Goal: Contribute content: Add original content to the website for others to see

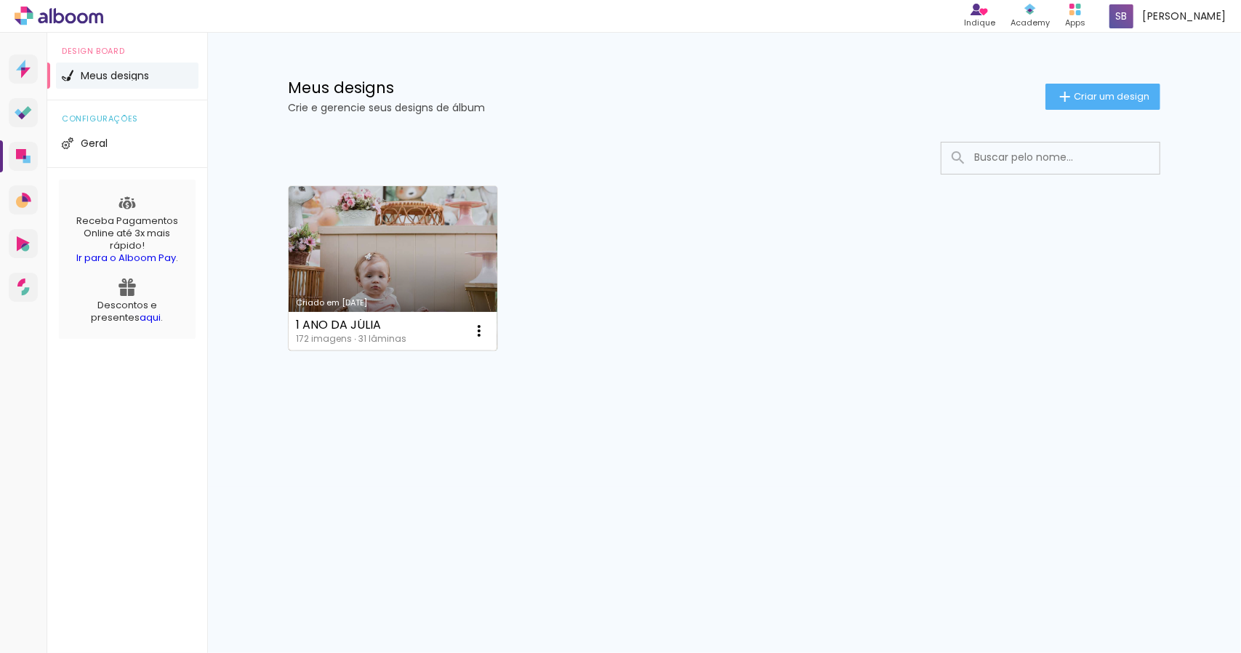
click at [391, 256] on link "Criado em [DATE]" at bounding box center [393, 268] width 209 height 164
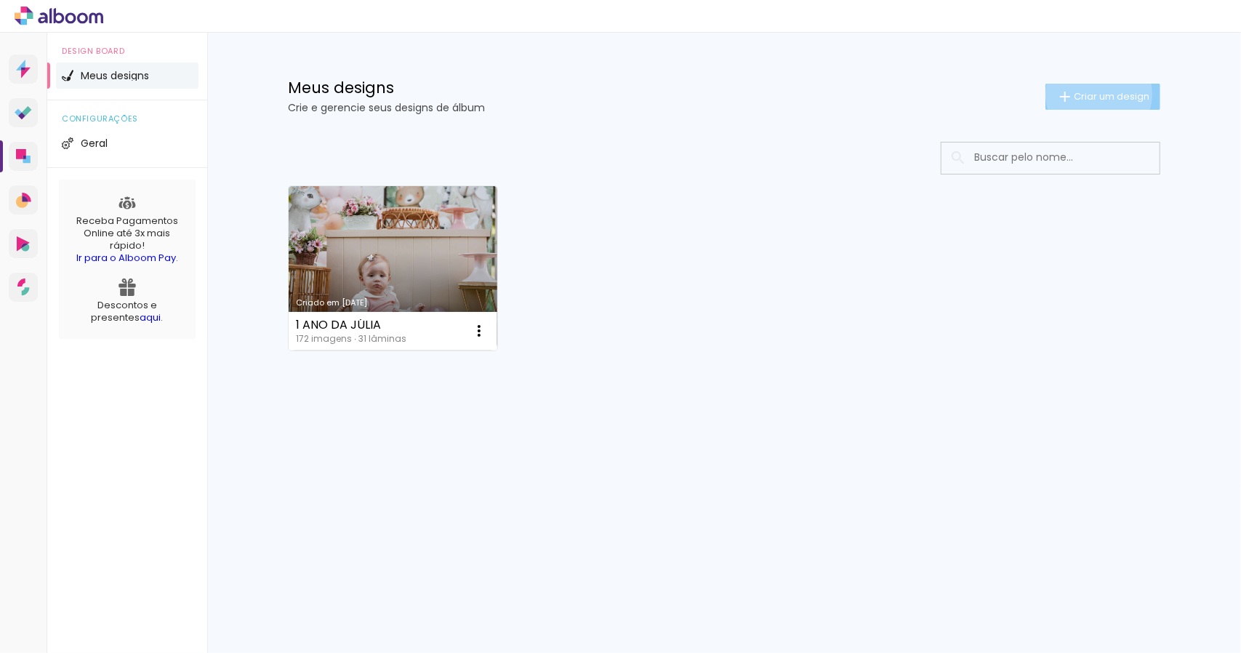
click at [1097, 94] on span "Criar um design" at bounding box center [1112, 96] width 76 height 9
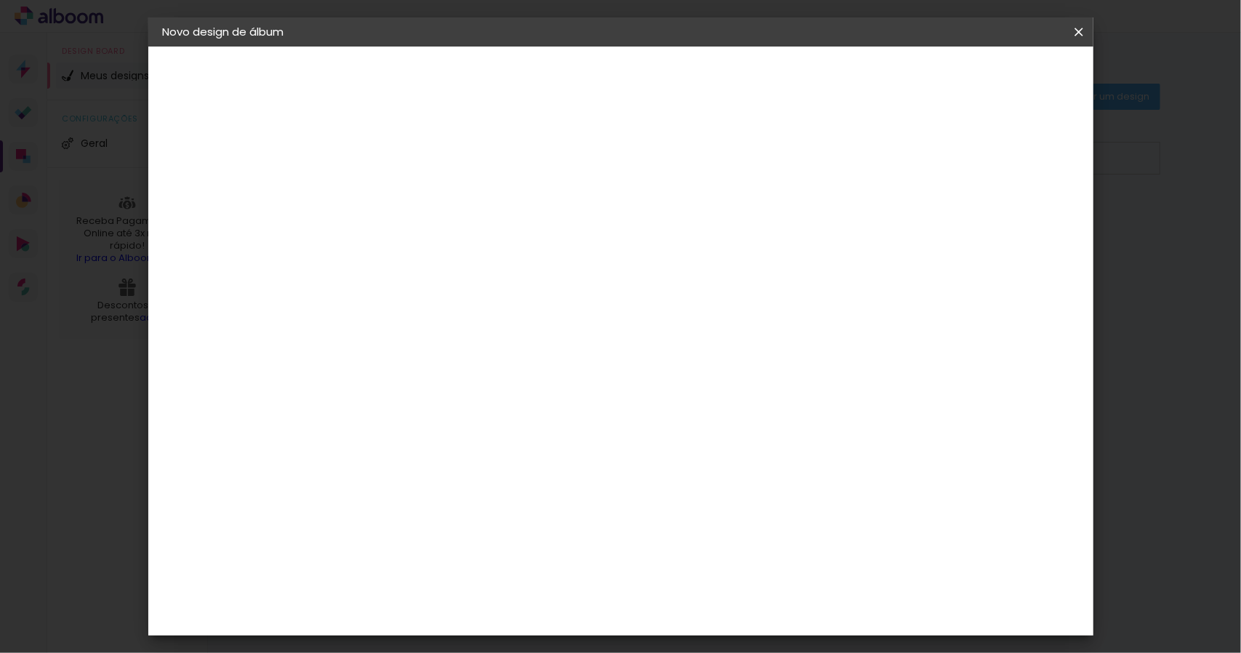
click at [401, 201] on input at bounding box center [401, 195] width 0 height 23
type input "3 ano Júlia"
type paper-input "3 ano Júlia"
click at [550, 79] on paper-button "Avançar" at bounding box center [514, 77] width 71 height 25
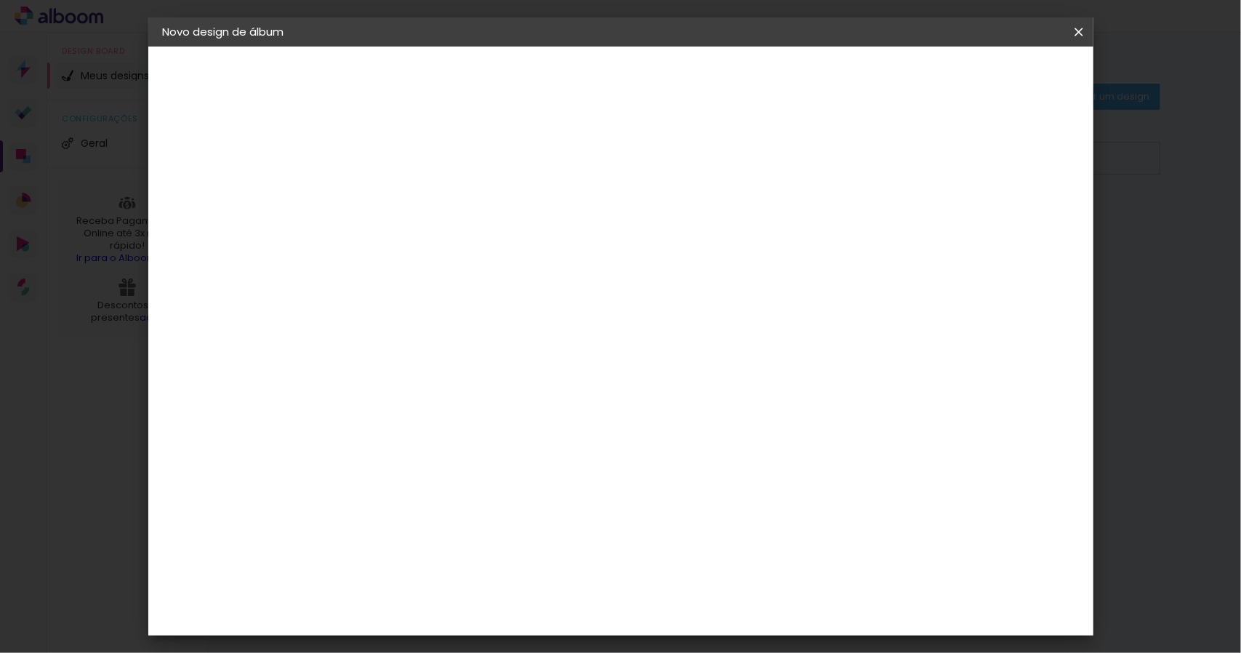
click at [435, 368] on div "Criativa Álbuns" at bounding box center [413, 379] width 44 height 23
click at [673, 85] on paper-button "Avançar" at bounding box center [636, 77] width 71 height 25
click at [457, 244] on input "text" at bounding box center [429, 253] width 57 height 23
click at [723, 252] on paper-item "Fotolivro Premium" at bounding box center [715, 241] width 291 height 29
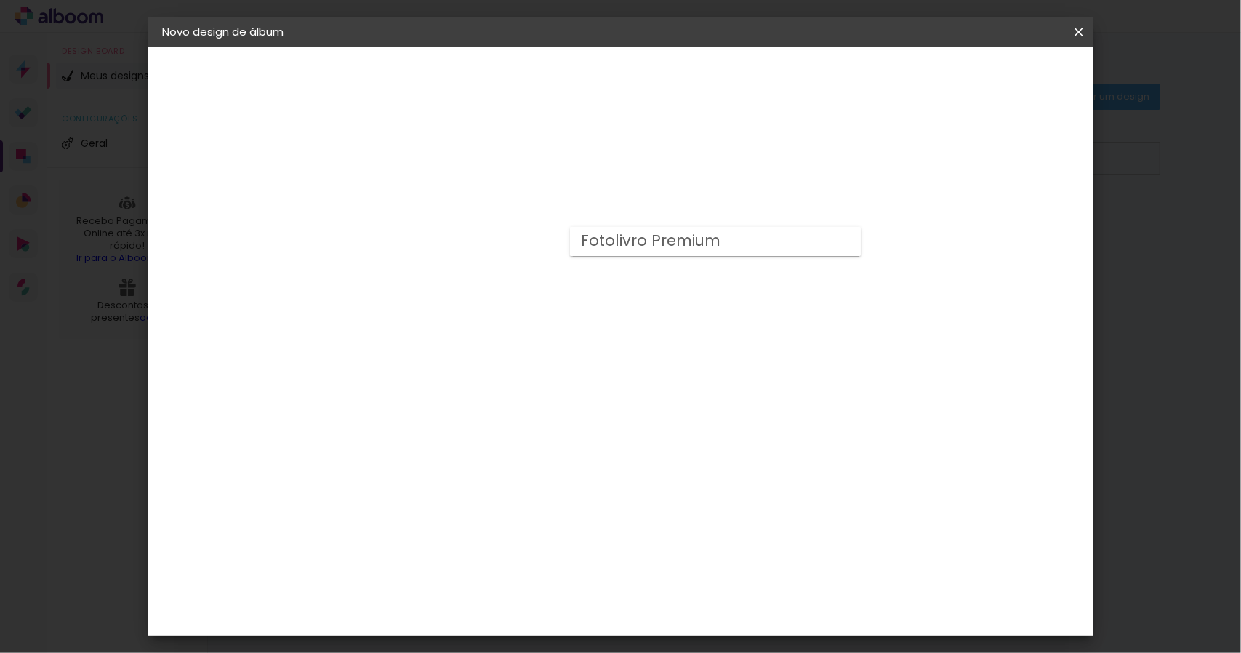
type input "Fotolivro Premium"
click at [1082, 22] on paper-icon-button at bounding box center [1079, 32] width 29 height 26
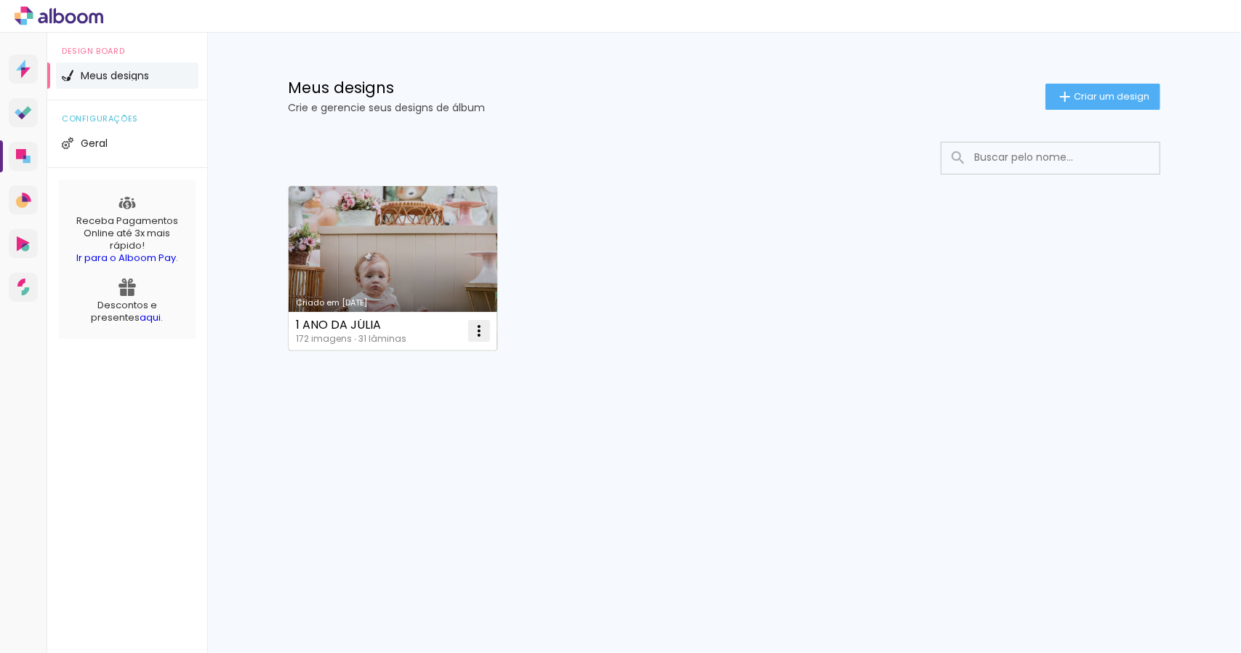
click at [478, 329] on iron-icon at bounding box center [479, 330] width 17 height 17
click at [425, 365] on paper-item "Abrir" at bounding box center [420, 363] width 145 height 29
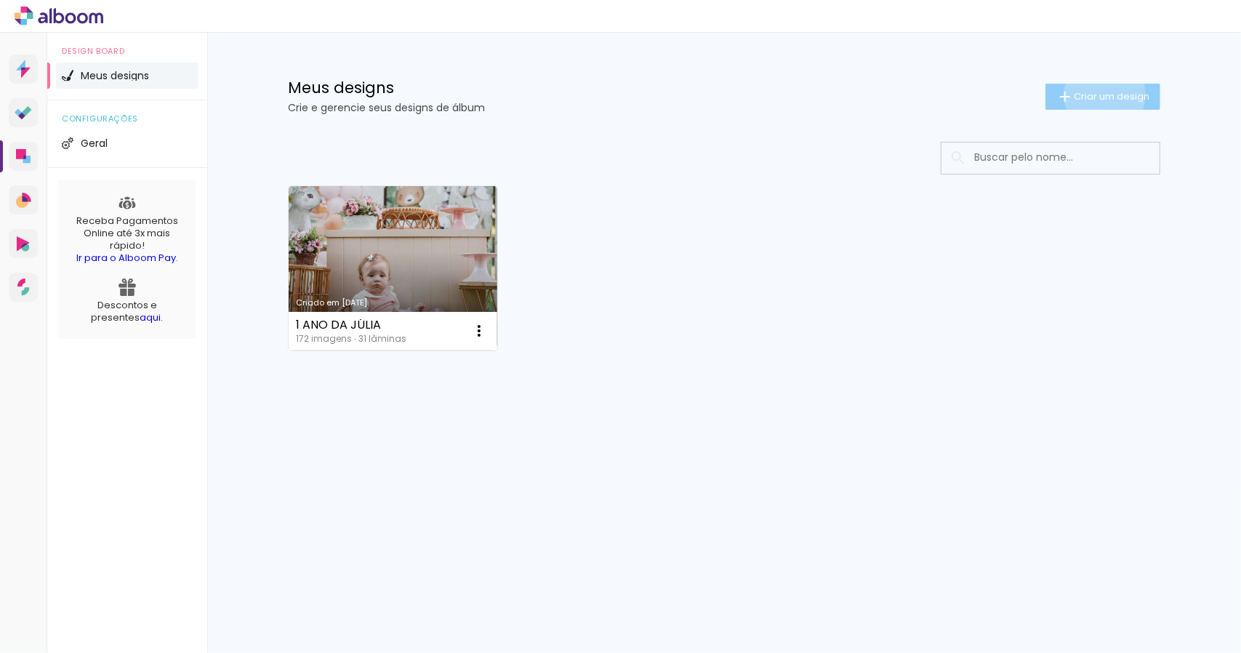
click at [1103, 95] on span "Criar um design" at bounding box center [1112, 96] width 76 height 9
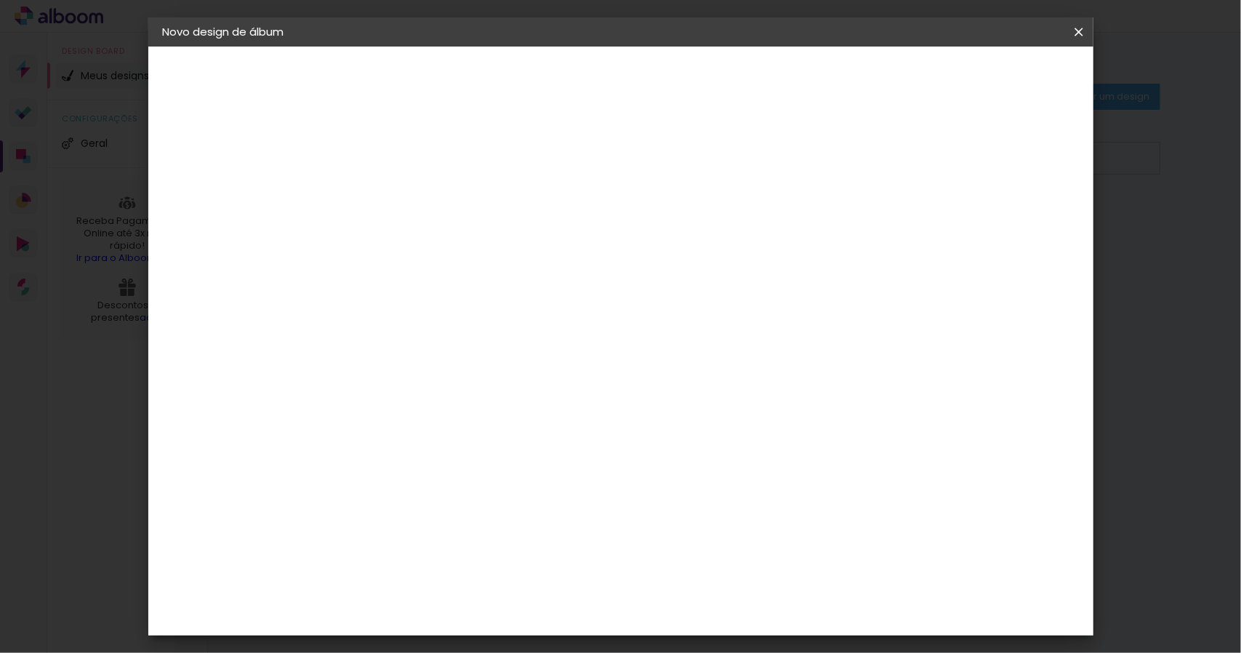
click at [401, 203] on input at bounding box center [401, 195] width 0 height 23
type input "3 anos - Júlia"
type paper-input "3 anos - Júlia"
click at [0, 0] on slot "Avançar" at bounding box center [0, 0] width 0 height 0
click at [0, 0] on slot "Tamanho Livre" at bounding box center [0, 0] width 0 height 0
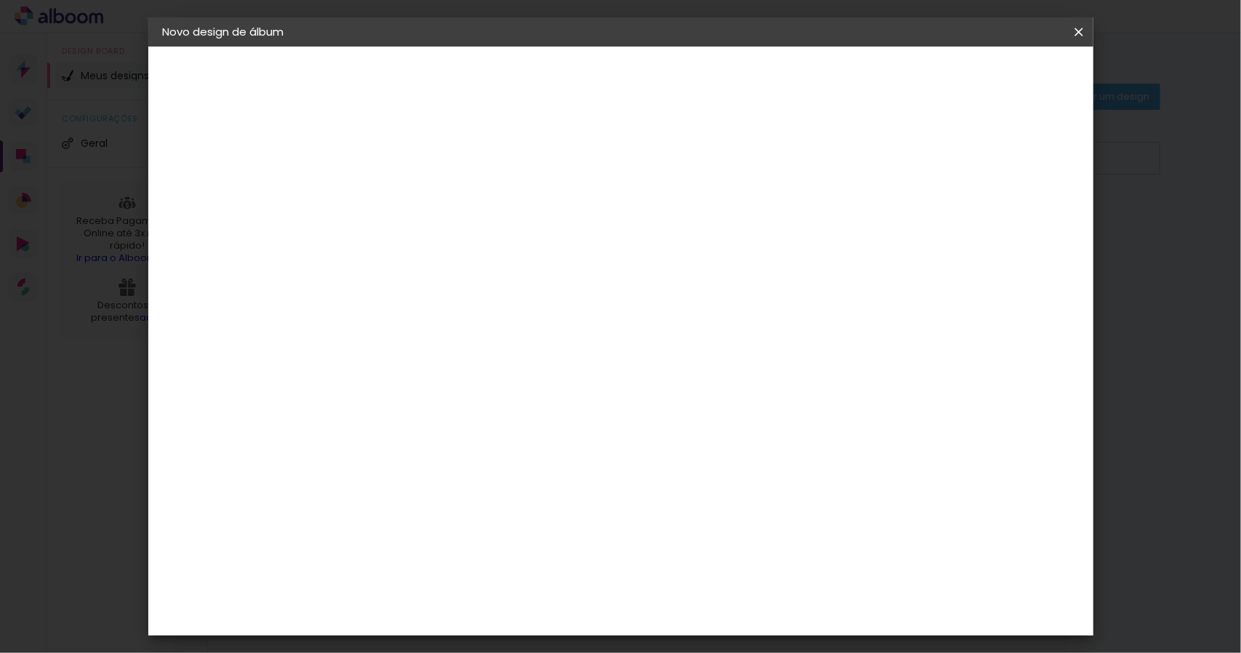
click at [0, 0] on slot "Avançar" at bounding box center [0, 0] width 0 height 0
click at [916, 169] on div at bounding box center [909, 167] width 13 height 13
type paper-checkbox "on"
click at [364, 415] on input "30" at bounding box center [355, 413] width 38 height 22
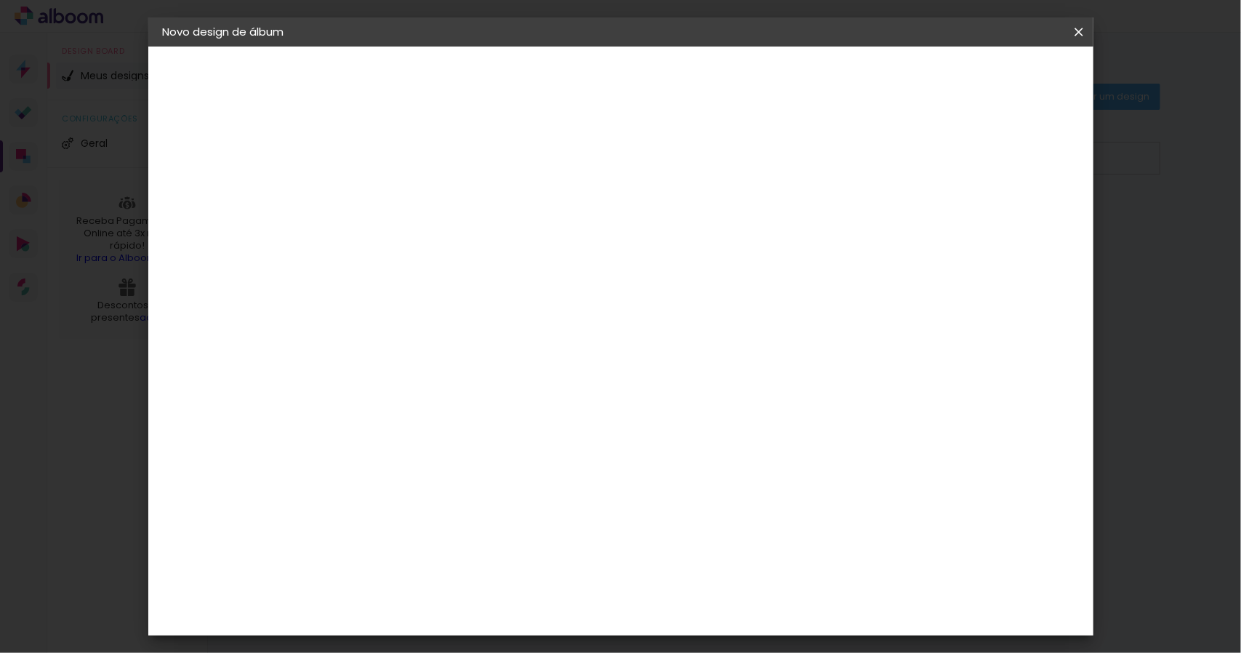
type input "25"
type paper-input "25"
click at [564, 227] on span "30" at bounding box center [559, 228] width 24 height 22
click at [555, 223] on span "30" at bounding box center [559, 228] width 24 height 22
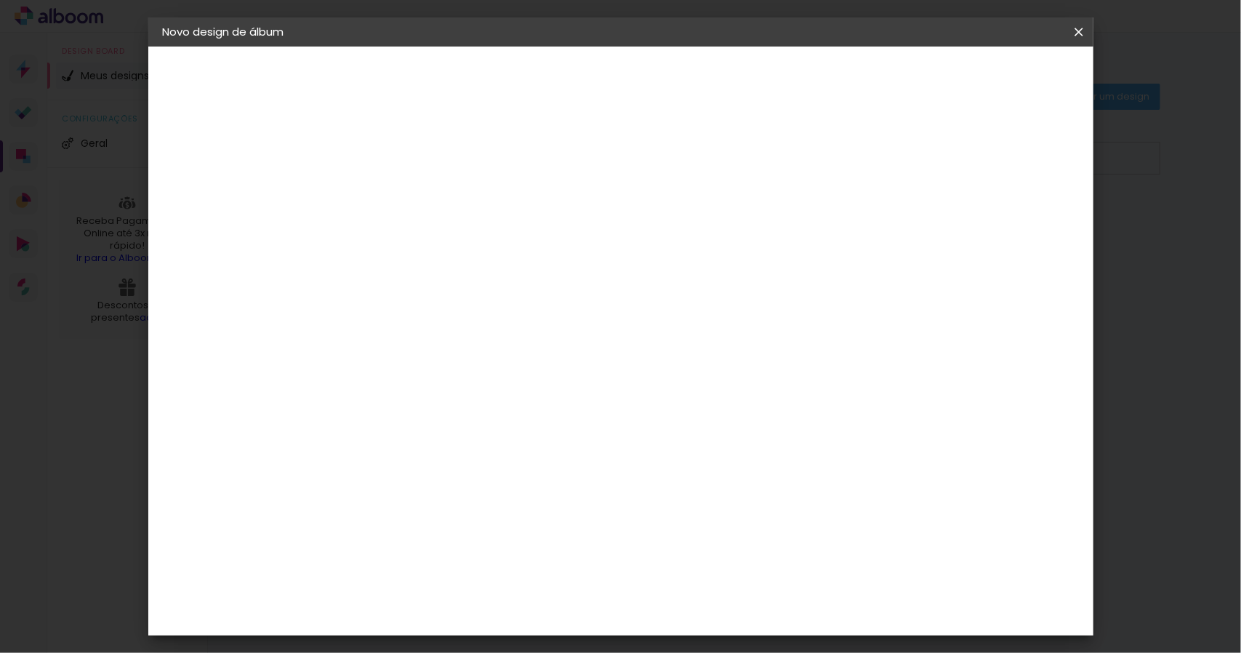
click at [555, 223] on span "30" at bounding box center [559, 228] width 24 height 22
click at [563, 224] on span "30" at bounding box center [559, 228] width 24 height 22
click at [708, 560] on input "60" at bounding box center [701, 559] width 38 height 22
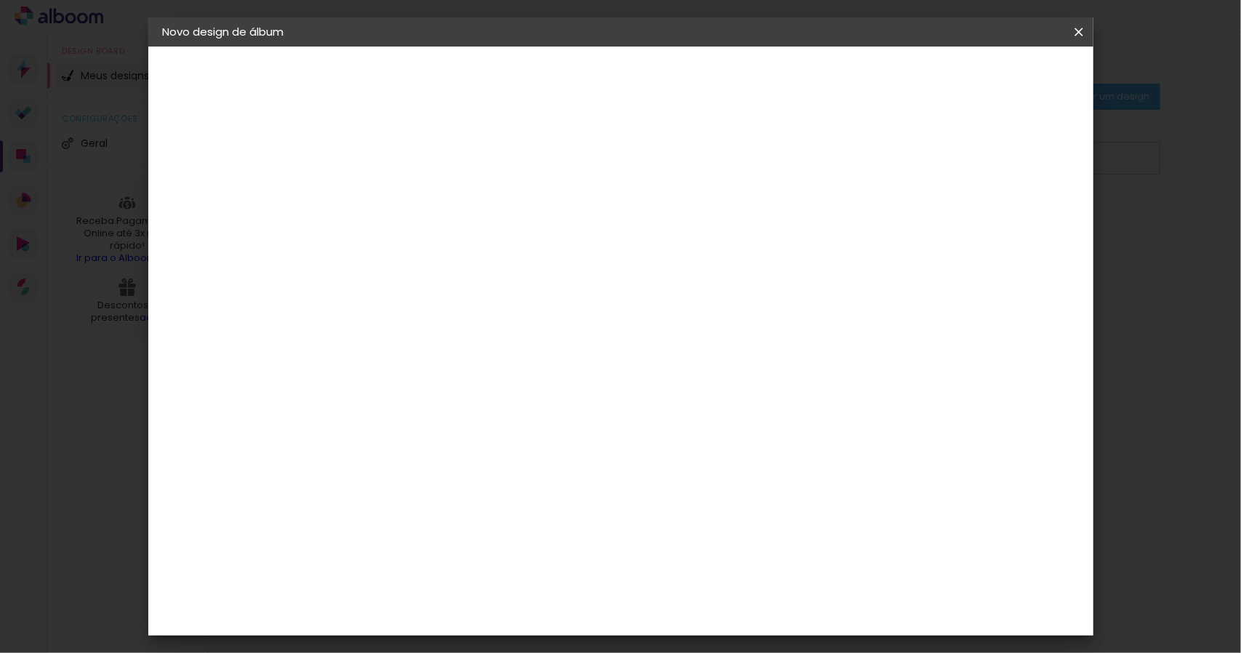
type input "50"
type paper-input "50"
click at [988, 82] on span "Iniciar design" at bounding box center [954, 77] width 66 height 10
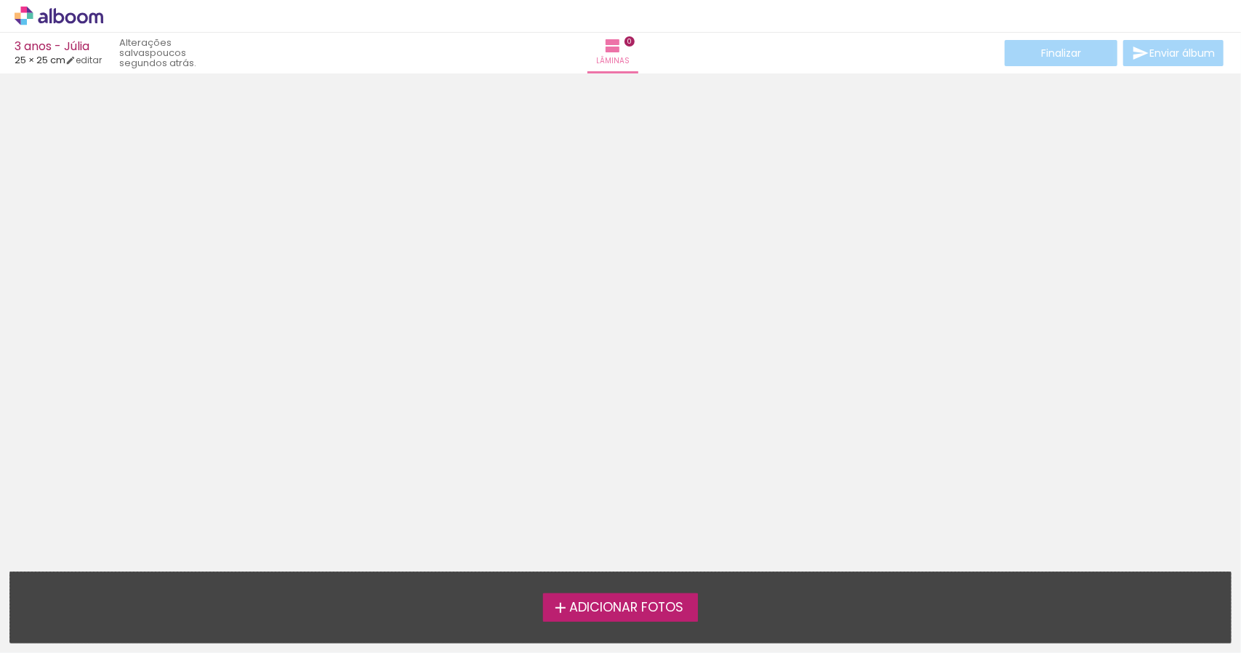
click at [620, 601] on span "Adicionar Fotos" at bounding box center [626, 607] width 114 height 13
click at [0, 0] on input "file" at bounding box center [0, 0] width 0 height 0
click at [621, 615] on span "Adicionar Fotos" at bounding box center [626, 607] width 114 height 13
click at [0, 0] on input "file" at bounding box center [0, 0] width 0 height 0
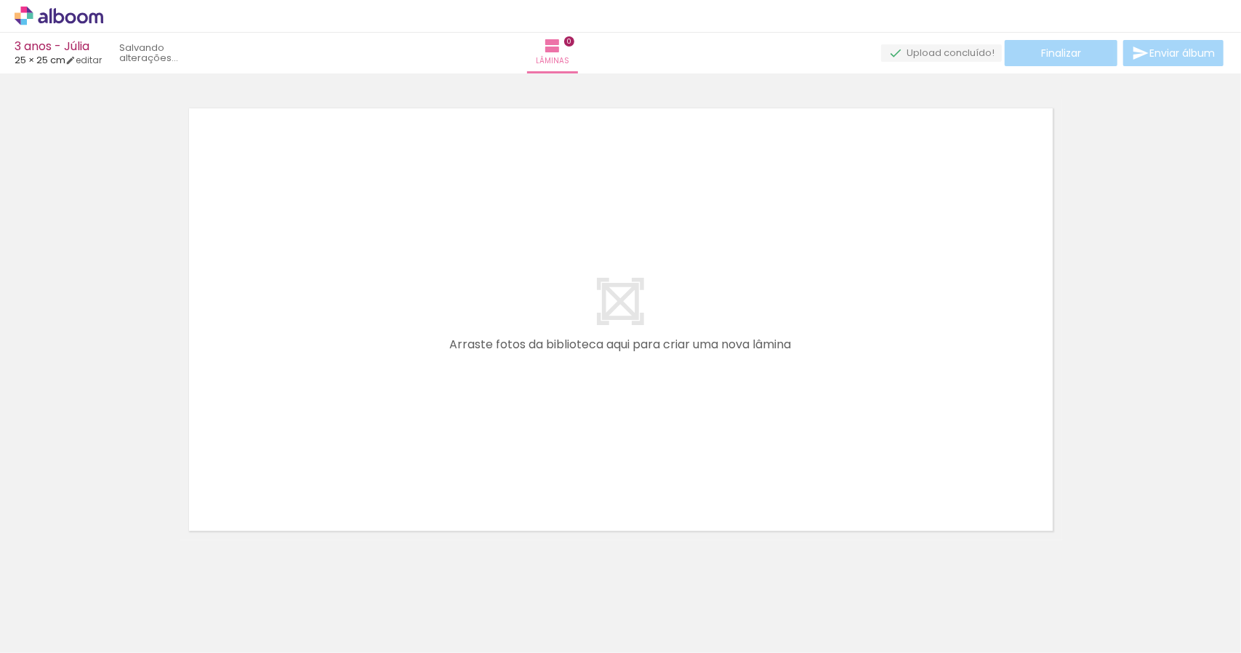
scroll to position [18, 0]
click at [620, 321] on quentale-layouter at bounding box center [621, 317] width 883 height 441
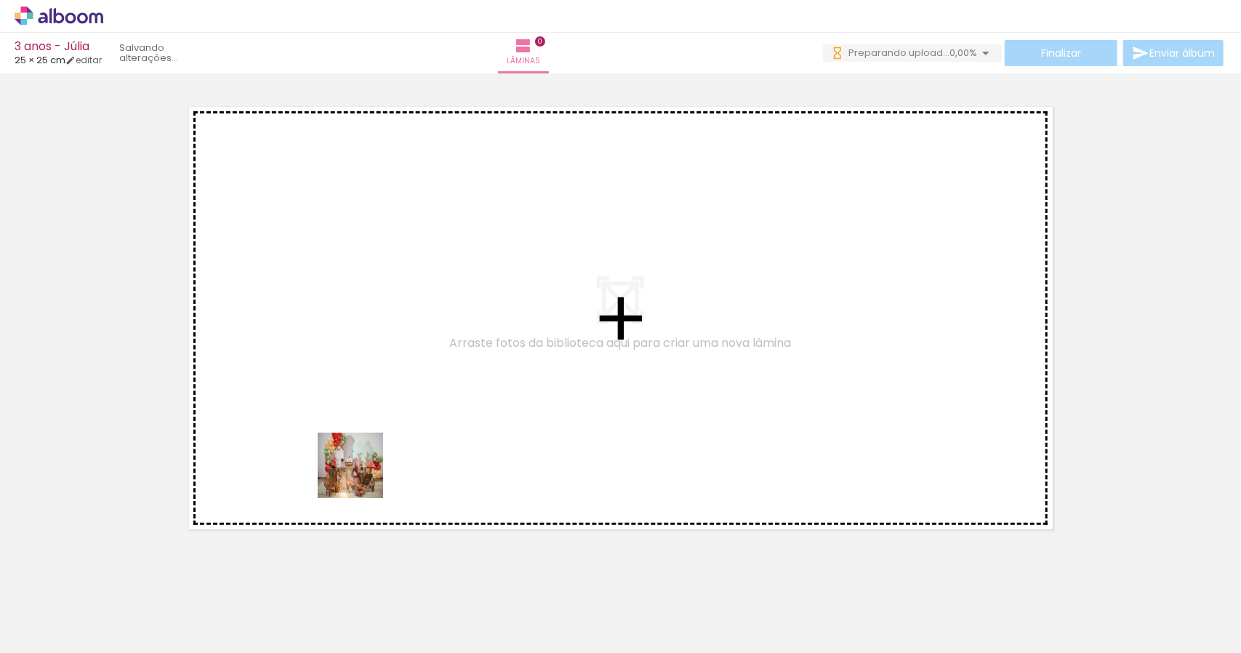
scroll to position [0, 0]
drag, startPoint x: 159, startPoint y: 621, endPoint x: 423, endPoint y: 444, distance: 318.3
click at [423, 444] on quentale-workspace at bounding box center [620, 326] width 1241 height 653
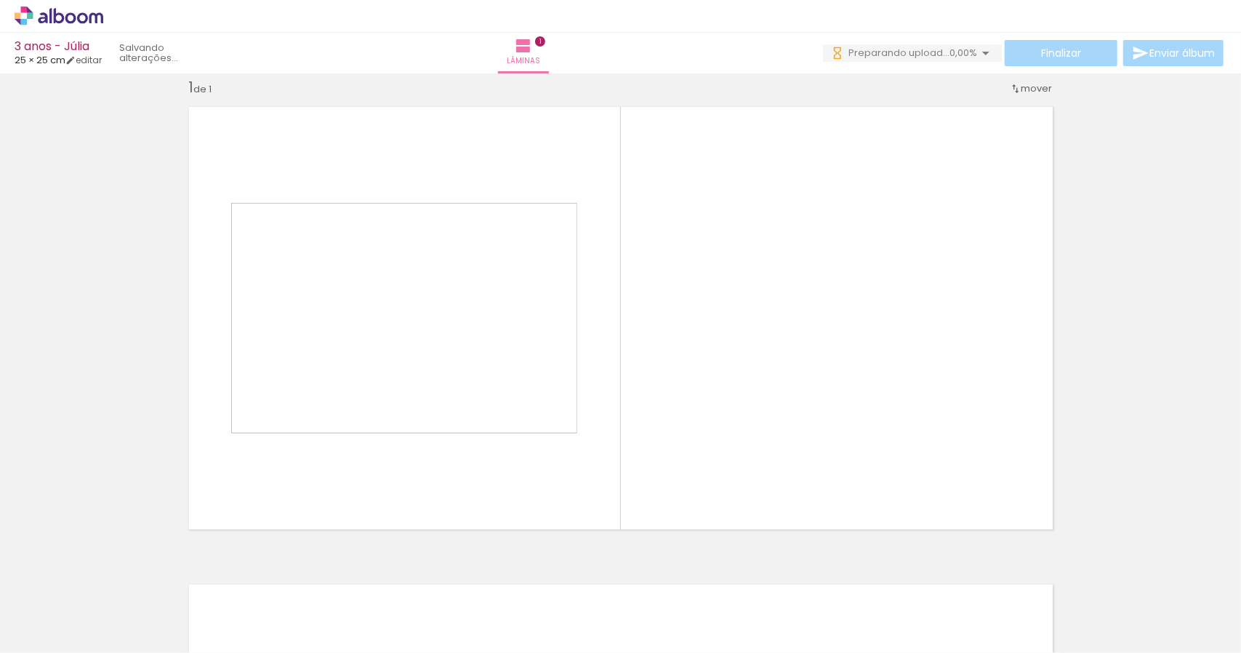
scroll to position [18, 0]
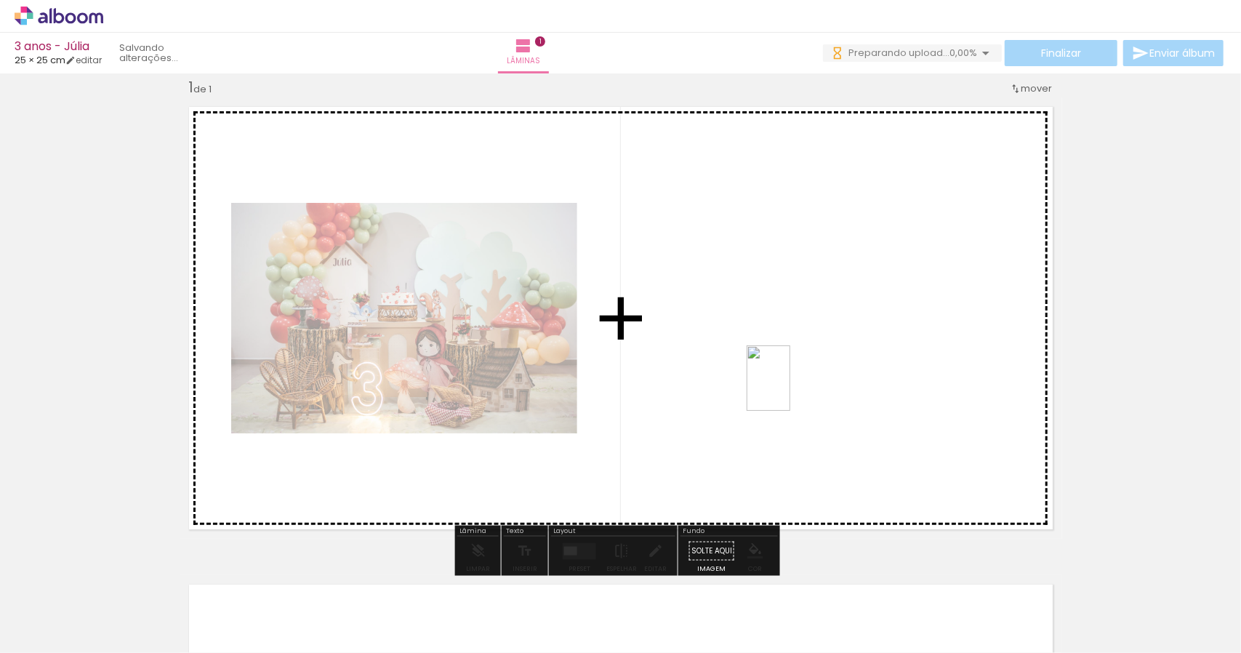
drag, startPoint x: 233, startPoint y: 617, endPoint x: 791, endPoint y: 389, distance: 602.1
click at [791, 389] on quentale-workspace at bounding box center [620, 326] width 1241 height 653
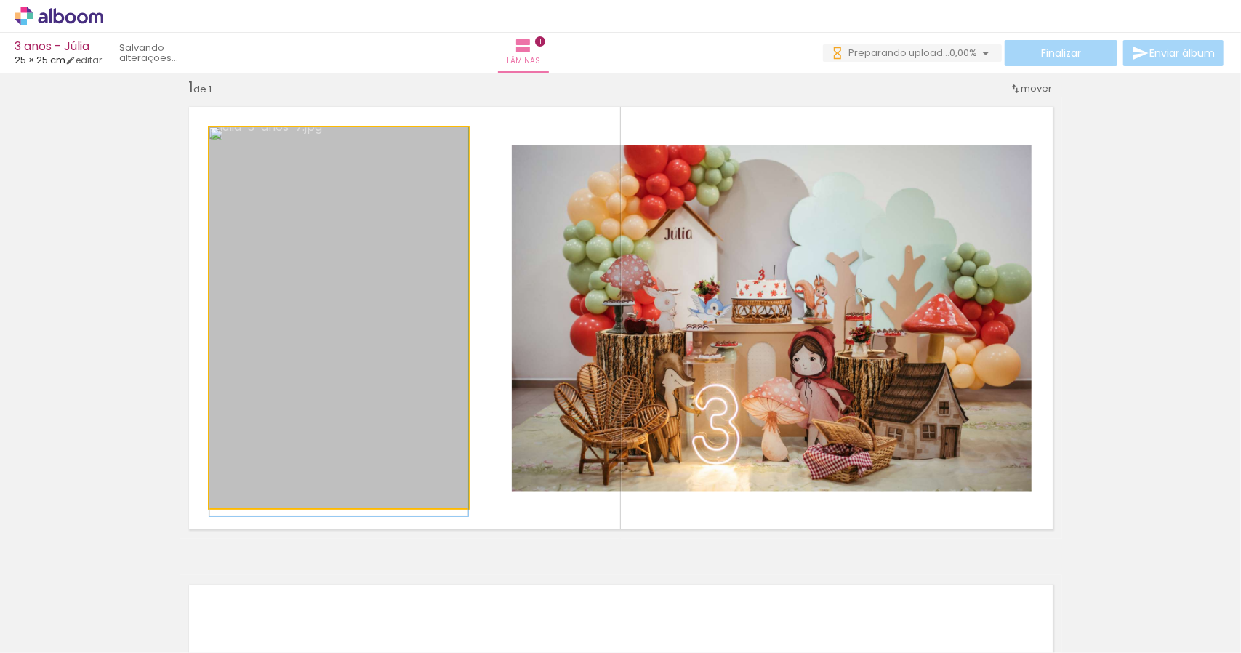
drag, startPoint x: 313, startPoint y: 251, endPoint x: 305, endPoint y: 286, distance: 36.0
drag, startPoint x: 305, startPoint y: 285, endPoint x: 314, endPoint y: 254, distance: 32.7
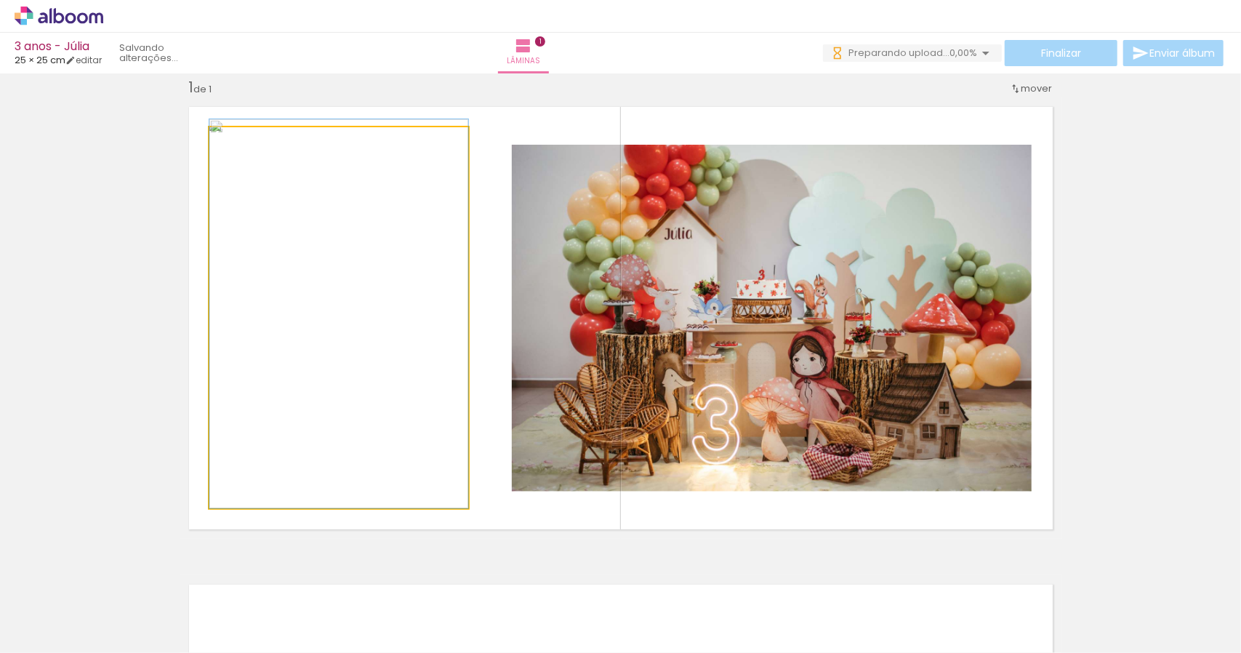
click at [335, 332] on quentale-photo at bounding box center [338, 317] width 259 height 381
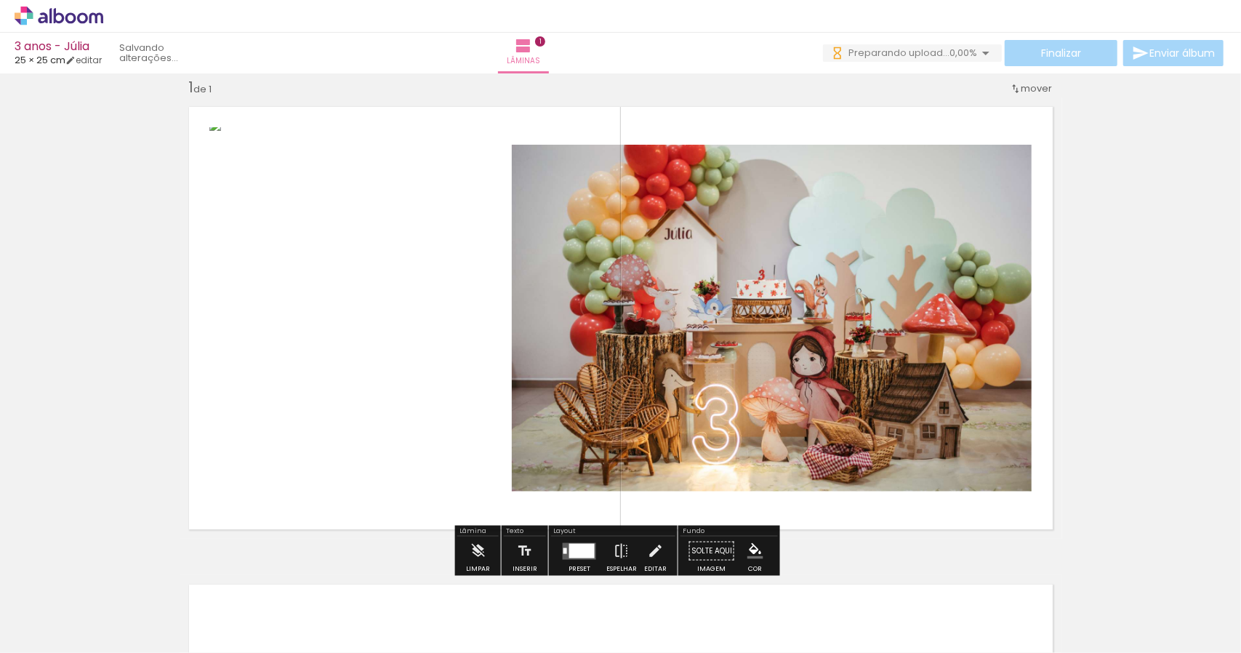
drag, startPoint x: 335, startPoint y: 332, endPoint x: 299, endPoint y: 271, distance: 70.1
click at [299, 271] on quentale-photo at bounding box center [338, 317] width 259 height 381
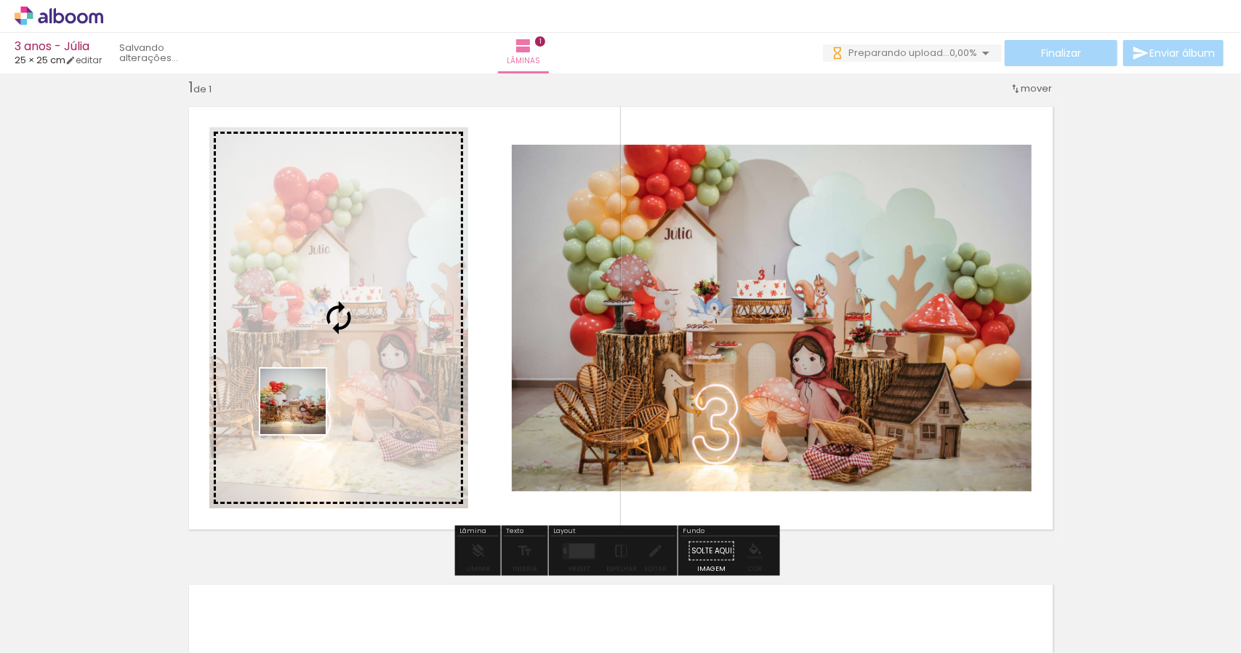
drag, startPoint x: 311, startPoint y: 618, endPoint x: 304, endPoint y: 412, distance: 205.9
click at [304, 412] on quentale-workspace at bounding box center [620, 326] width 1241 height 653
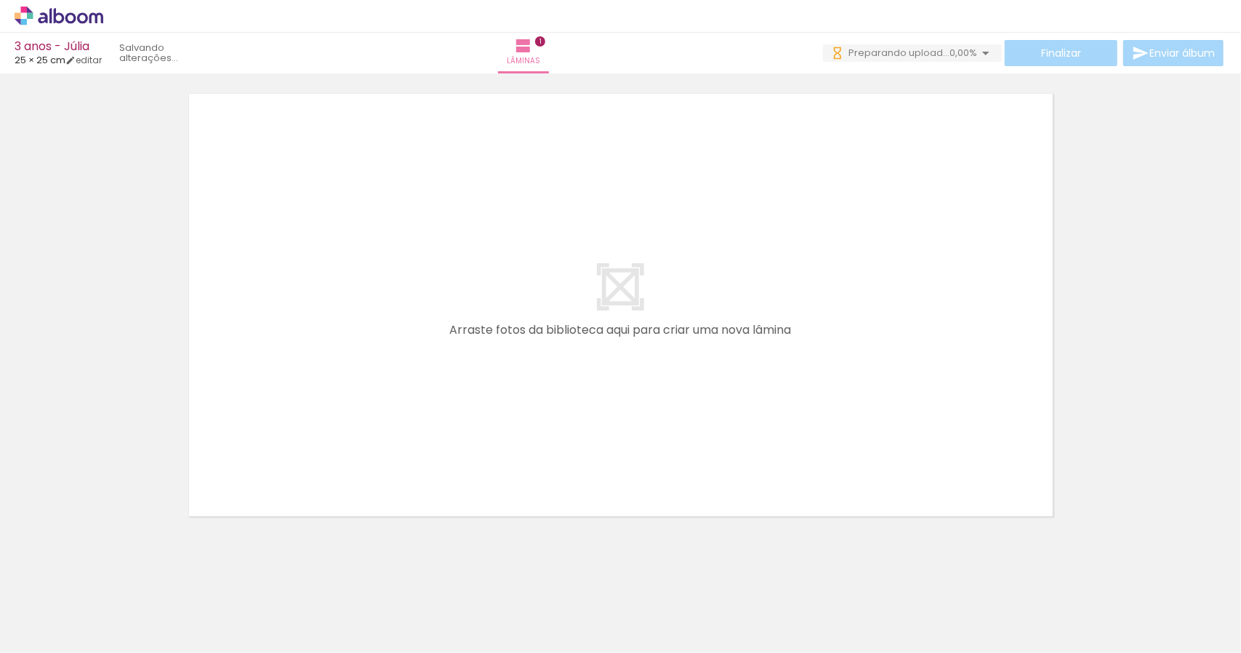
scroll to position [0, 1036]
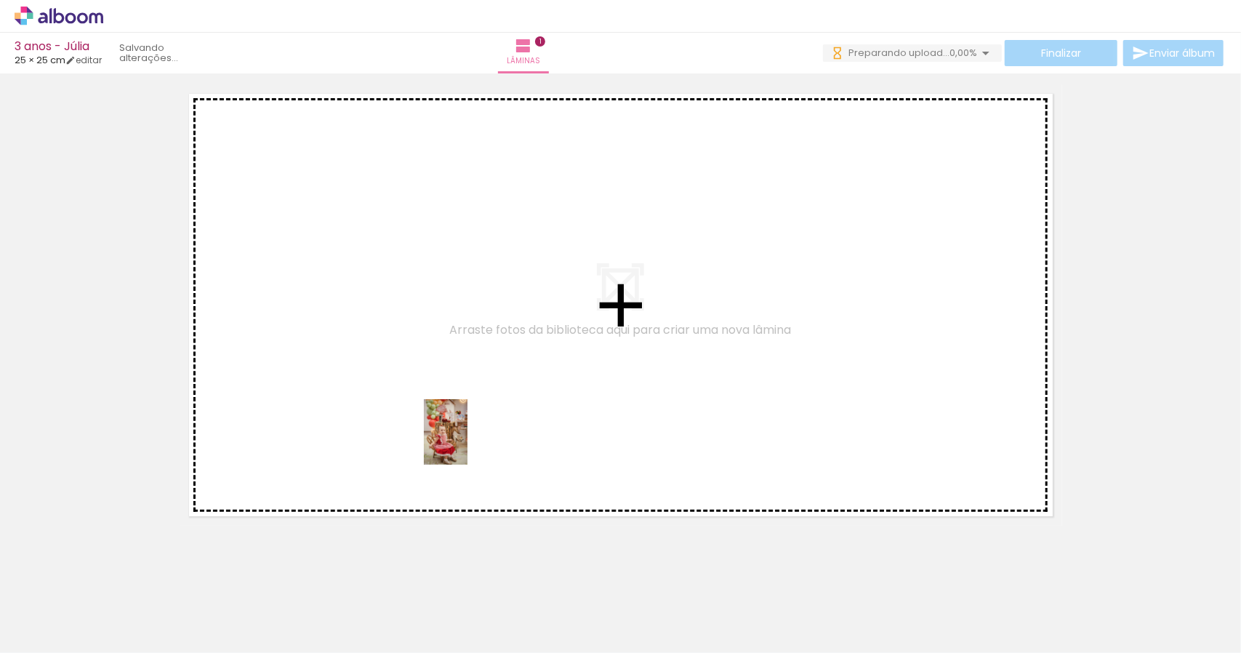
drag, startPoint x: 499, startPoint y: 617, endPoint x: 468, endPoint y: 443, distance: 176.6
click at [468, 443] on quentale-workspace at bounding box center [620, 326] width 1241 height 653
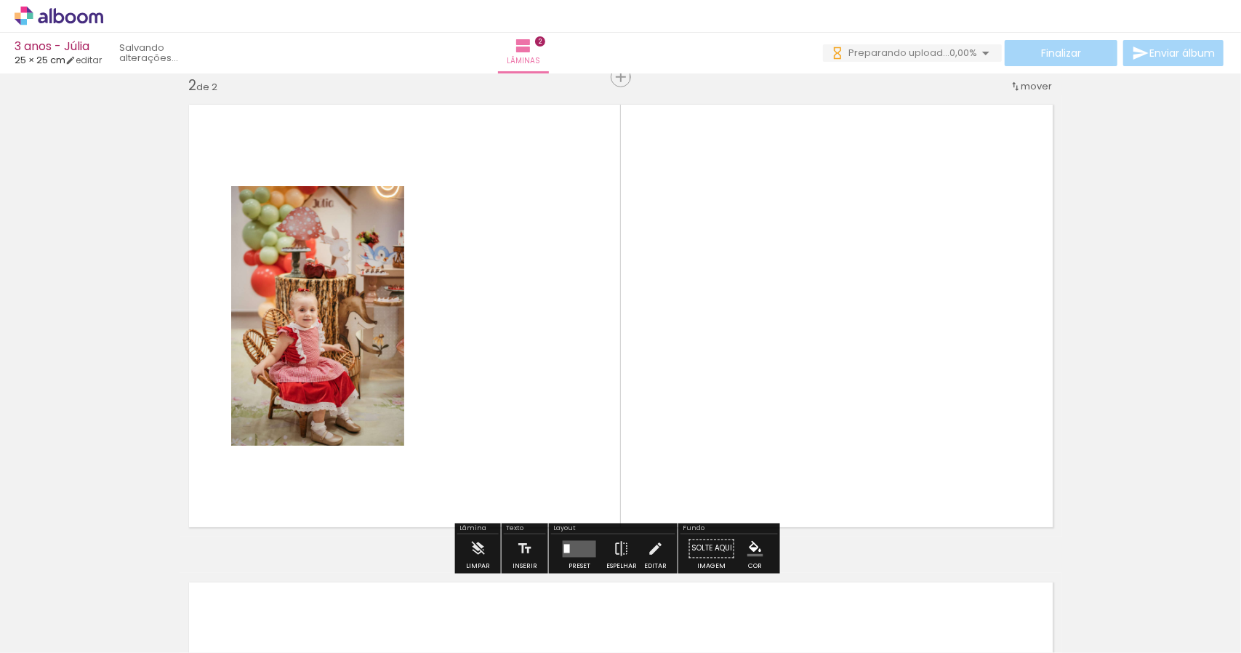
scroll to position [496, 0]
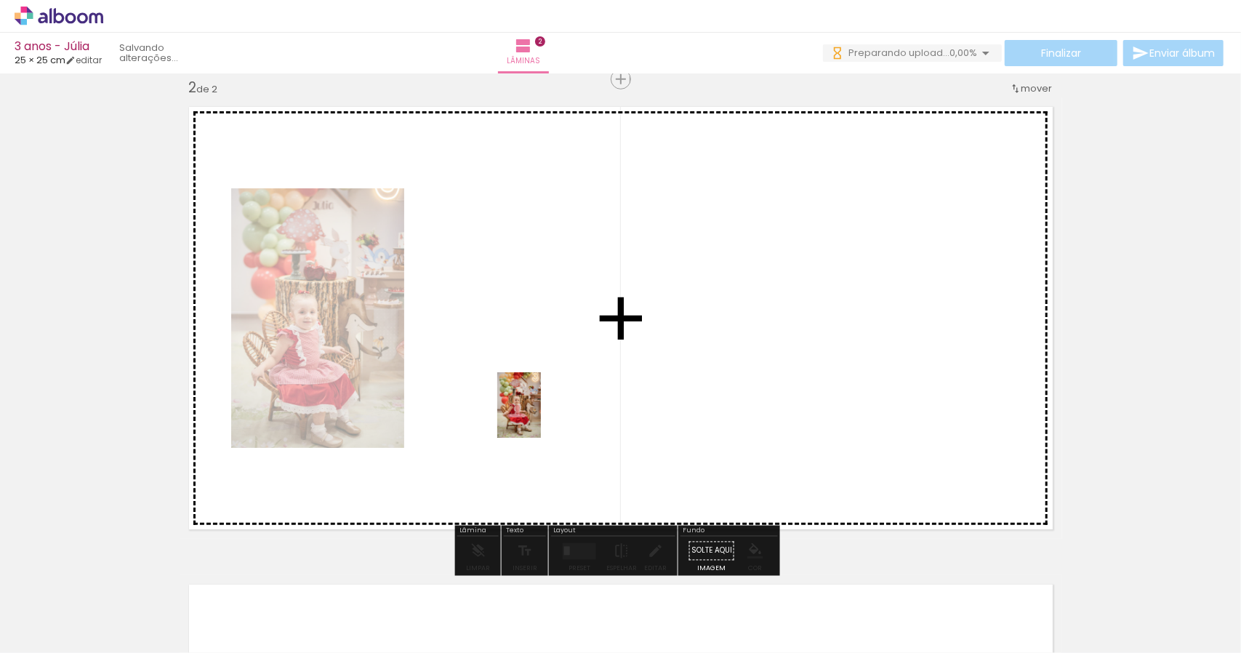
drag, startPoint x: 590, startPoint y: 625, endPoint x: 541, endPoint y: 416, distance: 214.3
click at [541, 416] on quentale-workspace at bounding box center [620, 326] width 1241 height 653
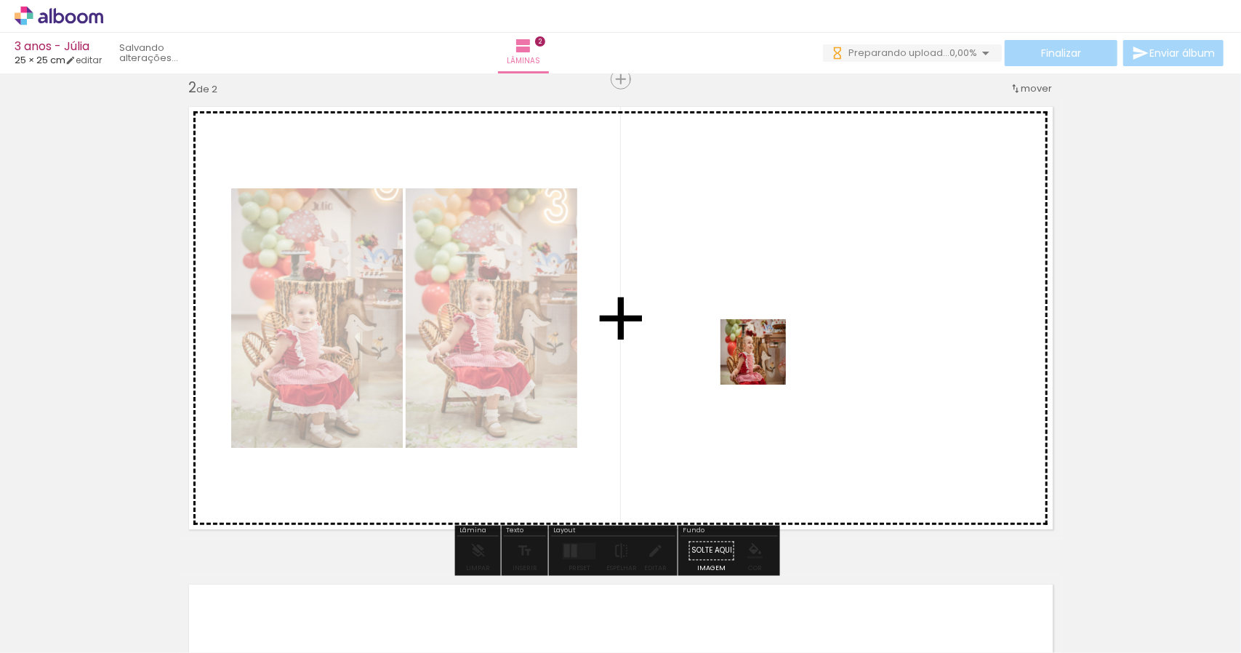
drag, startPoint x: 666, startPoint y: 616, endPoint x: 766, endPoint y: 360, distance: 274.7
click at [766, 360] on quentale-workspace at bounding box center [620, 326] width 1241 height 653
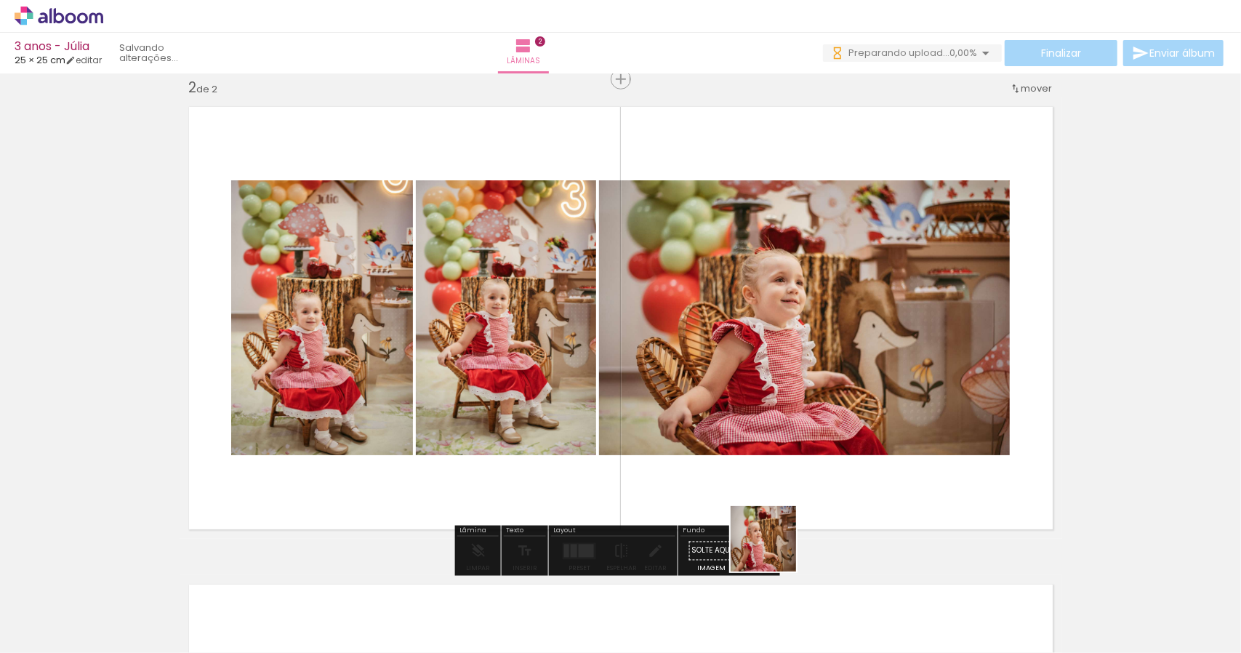
drag, startPoint x: 743, startPoint y: 625, endPoint x: 814, endPoint y: 445, distance: 193.0
click at [815, 444] on quentale-workspace at bounding box center [620, 326] width 1241 height 653
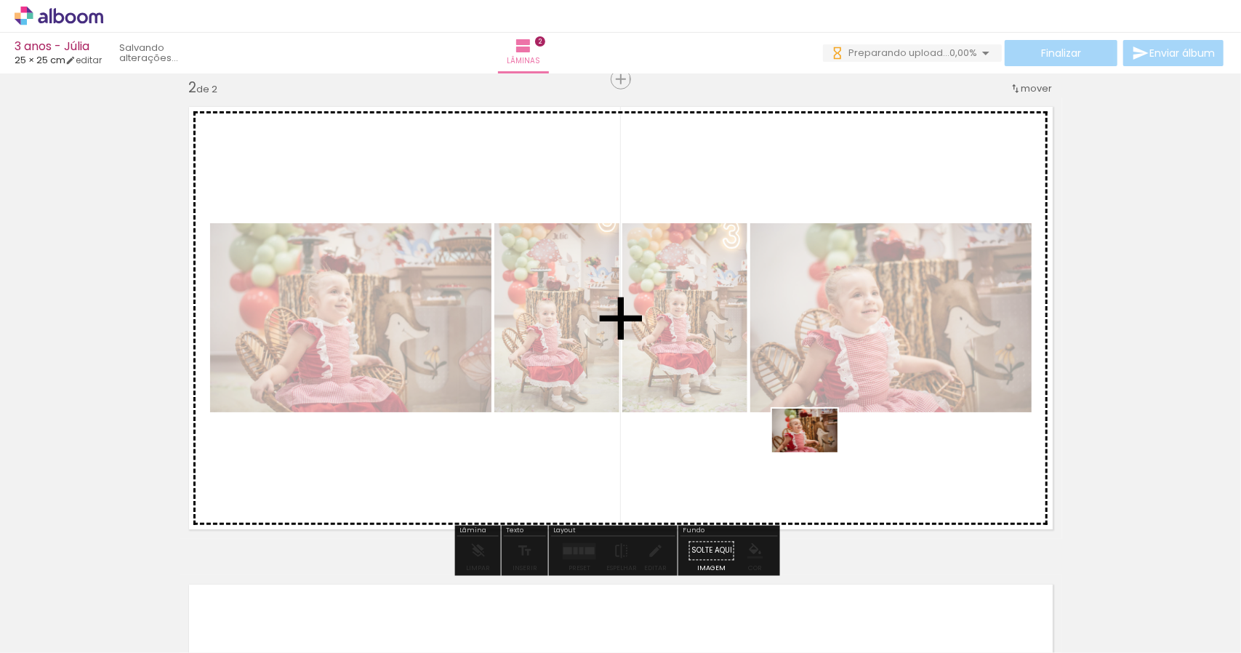
drag, startPoint x: 836, startPoint y: 617, endPoint x: 816, endPoint y: 452, distance: 166.2
click at [816, 452] on quentale-workspace at bounding box center [620, 326] width 1241 height 653
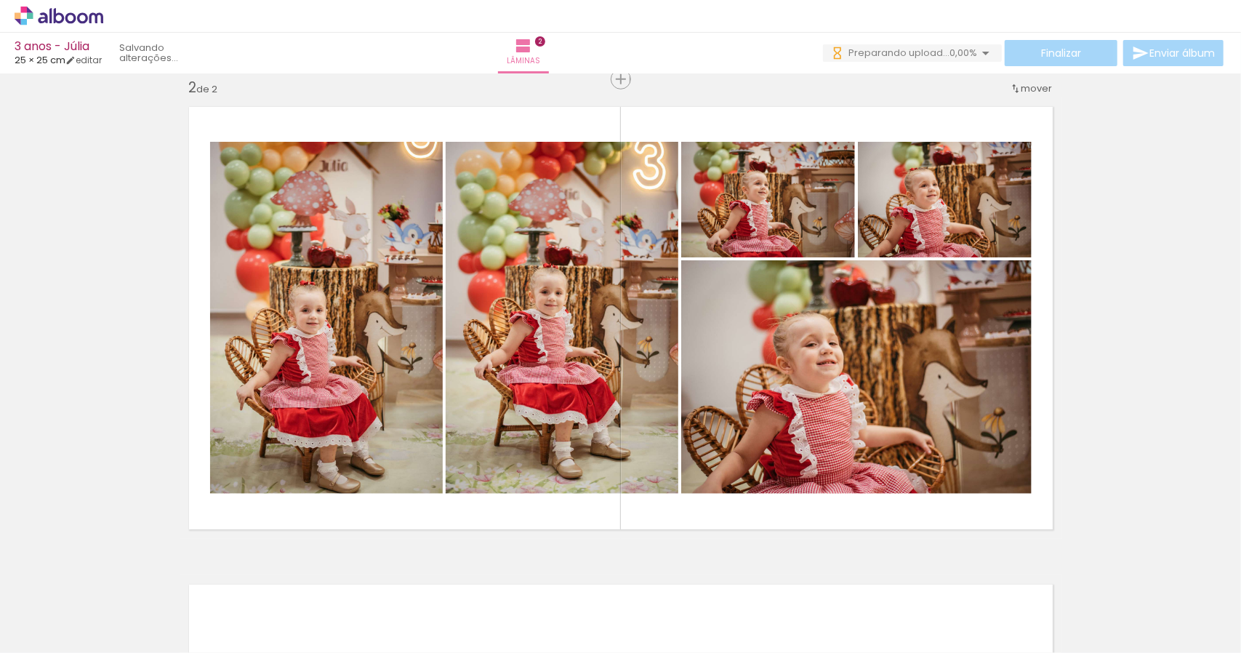
scroll to position [0, 1302]
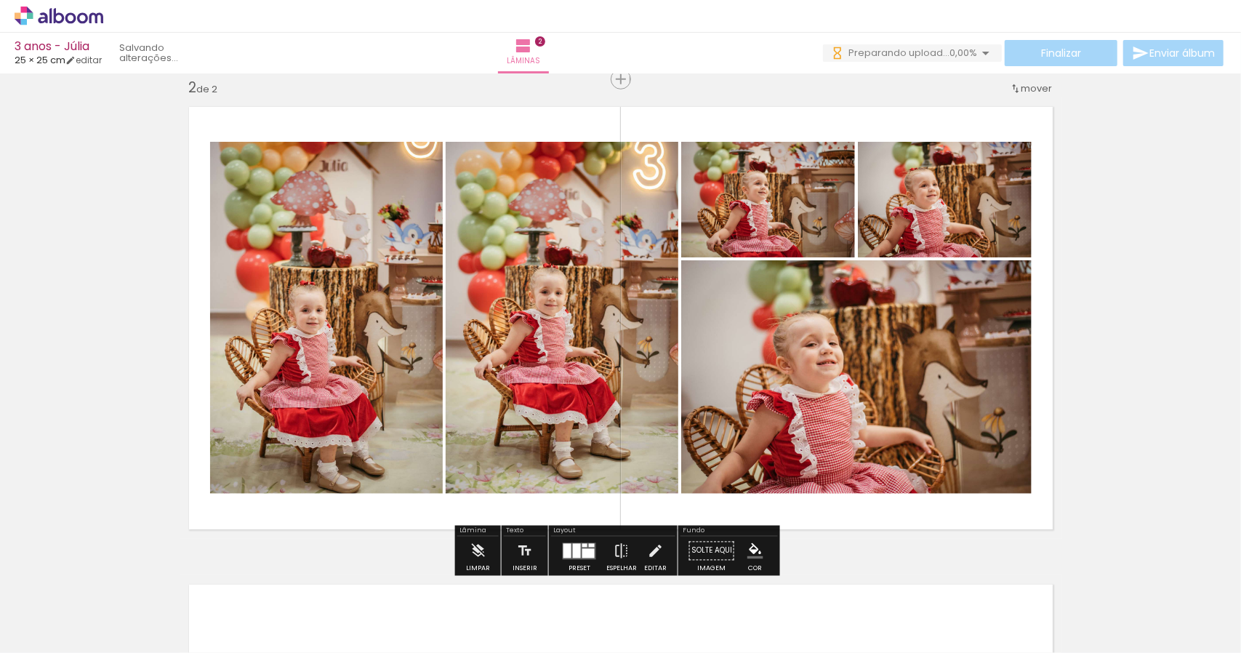
click at [539, 340] on quentale-photo at bounding box center [562, 318] width 233 height 352
drag, startPoint x: 539, startPoint y: 340, endPoint x: 498, endPoint y: 273, distance: 78.3
click at [498, 273] on quentale-photo at bounding box center [562, 318] width 233 height 352
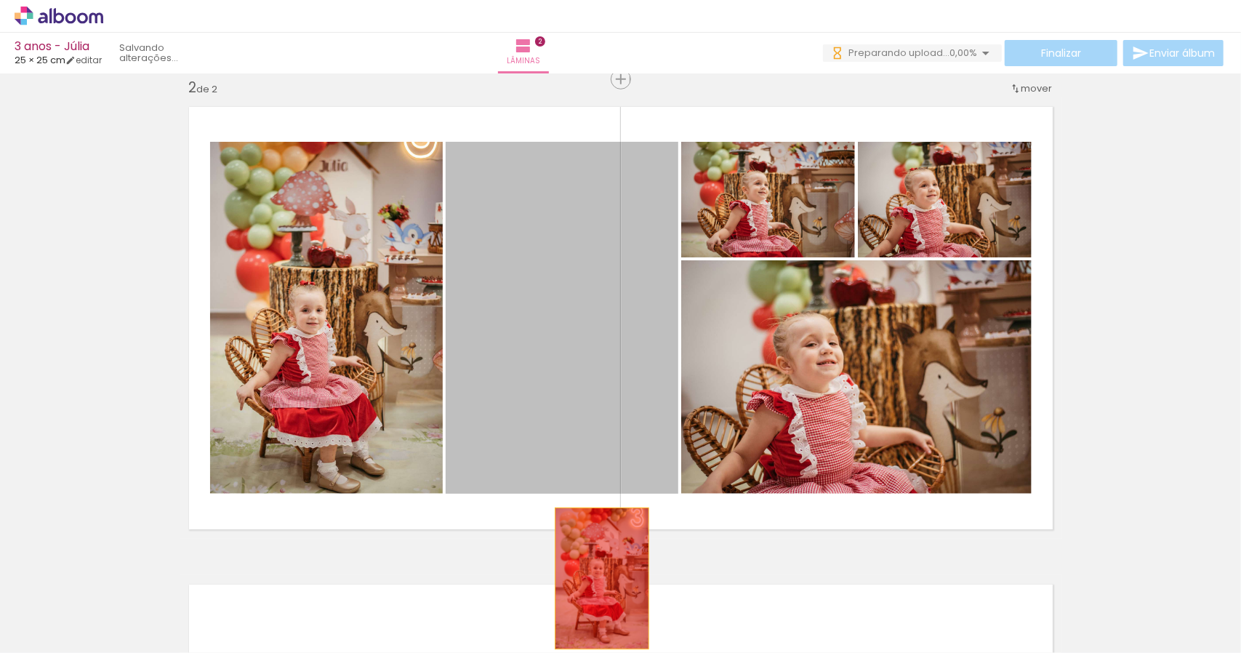
drag, startPoint x: 500, startPoint y: 263, endPoint x: 598, endPoint y: 580, distance: 331.0
click at [598, 580] on quentale-workspace at bounding box center [620, 326] width 1241 height 653
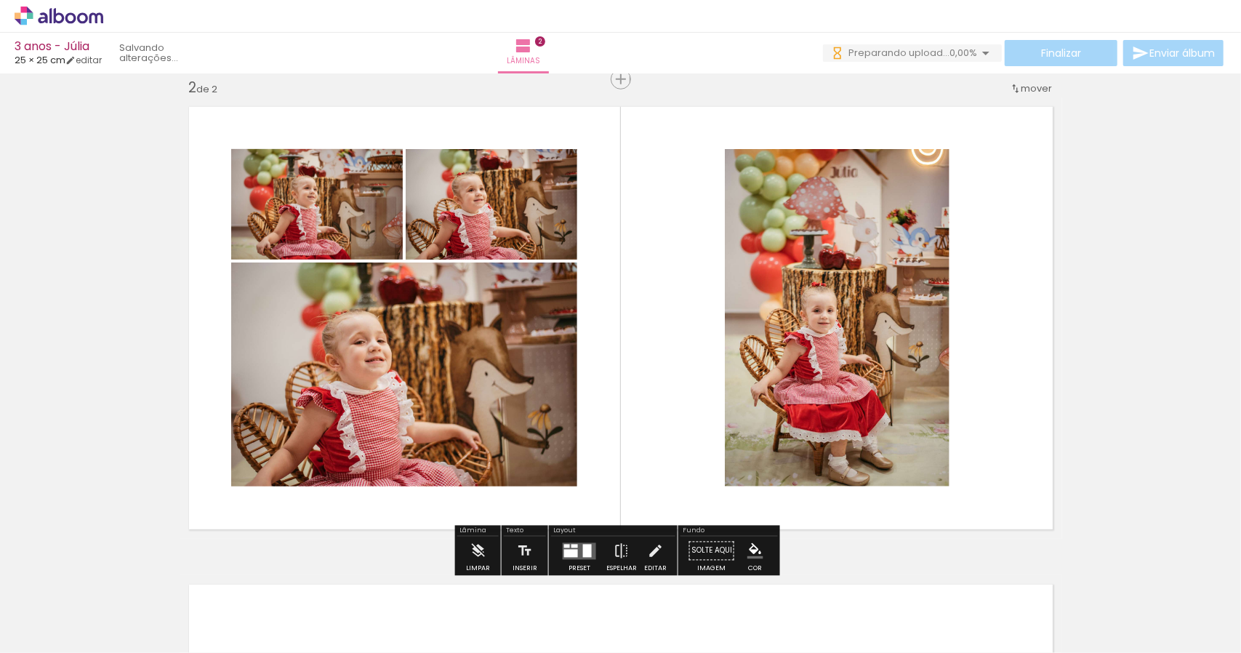
click at [316, 603] on div at bounding box center [310, 604] width 48 height 72
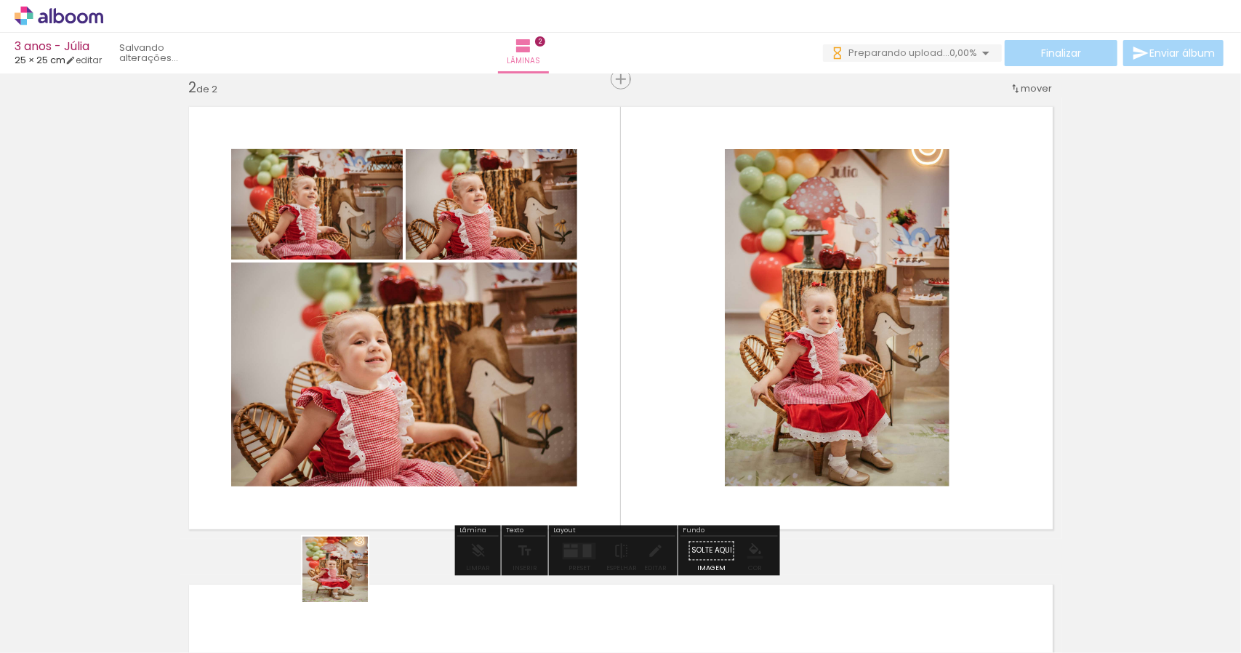
drag, startPoint x: 324, startPoint y: 604, endPoint x: 447, endPoint y: 444, distance: 201.2
click at [449, 447] on quentale-workspace at bounding box center [620, 326] width 1241 height 653
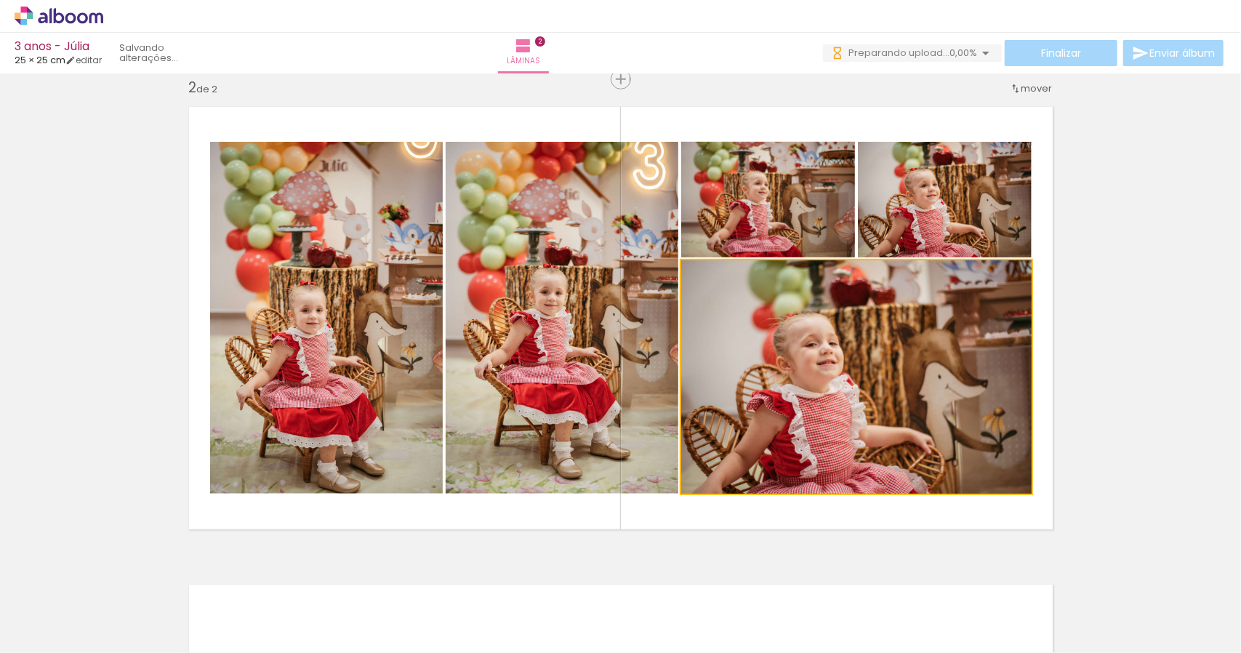
drag, startPoint x: 875, startPoint y: 350, endPoint x: 513, endPoint y: 616, distance: 449.5
click at [515, 616] on quentale-workspace at bounding box center [620, 326] width 1241 height 653
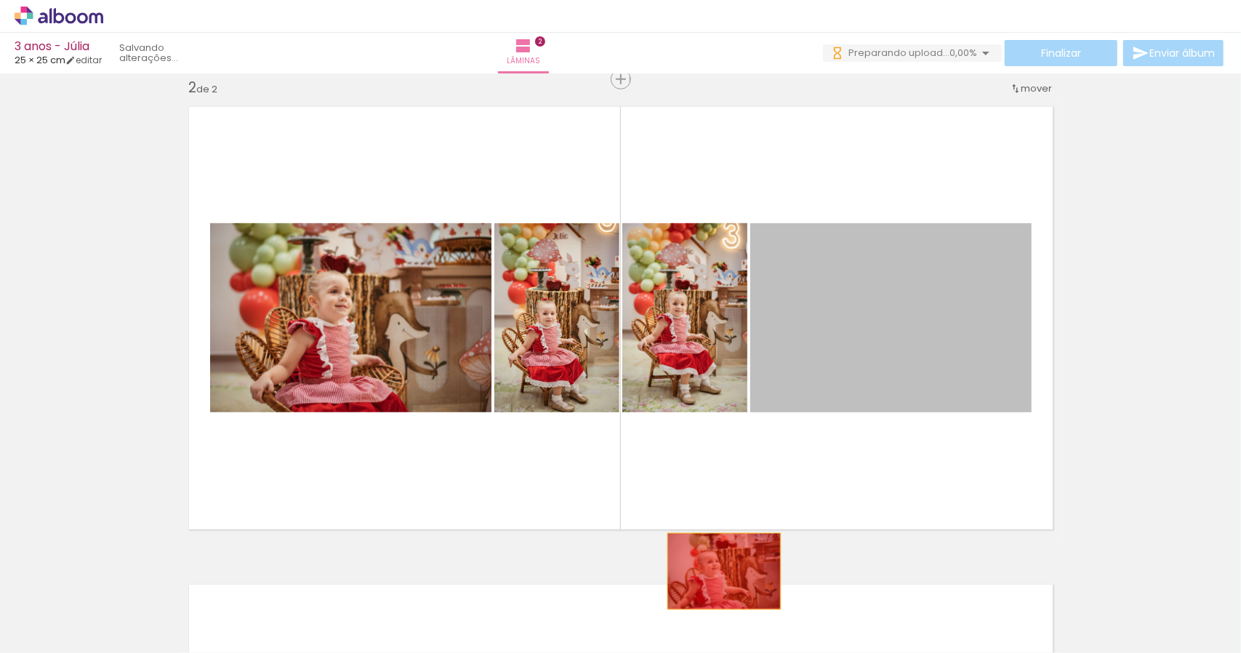
drag, startPoint x: 881, startPoint y: 352, endPoint x: 634, endPoint y: 609, distance: 356.4
click at [636, 608] on quentale-workspace at bounding box center [620, 326] width 1241 height 653
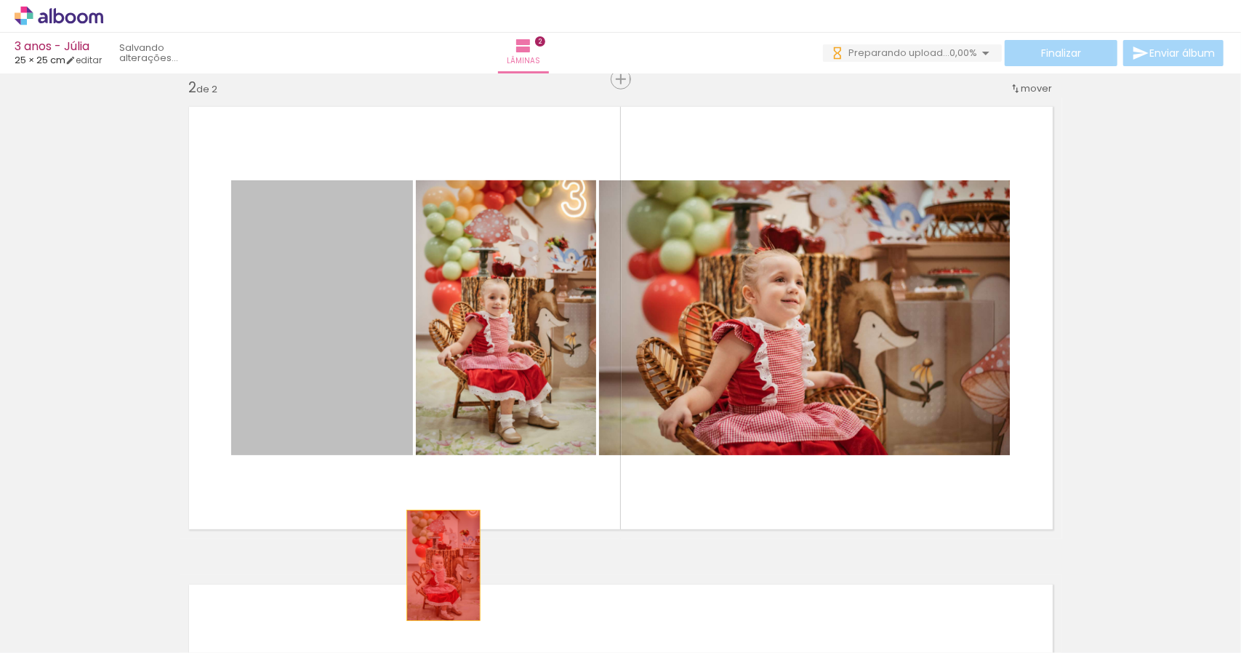
drag, startPoint x: 339, startPoint y: 363, endPoint x: 438, endPoint y: 565, distance: 225.1
click at [438, 565] on quentale-workspace at bounding box center [620, 326] width 1241 height 653
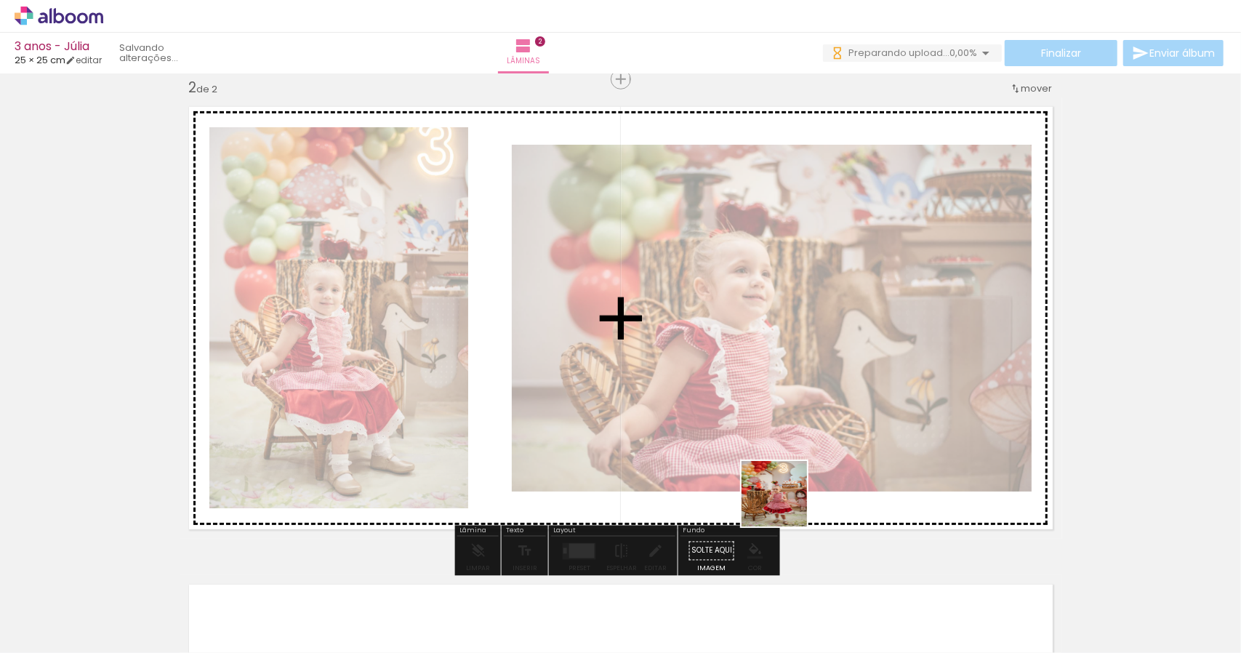
drag, startPoint x: 806, startPoint y: 626, endPoint x: 776, endPoint y: 466, distance: 162.7
click at [776, 466] on quentale-workspace at bounding box center [620, 326] width 1241 height 653
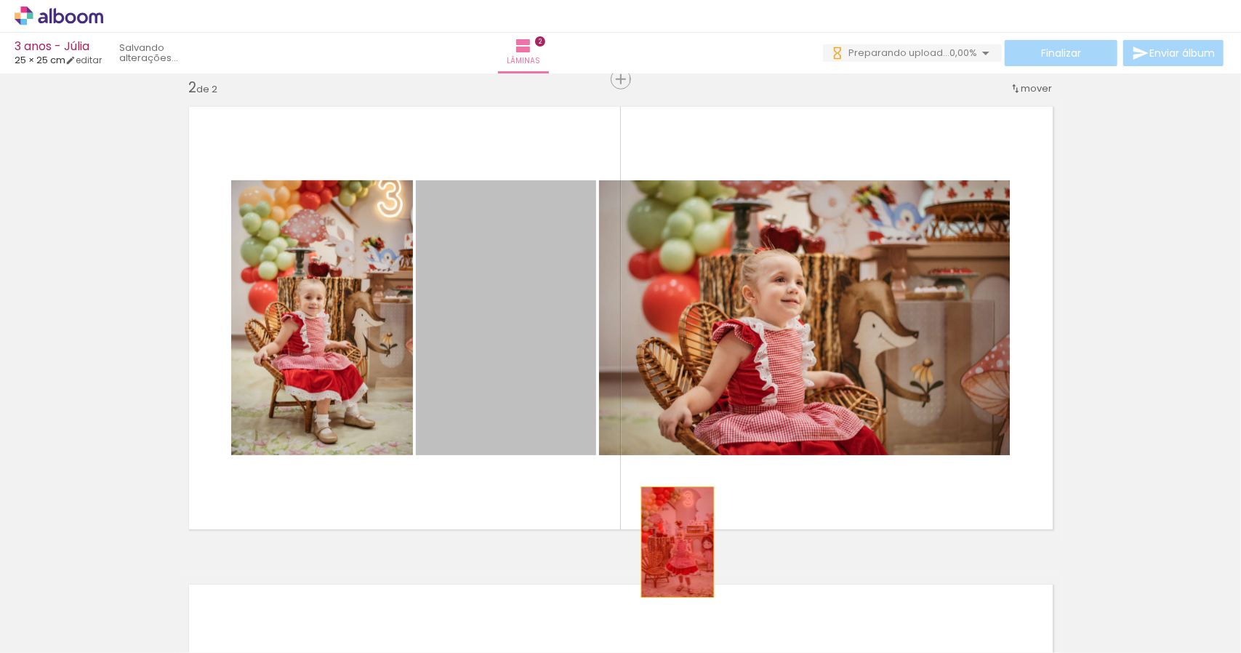
drag, startPoint x: 618, startPoint y: 484, endPoint x: 772, endPoint y: 627, distance: 210.5
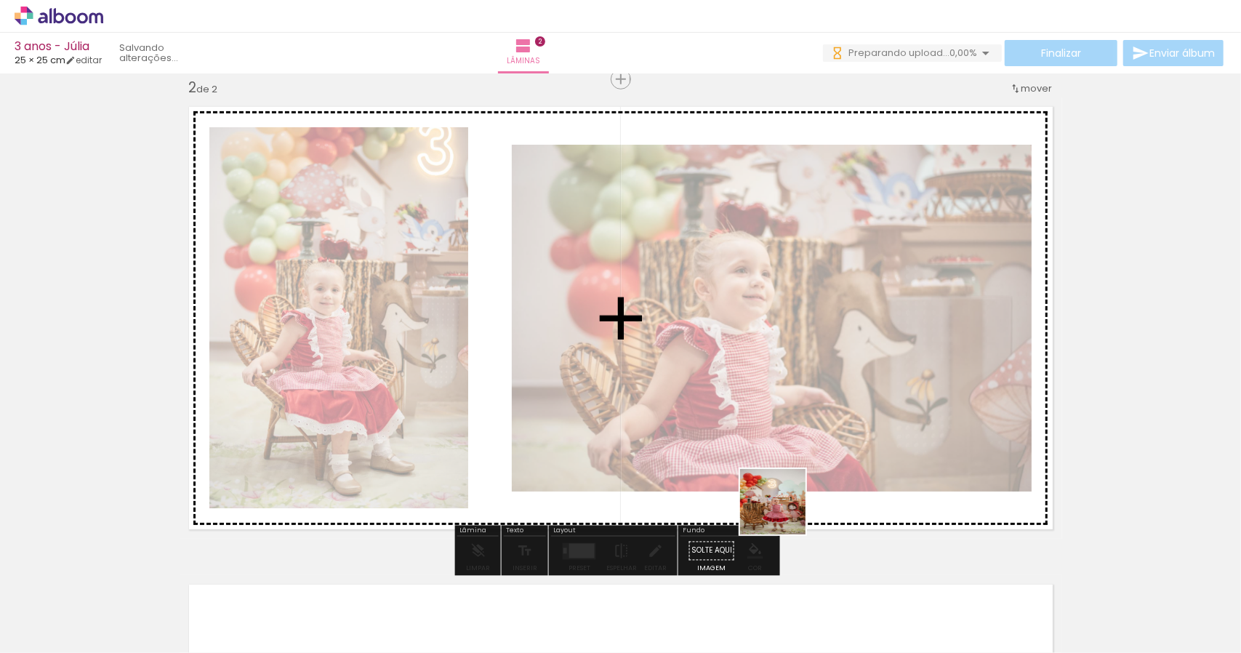
drag, startPoint x: 874, startPoint y: 604, endPoint x: 764, endPoint y: 486, distance: 161.6
click at [777, 503] on quentale-workspace at bounding box center [620, 326] width 1241 height 653
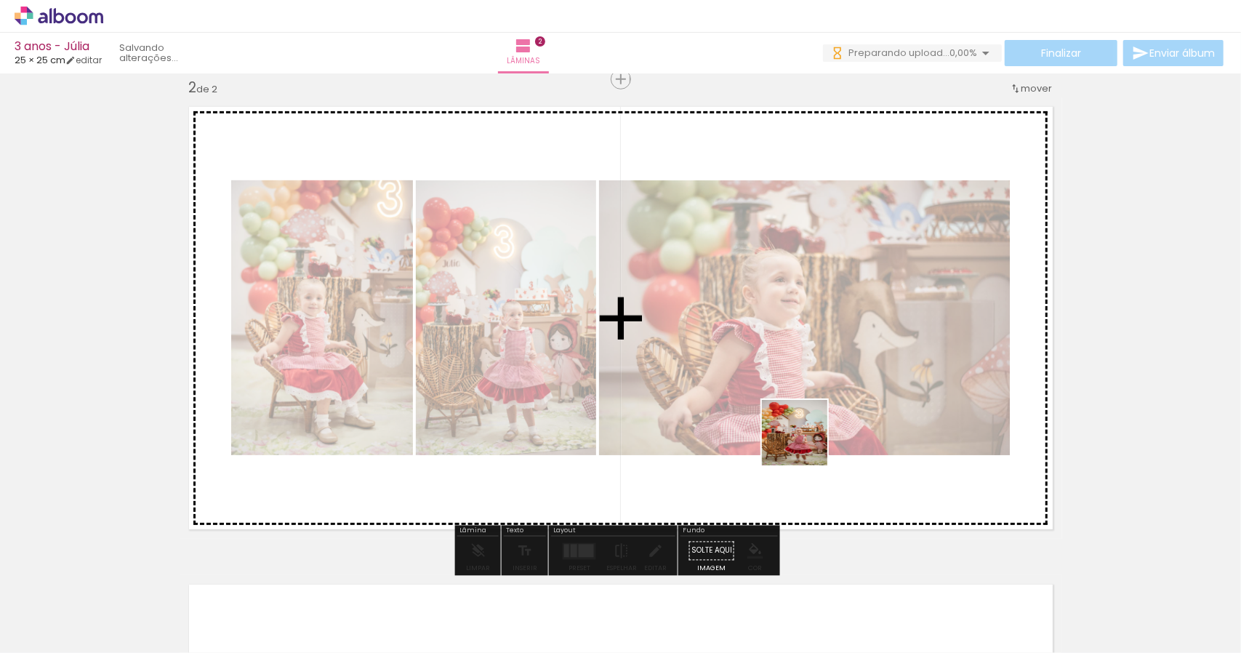
drag, startPoint x: 977, startPoint y: 623, endPoint x: 782, endPoint y: 420, distance: 281.9
click at [782, 420] on quentale-workspace at bounding box center [620, 326] width 1241 height 653
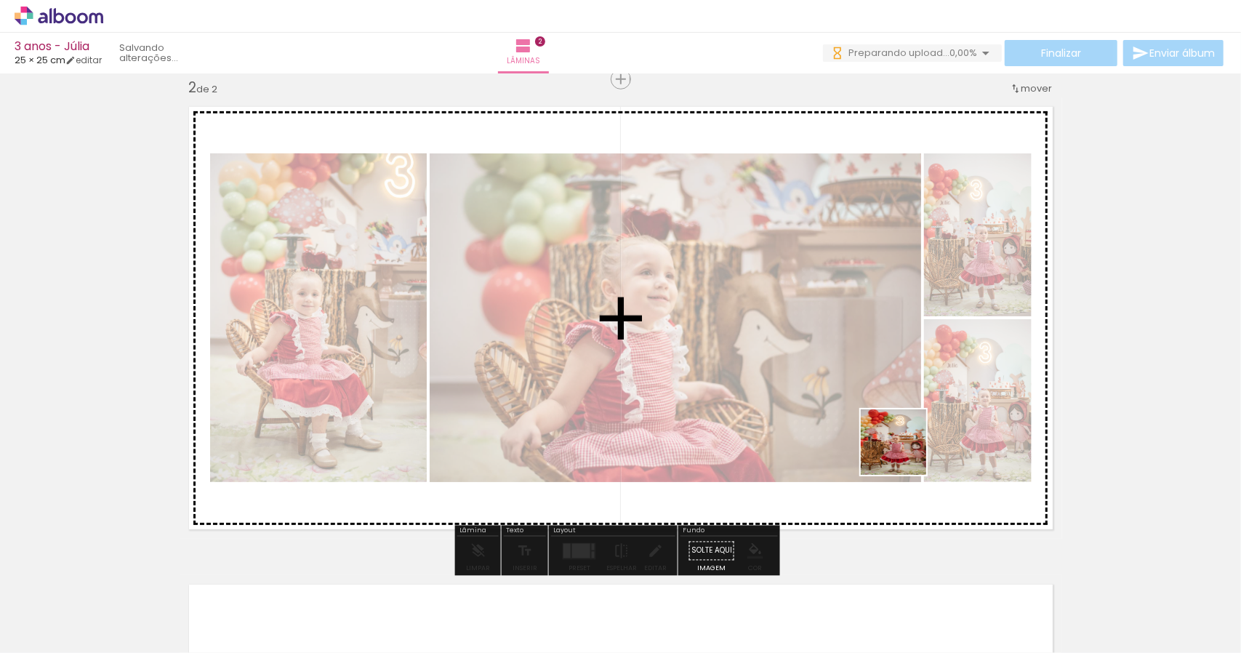
drag, startPoint x: 1060, startPoint y: 633, endPoint x: 905, endPoint y: 452, distance: 238.3
click at [904, 450] on quentale-workspace at bounding box center [620, 326] width 1241 height 653
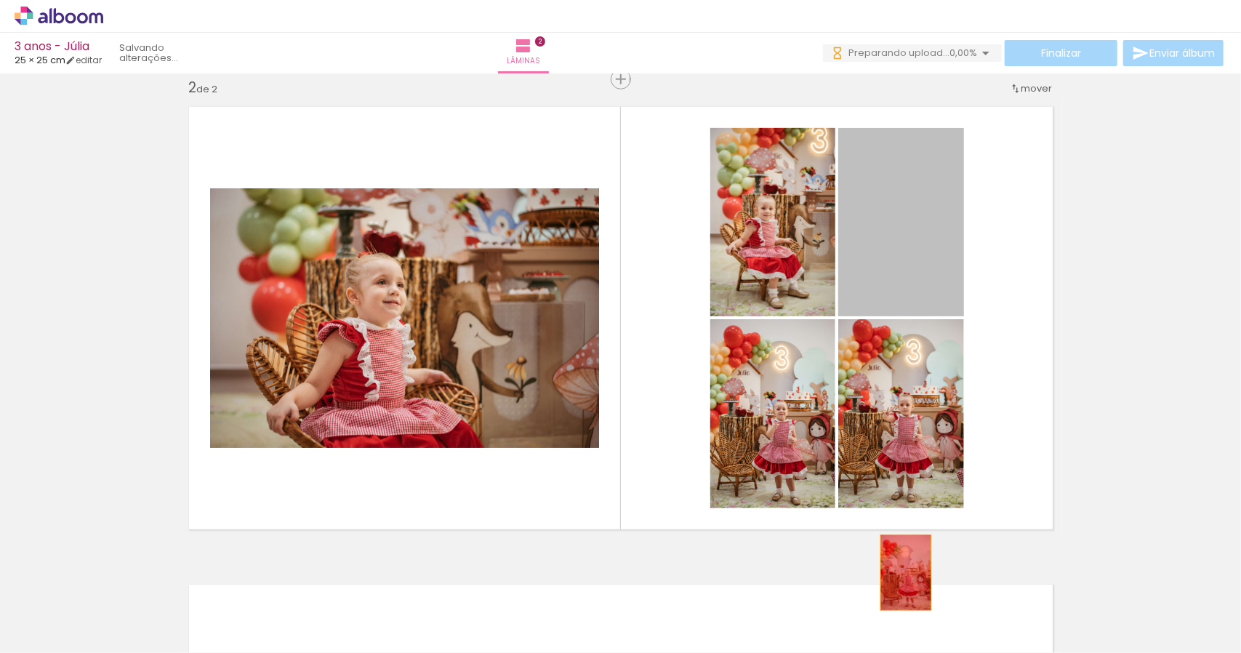
drag, startPoint x: 916, startPoint y: 245, endPoint x: 900, endPoint y: 572, distance: 327.7
click at [900, 572] on quentale-workspace at bounding box center [620, 326] width 1241 height 653
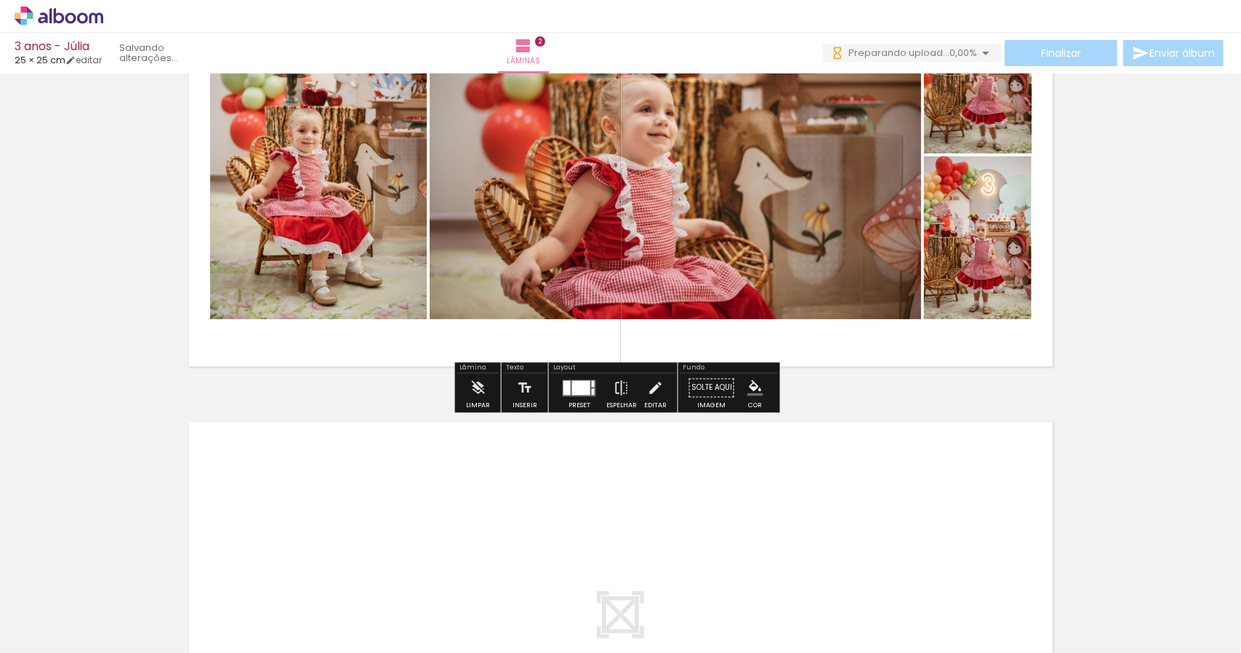
scroll to position [727, 0]
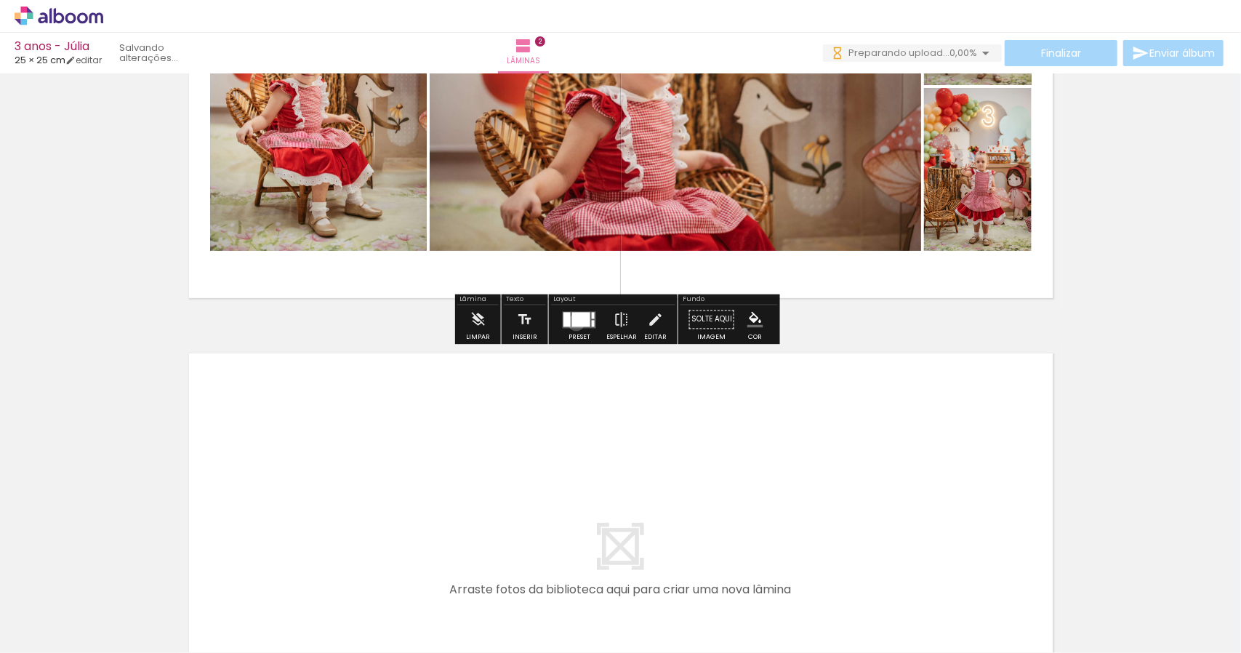
click at [573, 322] on div at bounding box center [581, 319] width 18 height 15
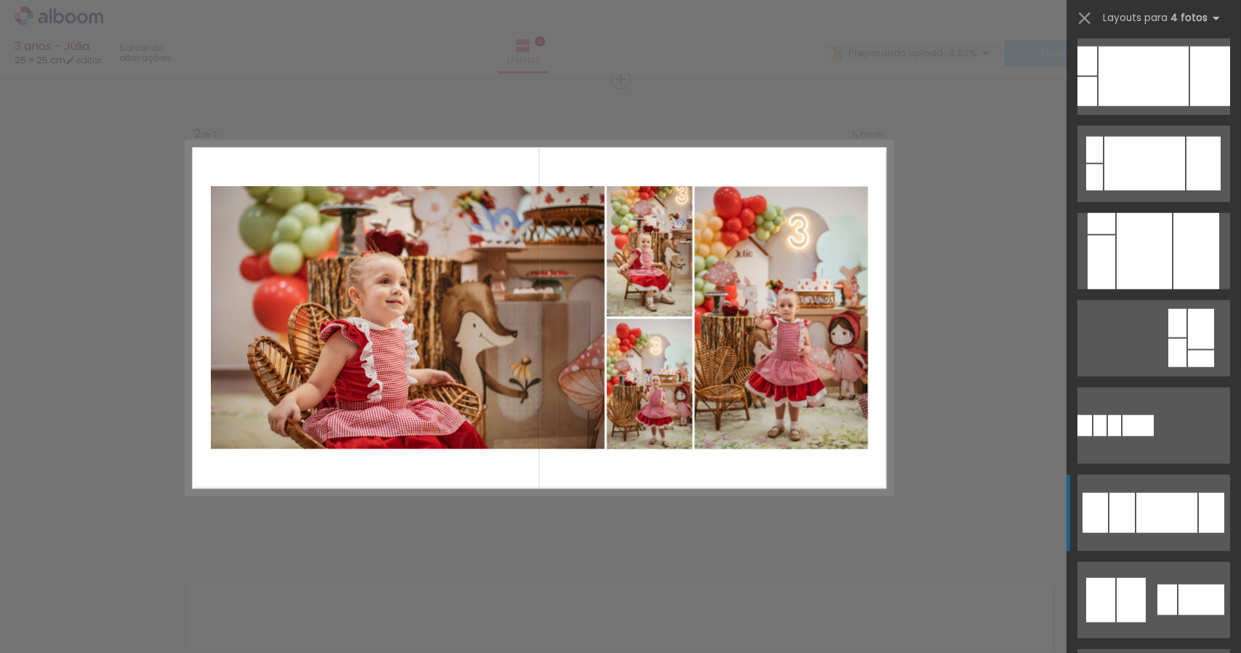
scroll to position [1091, 0]
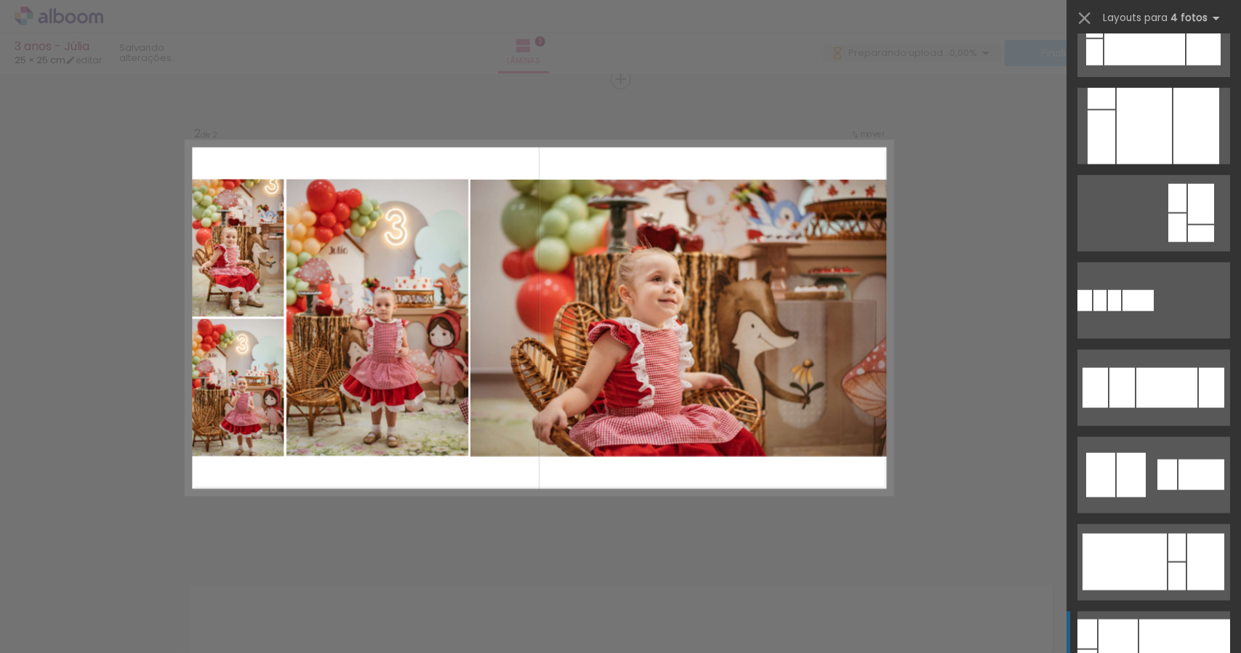
click at [1152, 625] on div at bounding box center [1185, 650] width 91 height 60
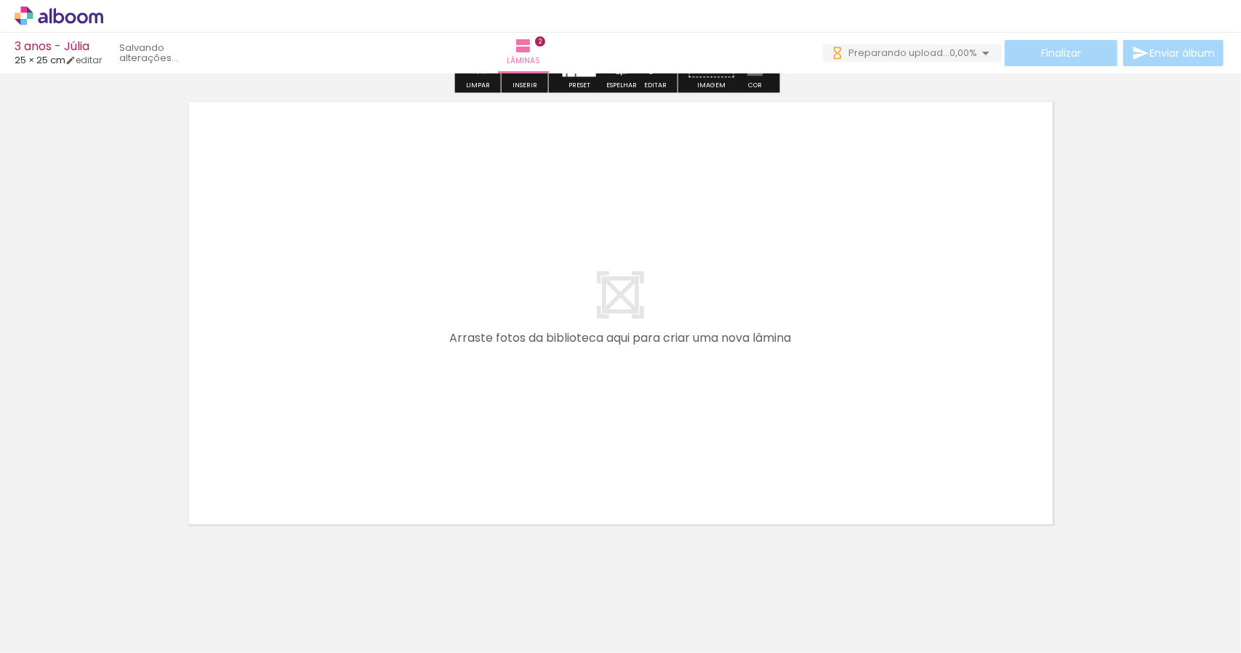
scroll to position [1001, 0]
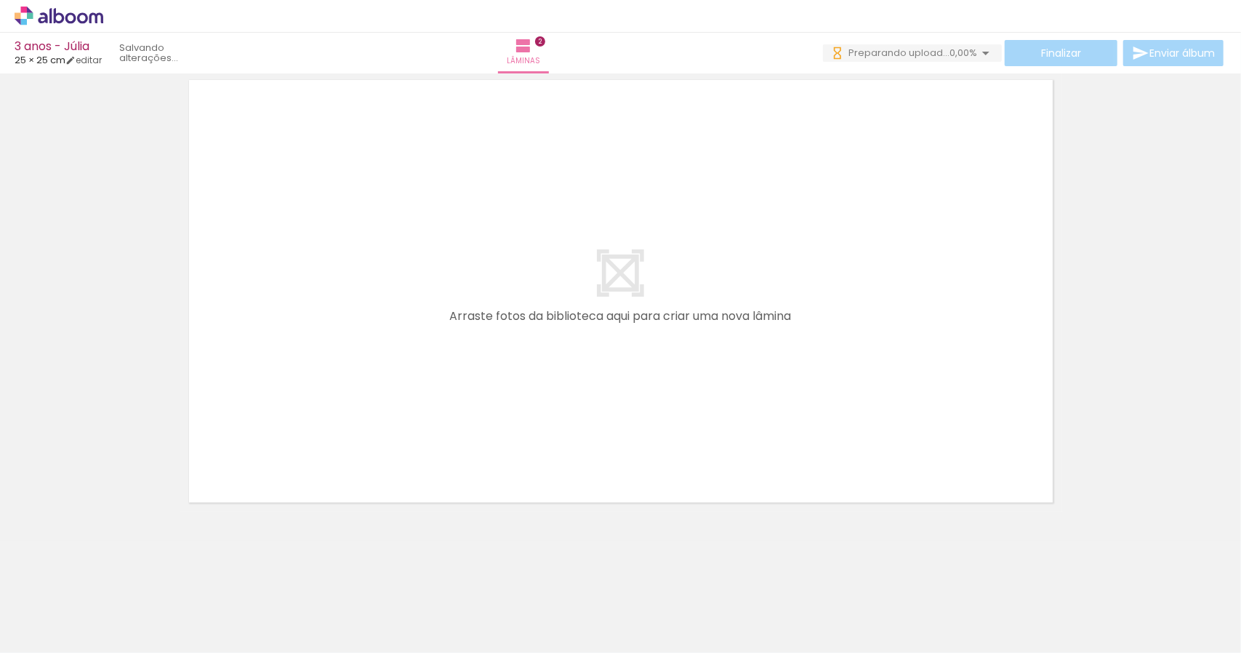
click at [633, 241] on quentale-layouter at bounding box center [621, 291] width 883 height 441
click at [617, 273] on quentale-layouter at bounding box center [621, 291] width 883 height 441
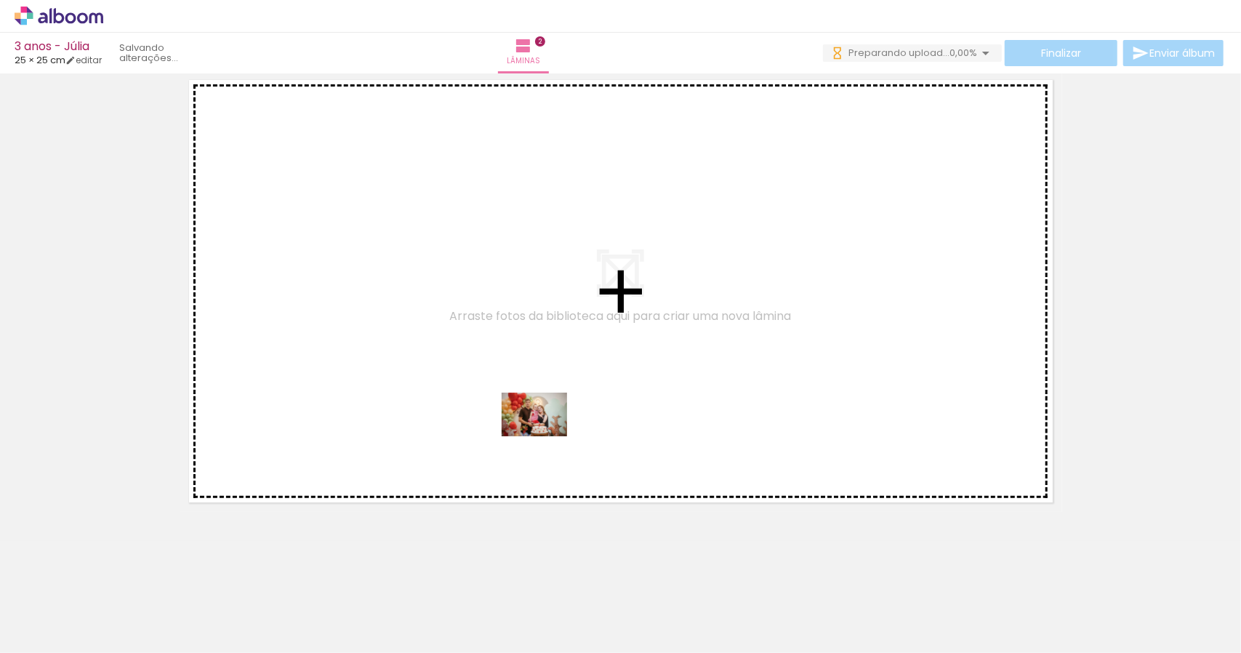
drag, startPoint x: 494, startPoint y: 615, endPoint x: 545, endPoint y: 436, distance: 186.2
click at [545, 436] on quentale-workspace at bounding box center [620, 326] width 1241 height 653
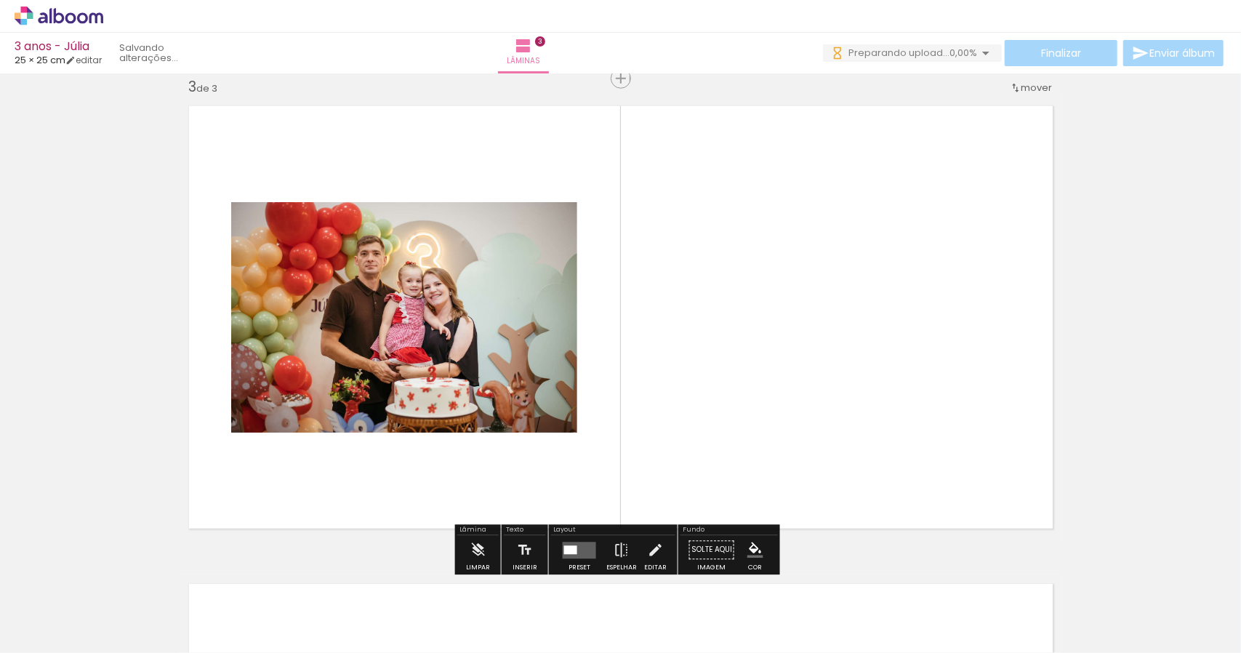
scroll to position [974, 0]
drag, startPoint x: 589, startPoint y: 617, endPoint x: 732, endPoint y: 346, distance: 306.1
click at [737, 332] on quentale-workspace at bounding box center [620, 326] width 1241 height 653
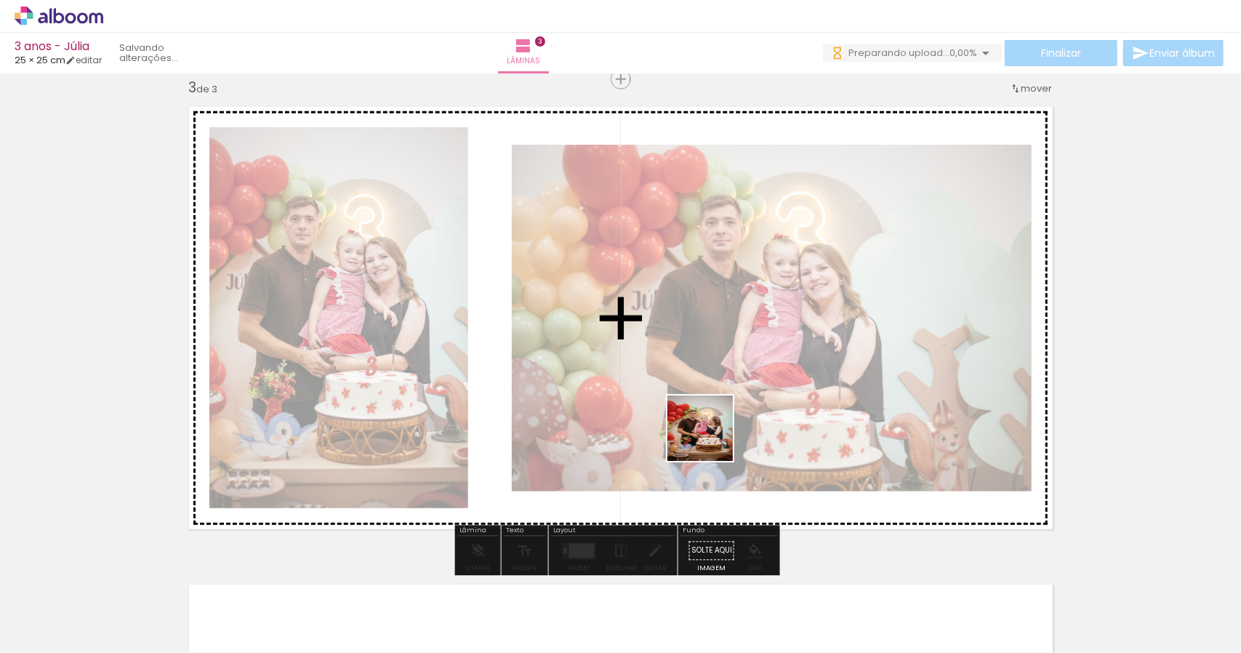
drag, startPoint x: 684, startPoint y: 519, endPoint x: 721, endPoint y: 405, distance: 119.1
click at [721, 405] on quentale-workspace at bounding box center [620, 326] width 1241 height 653
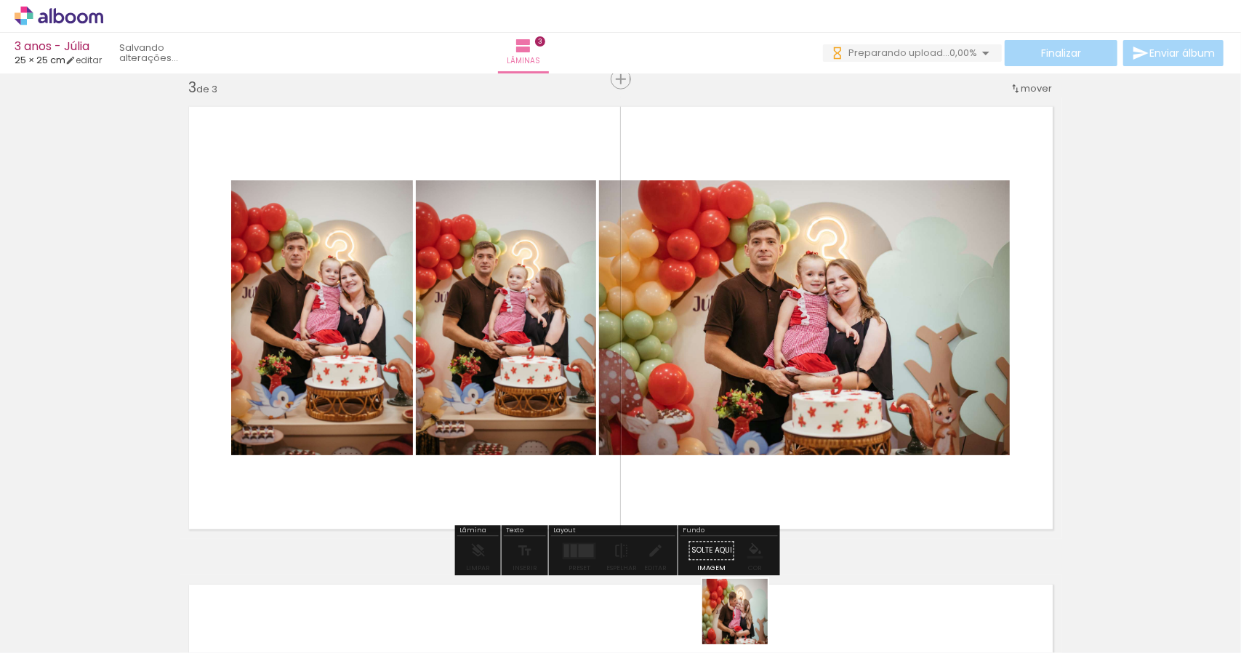
drag, startPoint x: 746, startPoint y: 633, endPoint x: 746, endPoint y: 621, distance: 12.4
click at [746, 621] on quentale-thumb at bounding box center [730, 604] width 81 height 84
drag, startPoint x: 746, startPoint y: 617, endPoint x: 759, endPoint y: 364, distance: 253.4
click at [755, 356] on quentale-workspace at bounding box center [620, 326] width 1241 height 653
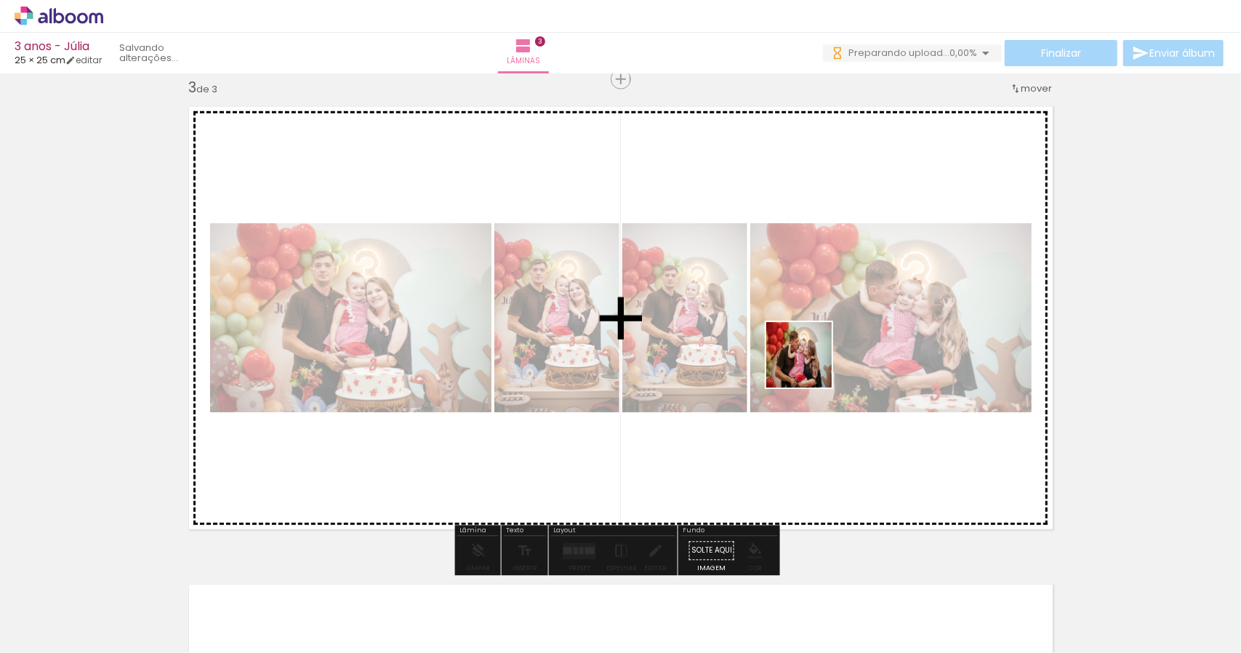
drag, startPoint x: 832, startPoint y: 615, endPoint x: 810, endPoint y: 371, distance: 244.6
click at [809, 365] on quentale-workspace at bounding box center [620, 326] width 1241 height 653
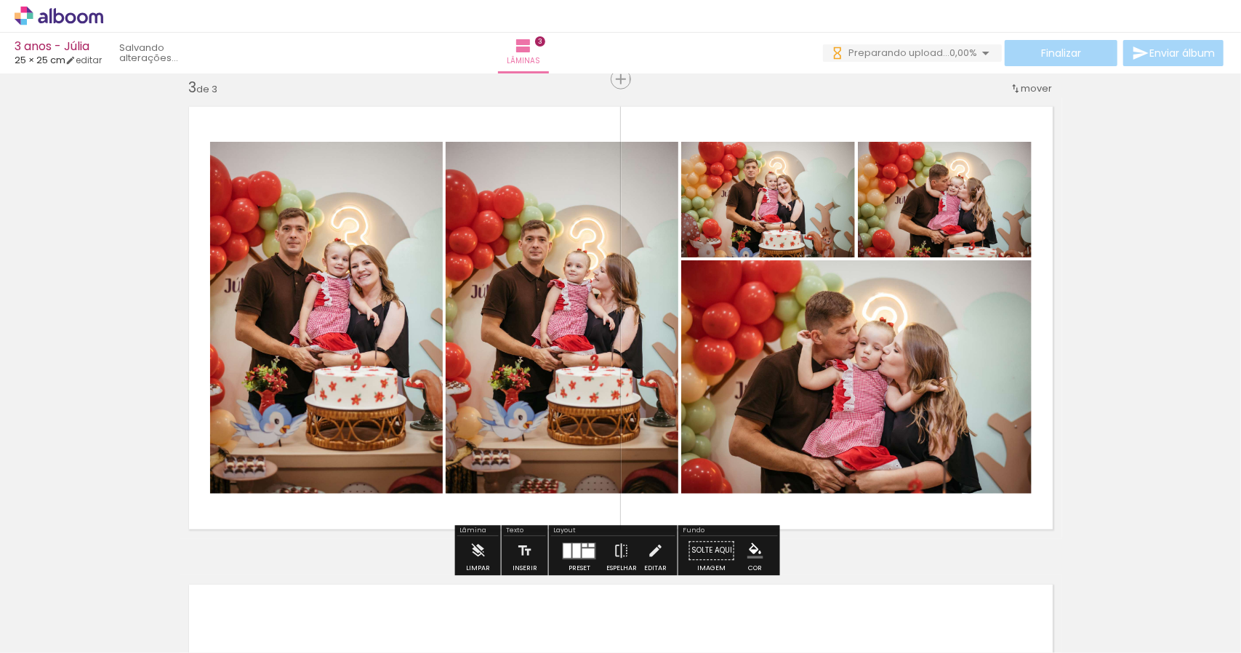
drag, startPoint x: 913, startPoint y: 612, endPoint x: 821, endPoint y: 415, distance: 218.0
click at [821, 414] on quentale-workspace at bounding box center [620, 326] width 1241 height 653
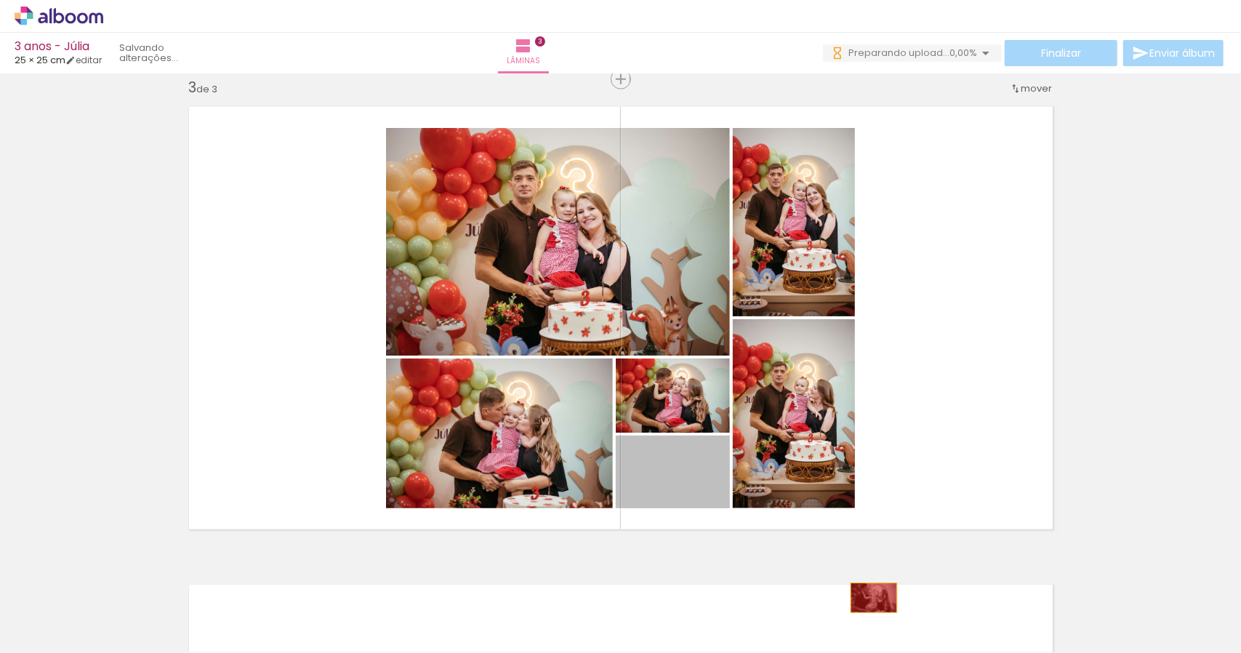
drag, startPoint x: 700, startPoint y: 487, endPoint x: 876, endPoint y: 603, distance: 211.0
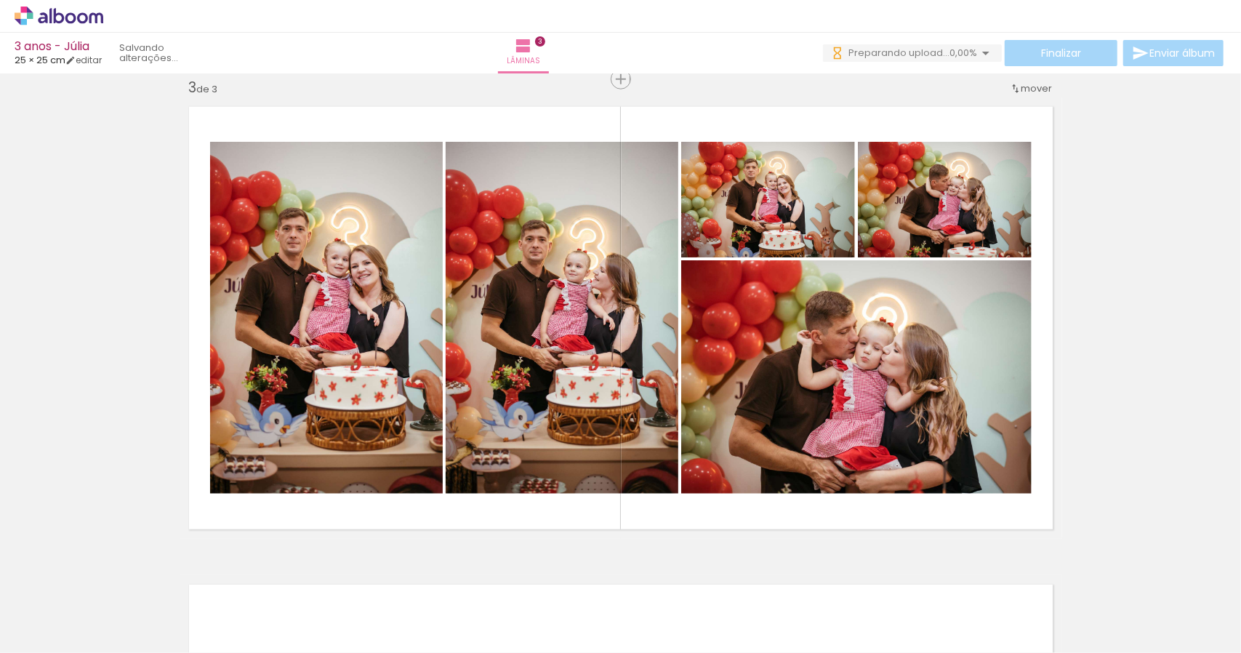
scroll to position [0, 2427]
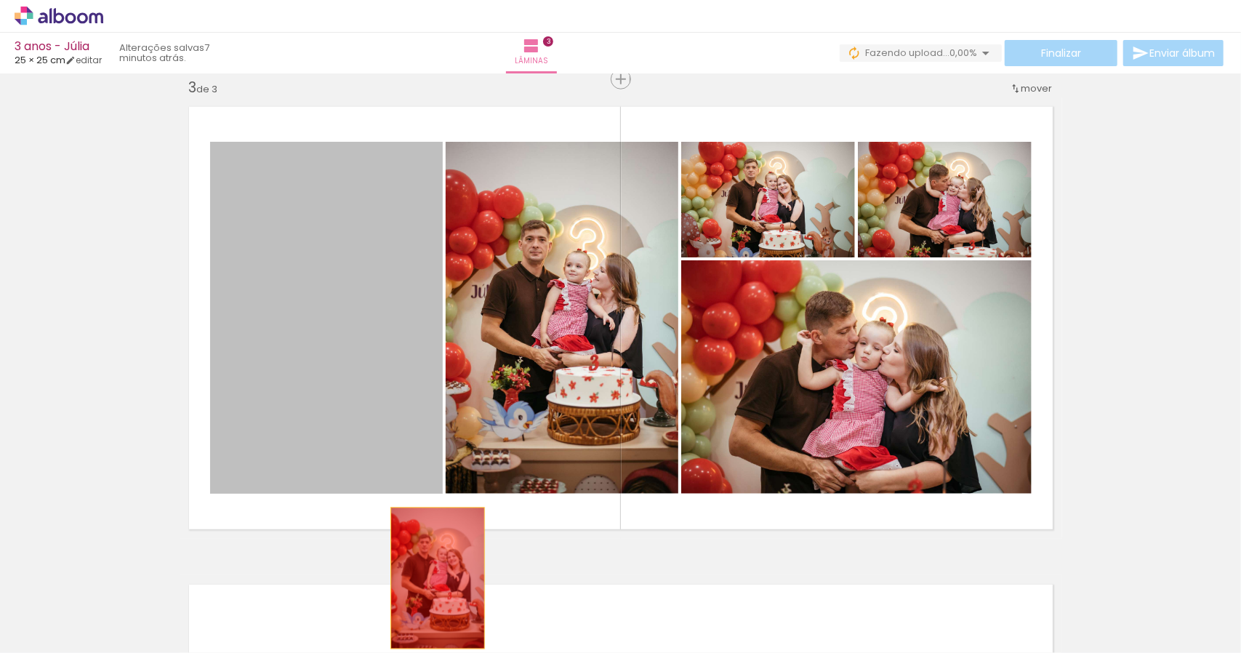
drag, startPoint x: 375, startPoint y: 298, endPoint x: 432, endPoint y: 578, distance: 285.7
click at [432, 578] on quentale-workspace at bounding box center [620, 326] width 1241 height 653
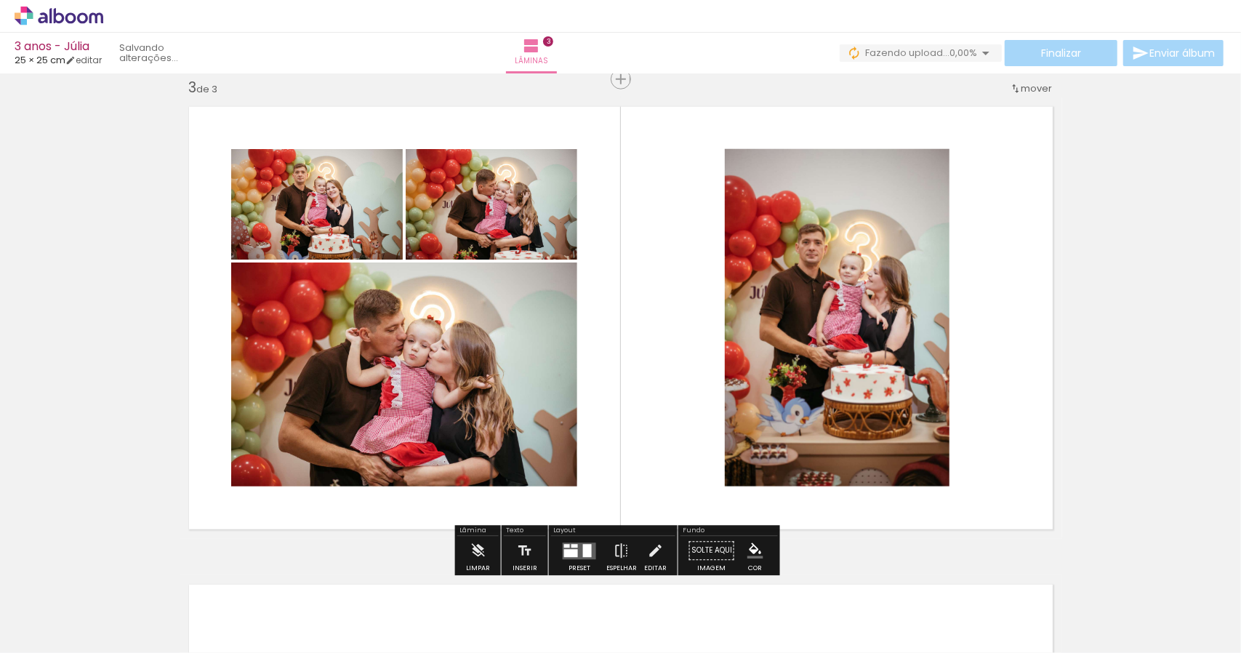
click at [430, 593] on div at bounding box center [407, 604] width 72 height 48
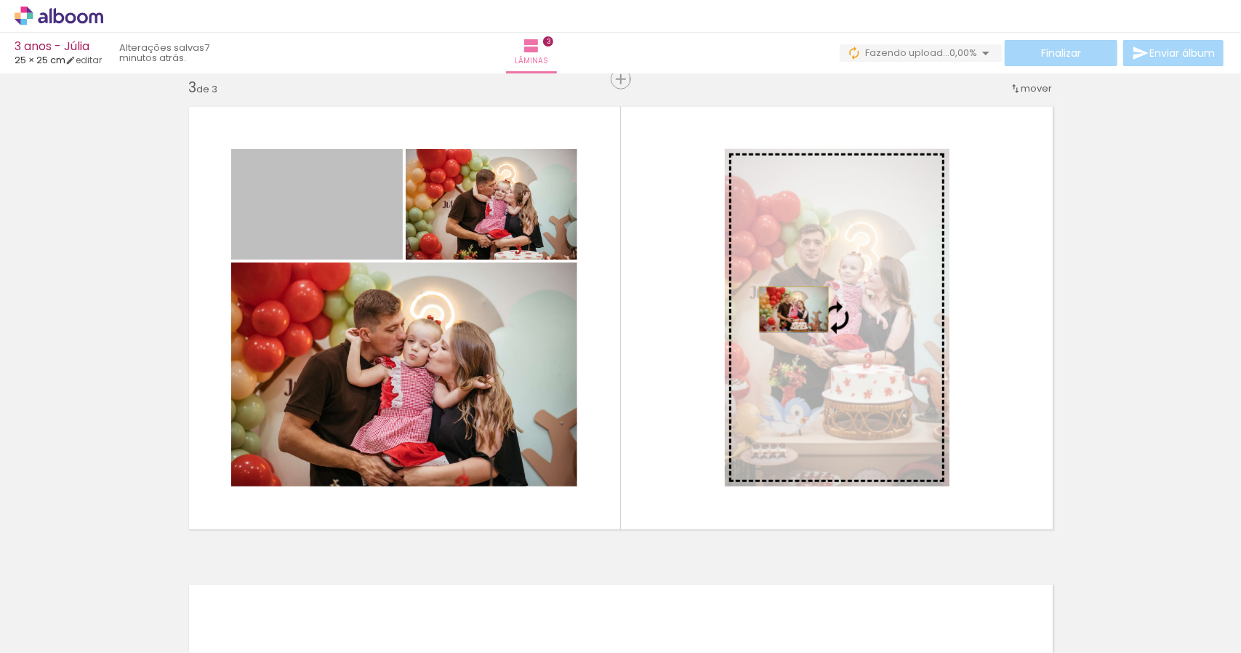
drag, startPoint x: 427, startPoint y: 247, endPoint x: 788, endPoint y: 309, distance: 366.8
click at [0, 0] on slot at bounding box center [0, 0] width 0 height 0
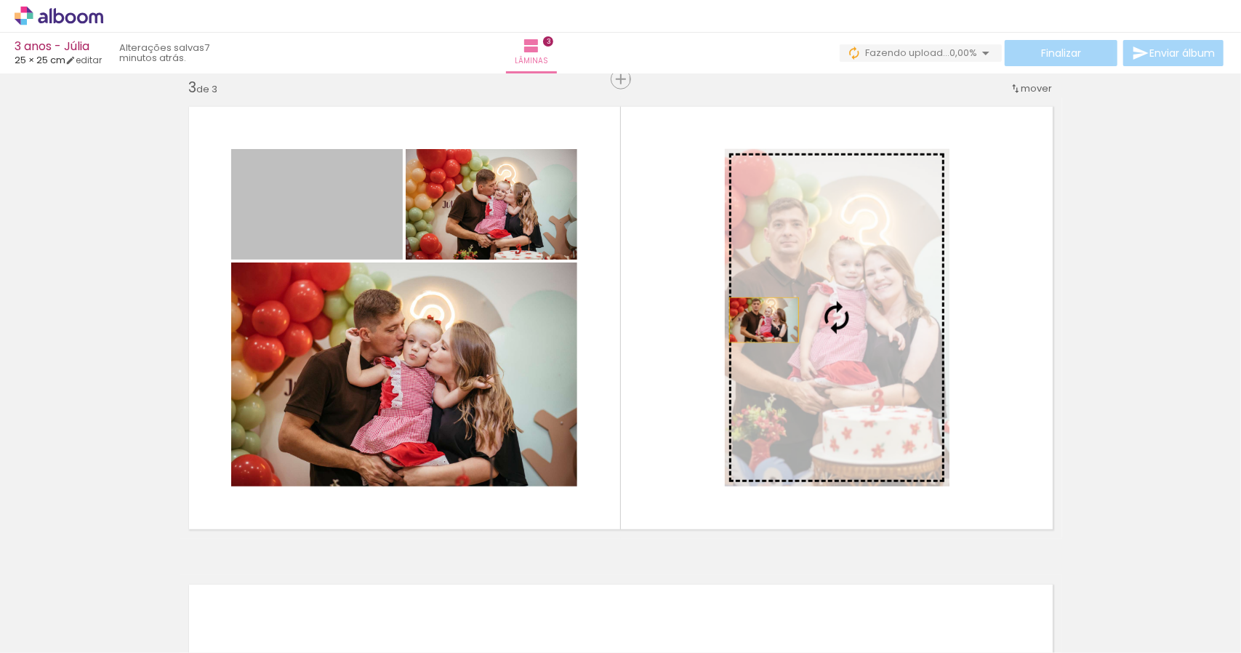
drag, startPoint x: 333, startPoint y: 216, endPoint x: 796, endPoint y: 327, distance: 475.7
click at [0, 0] on slot at bounding box center [0, 0] width 0 height 0
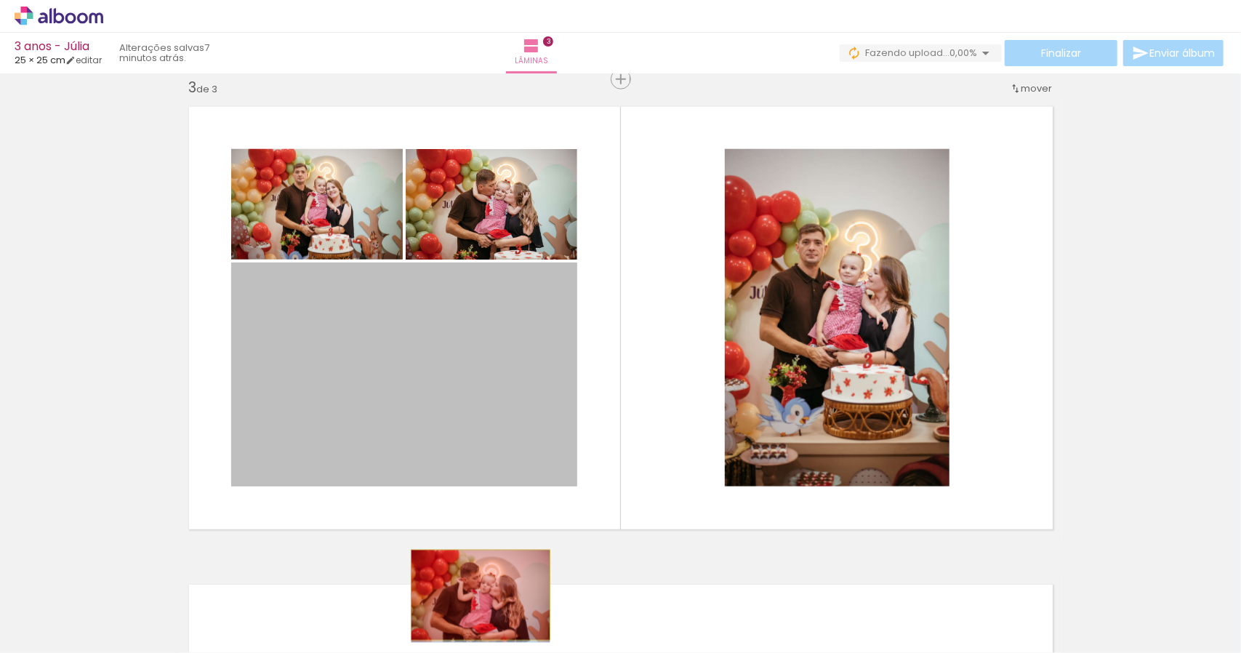
drag, startPoint x: 449, startPoint y: 390, endPoint x: 475, endPoint y: 595, distance: 206.7
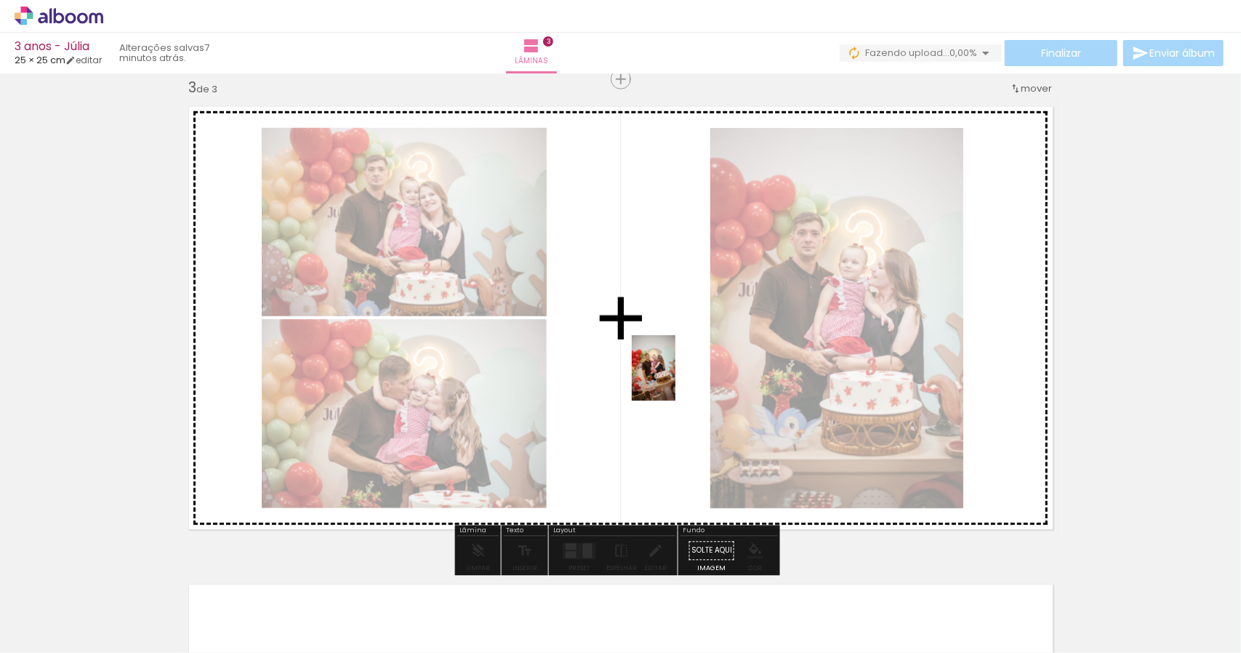
drag, startPoint x: 1140, startPoint y: 605, endPoint x: 676, endPoint y: 379, distance: 516.8
click at [676, 379] on quentale-workspace at bounding box center [620, 326] width 1241 height 653
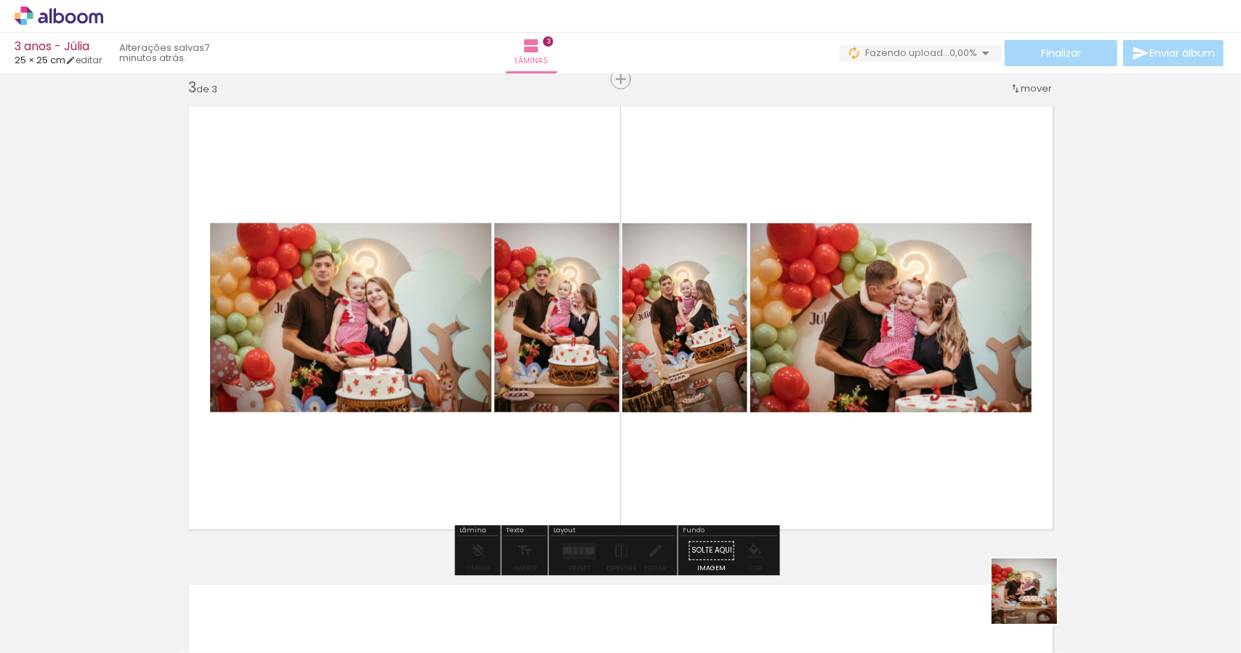
drag, startPoint x: 1067, startPoint y: 620, endPoint x: 689, endPoint y: 369, distance: 453.6
click at [689, 369] on quentale-workspace at bounding box center [620, 326] width 1241 height 653
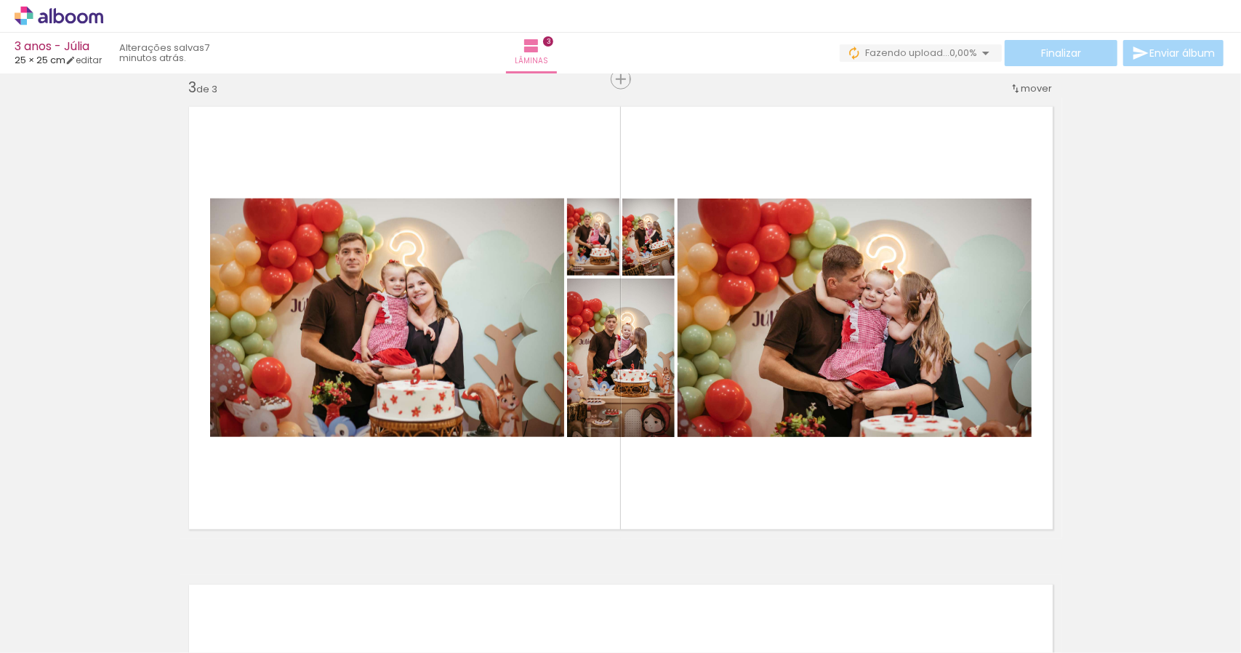
scroll to position [0, 3206]
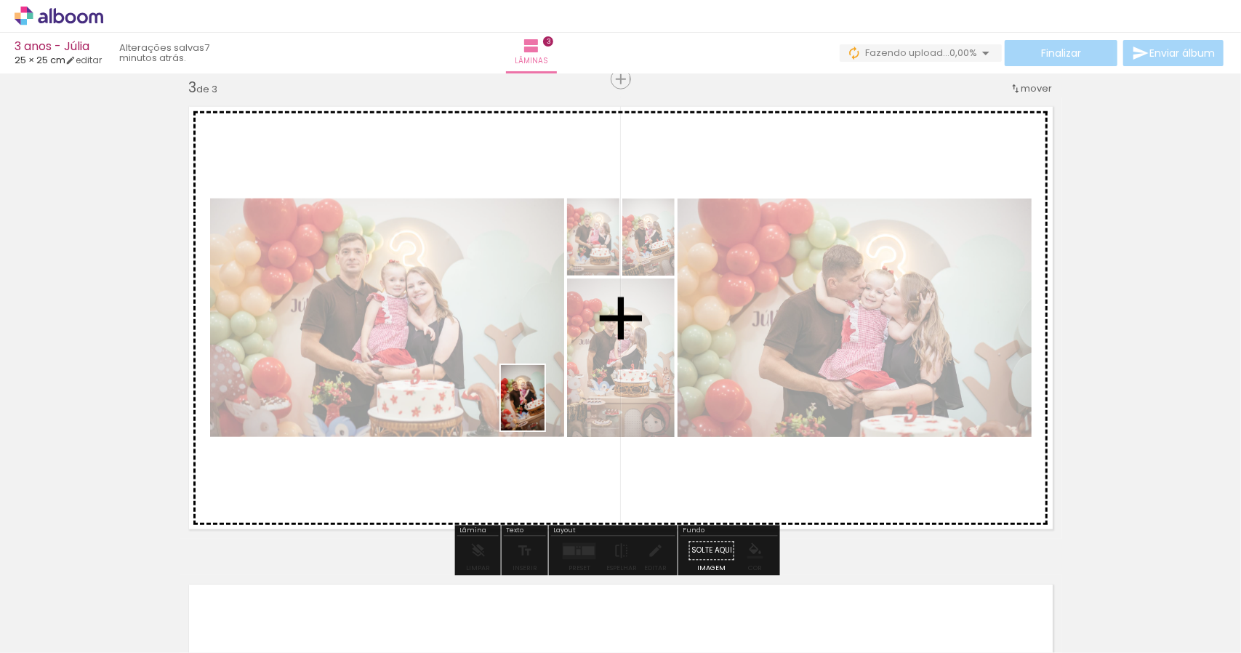
drag, startPoint x: 451, startPoint y: 618, endPoint x: 545, endPoint y: 409, distance: 229.8
click at [545, 409] on quentale-workspace at bounding box center [620, 326] width 1241 height 653
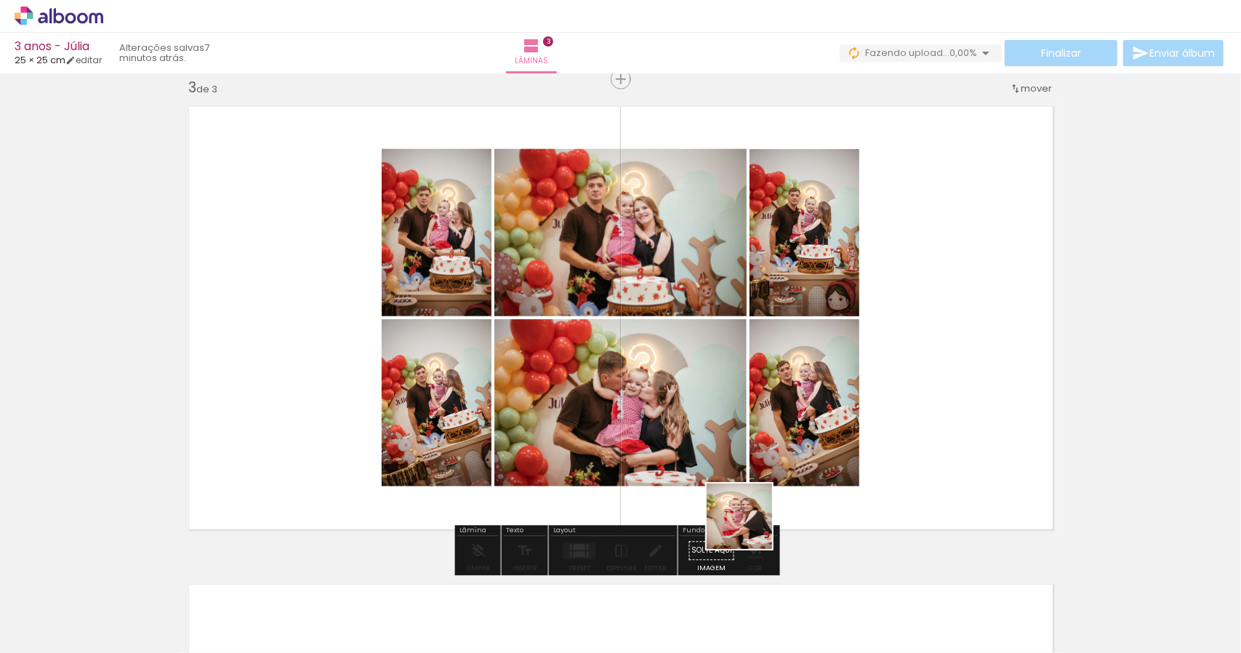
drag, startPoint x: 700, startPoint y: 616, endPoint x: 790, endPoint y: 399, distance: 234.5
click at [790, 399] on quentale-workspace at bounding box center [620, 326] width 1241 height 653
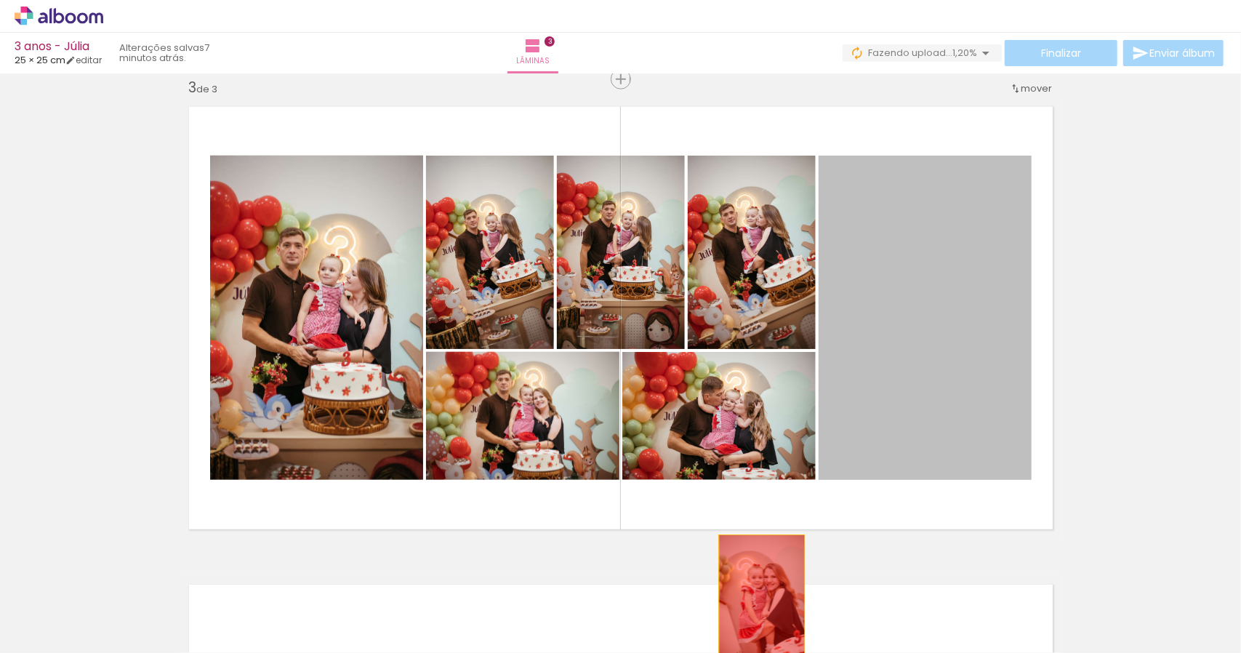
drag, startPoint x: 920, startPoint y: 361, endPoint x: 758, endPoint y: 604, distance: 292.1
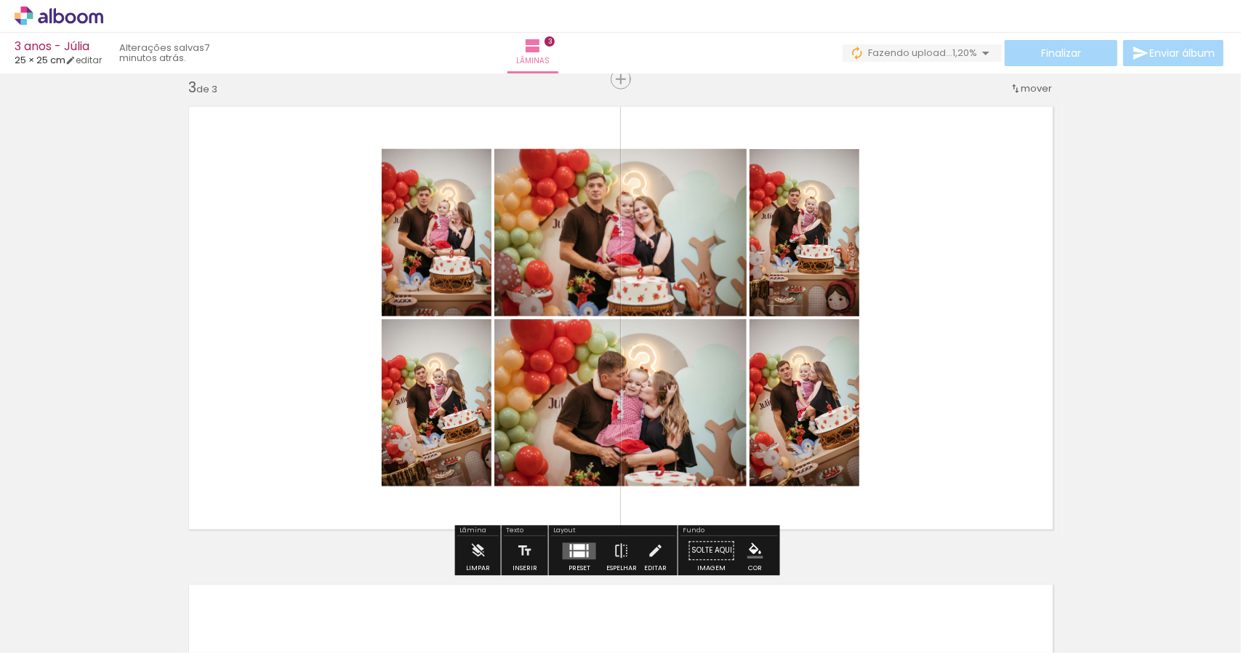
click at [580, 546] on div at bounding box center [580, 547] width 12 height 6
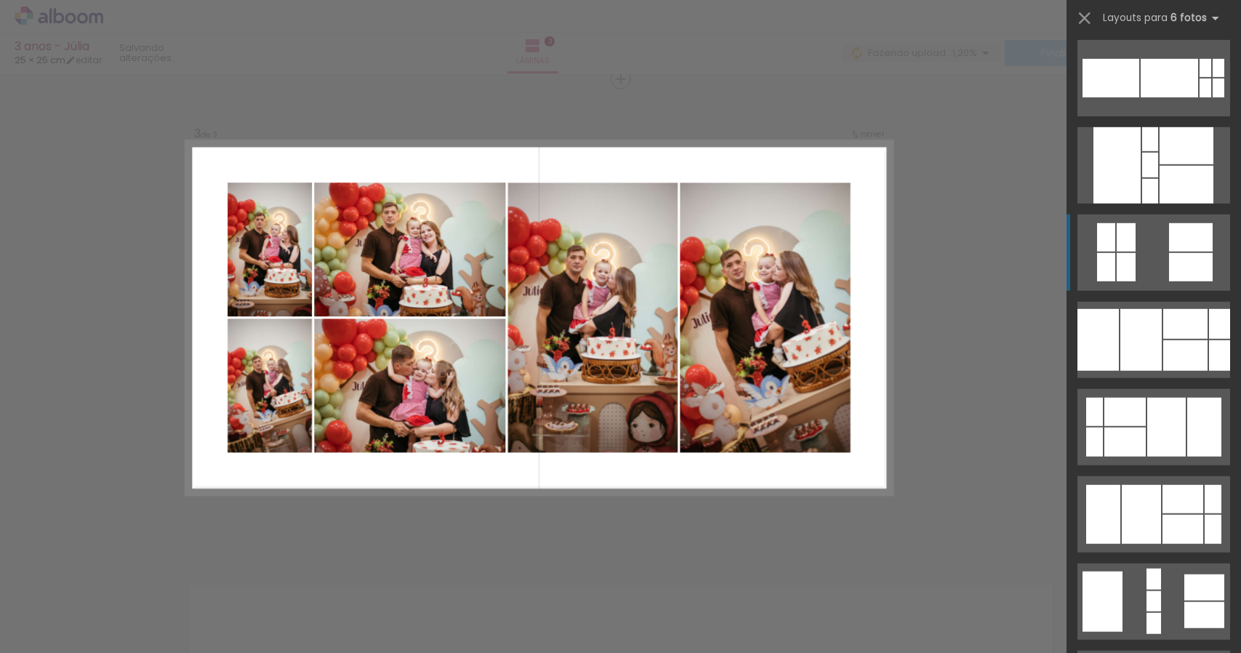
scroll to position [655, 0]
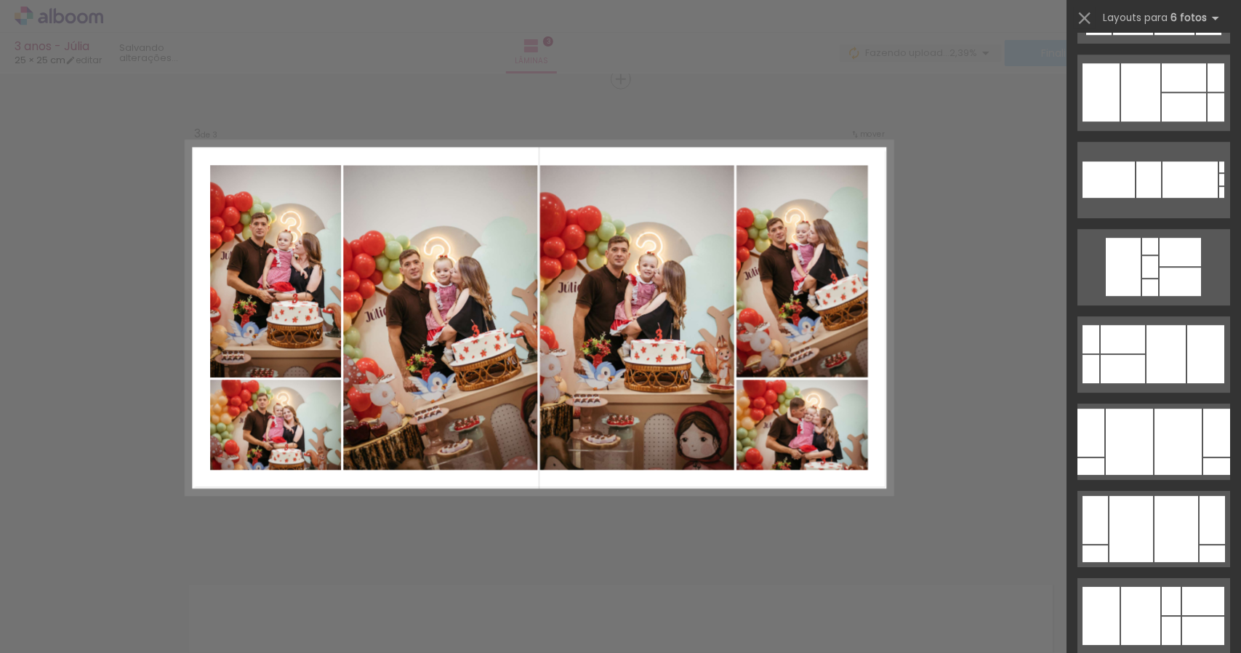
scroll to position [2982, 0]
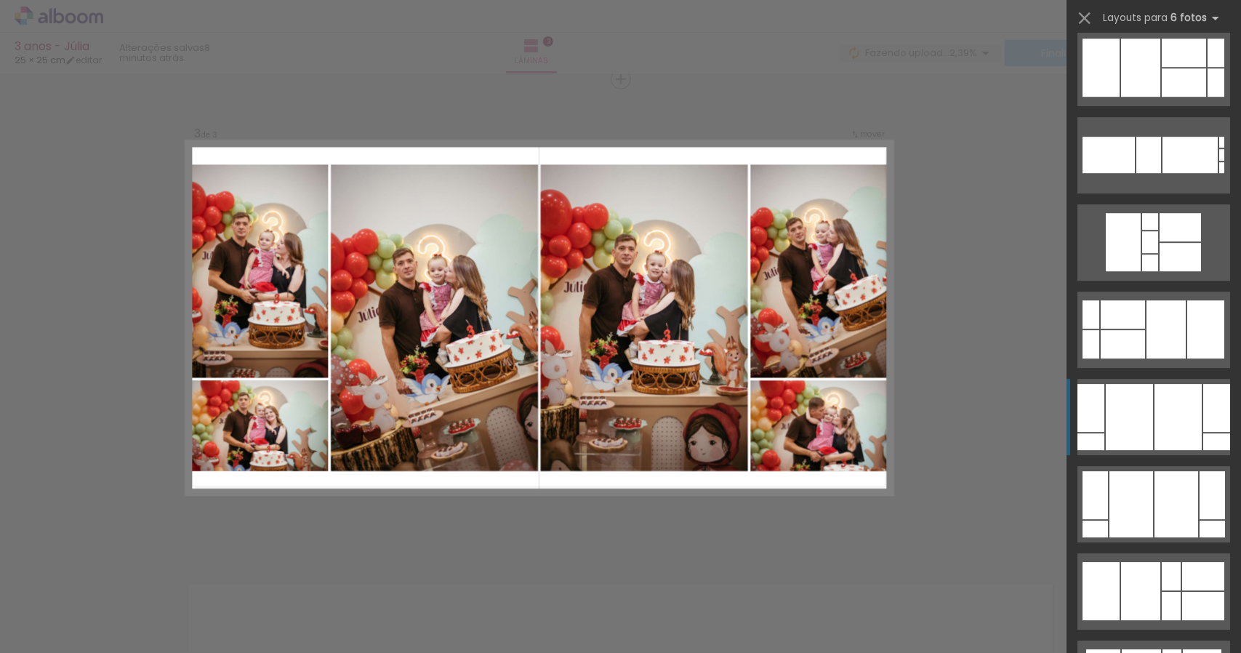
click at [1172, 439] on div at bounding box center [1178, 417] width 47 height 66
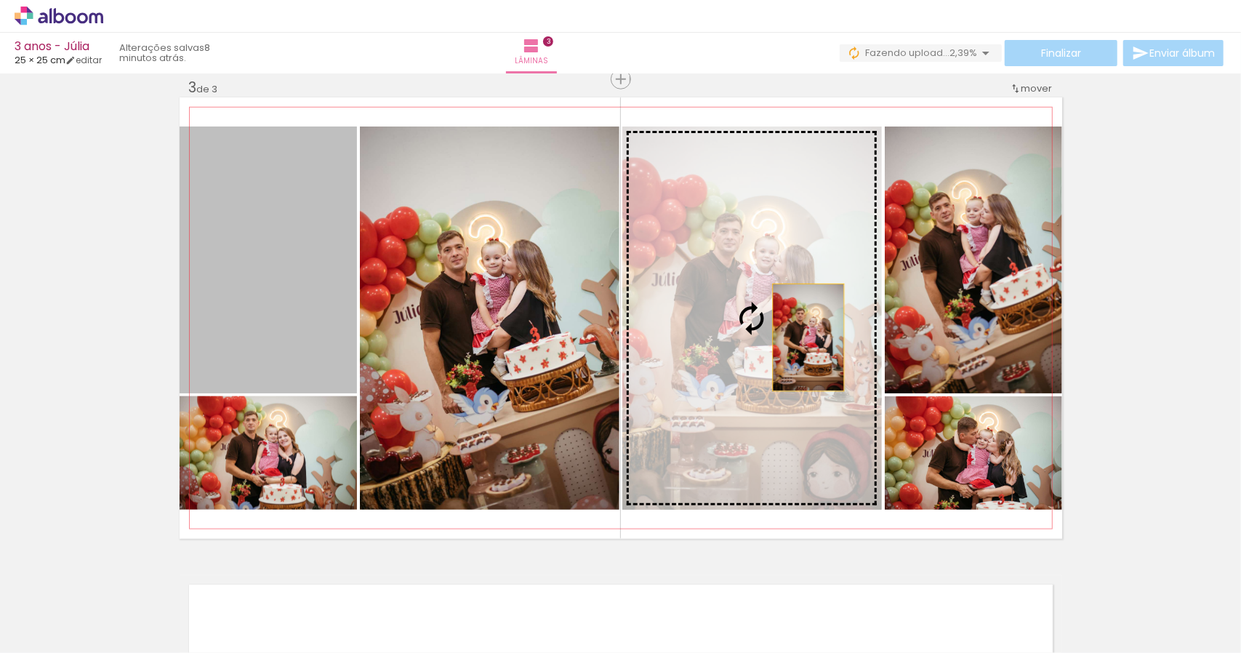
drag, startPoint x: 287, startPoint y: 289, endPoint x: 806, endPoint y: 337, distance: 520.7
click at [0, 0] on slot at bounding box center [0, 0] width 0 height 0
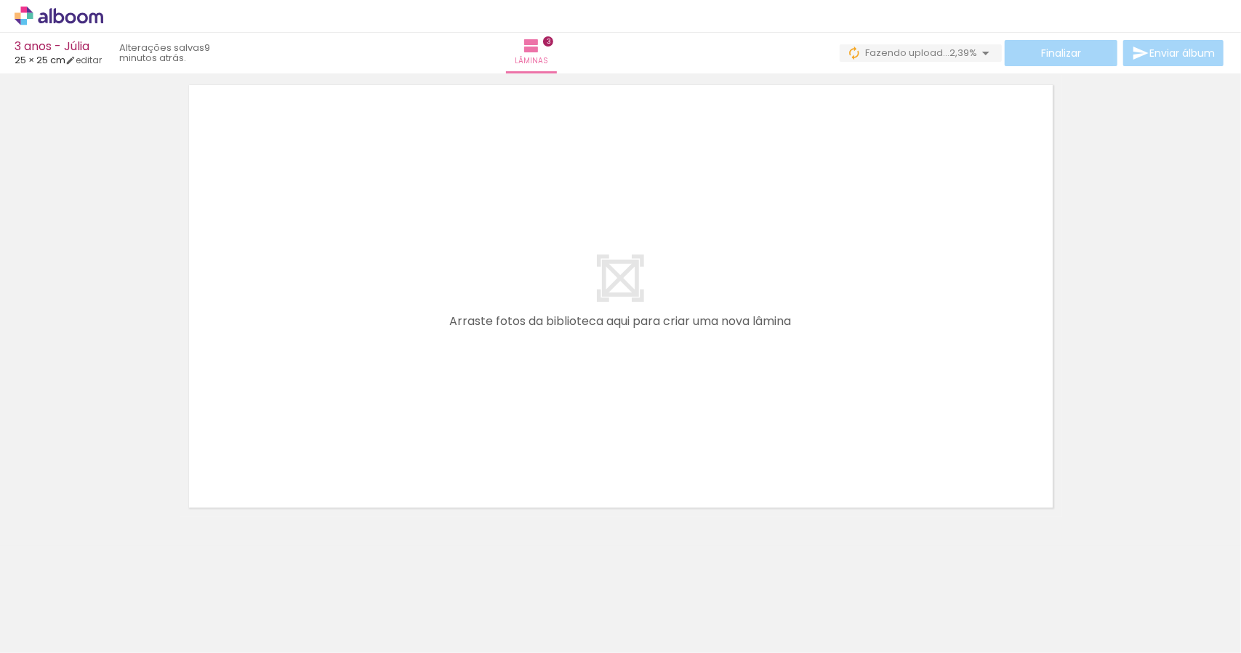
scroll to position [1479, 0]
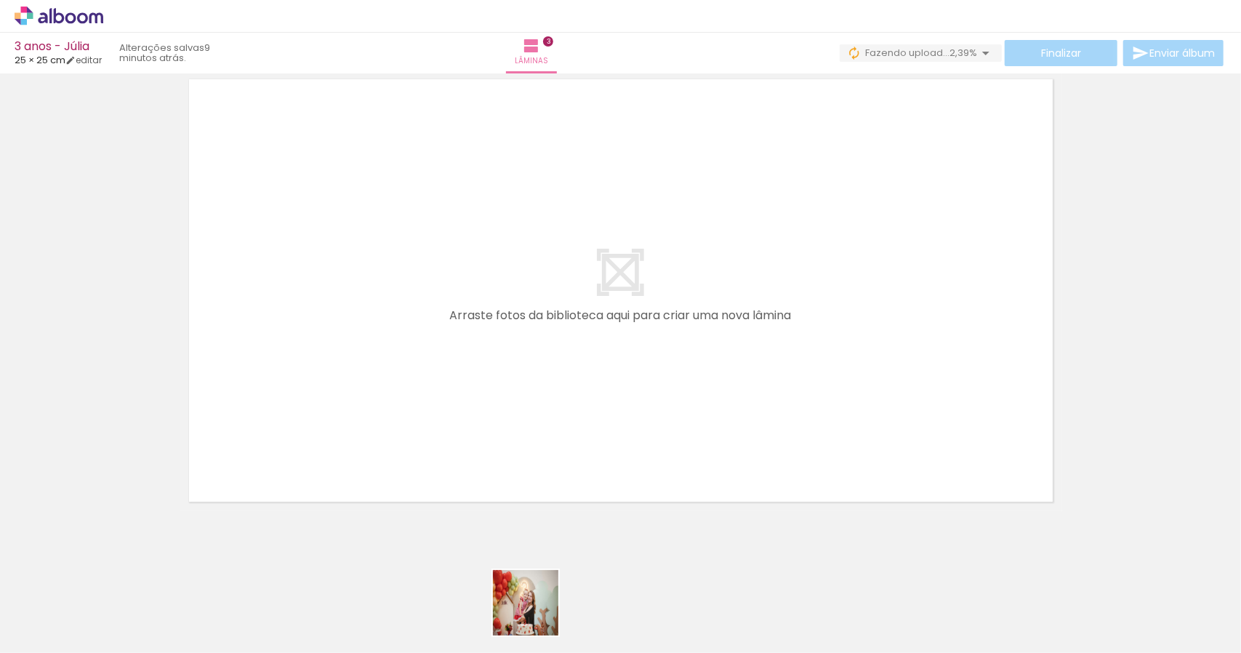
drag, startPoint x: 537, startPoint y: 617, endPoint x: 535, endPoint y: 475, distance: 142.5
click at [511, 439] on quentale-workspace at bounding box center [620, 326] width 1241 height 653
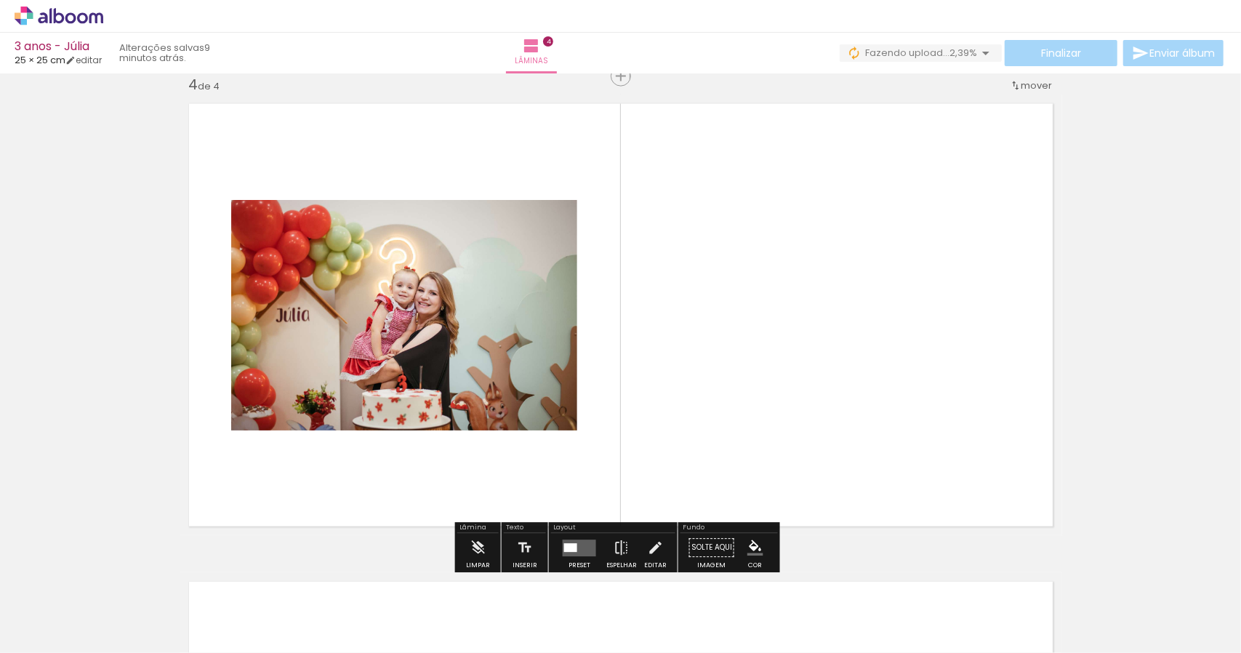
scroll to position [1452, 0]
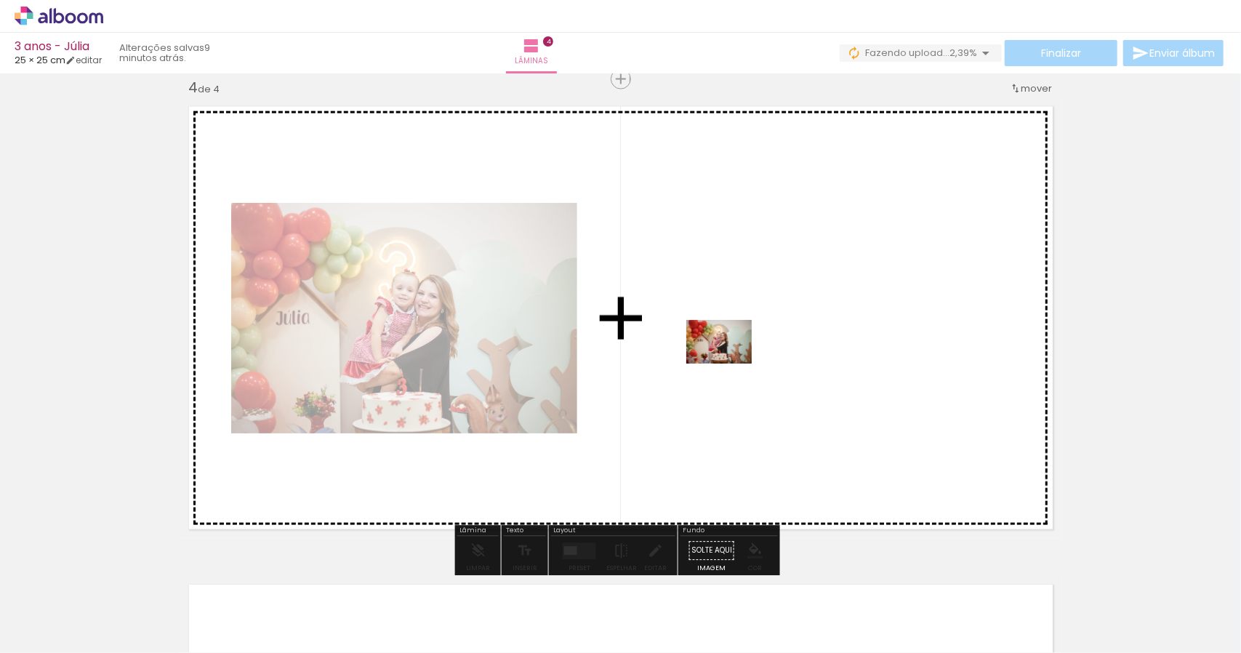
drag, startPoint x: 633, startPoint y: 625, endPoint x: 730, endPoint y: 364, distance: 278.7
click at [730, 364] on quentale-workspace at bounding box center [620, 326] width 1241 height 653
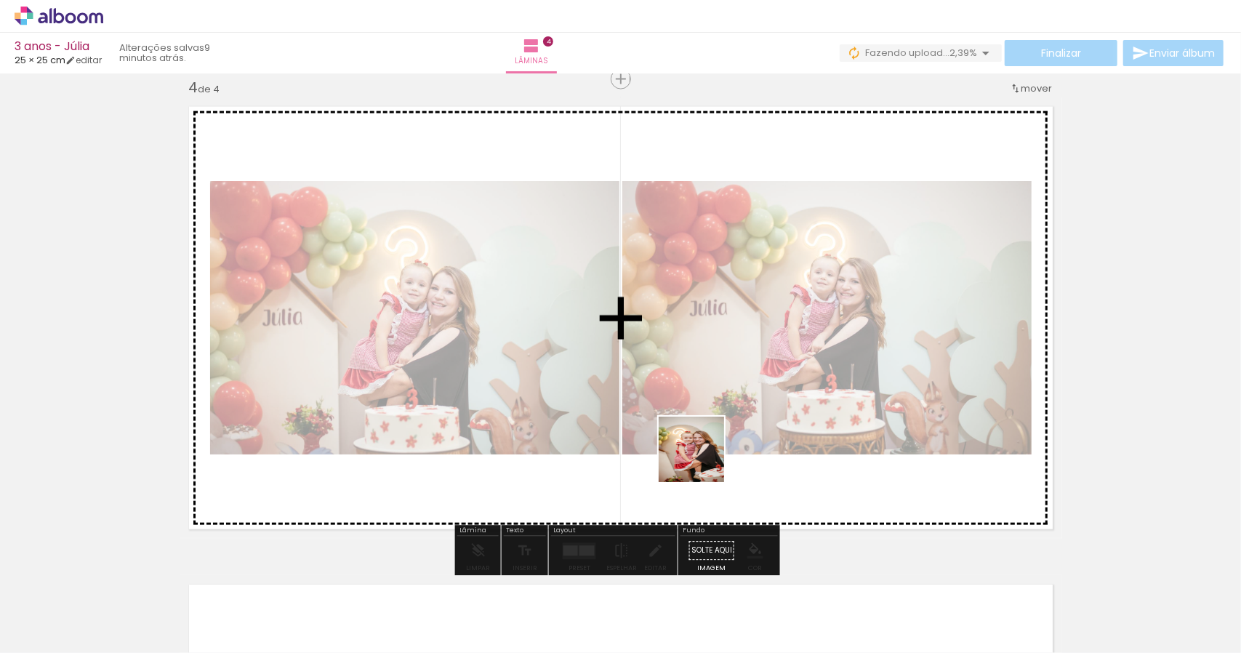
drag, startPoint x: 703, startPoint y: 517, endPoint x: 699, endPoint y: 439, distance: 78.6
click at [697, 436] on quentale-workspace at bounding box center [620, 326] width 1241 height 653
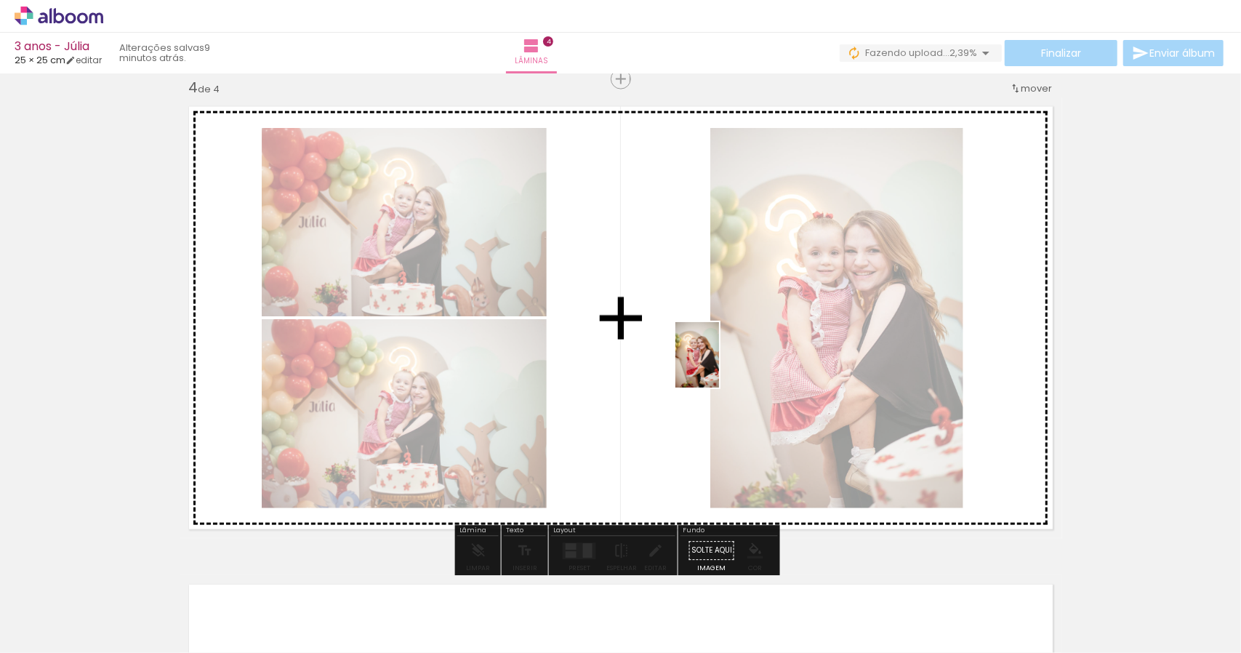
drag, startPoint x: 777, startPoint y: 619, endPoint x: 719, endPoint y: 366, distance: 259.7
click at [719, 366] on quentale-workspace at bounding box center [620, 326] width 1241 height 653
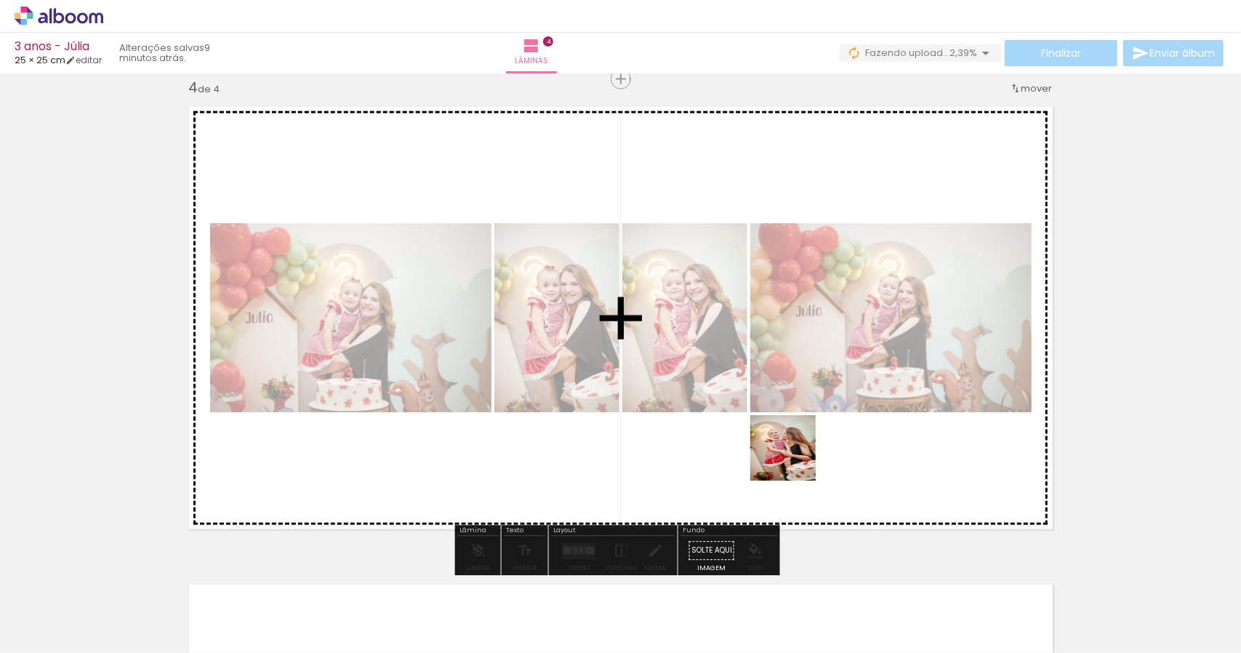
drag, startPoint x: 868, startPoint y: 616, endPoint x: 786, endPoint y: 430, distance: 203.2
click at [756, 399] on quentale-workspace at bounding box center [620, 326] width 1241 height 653
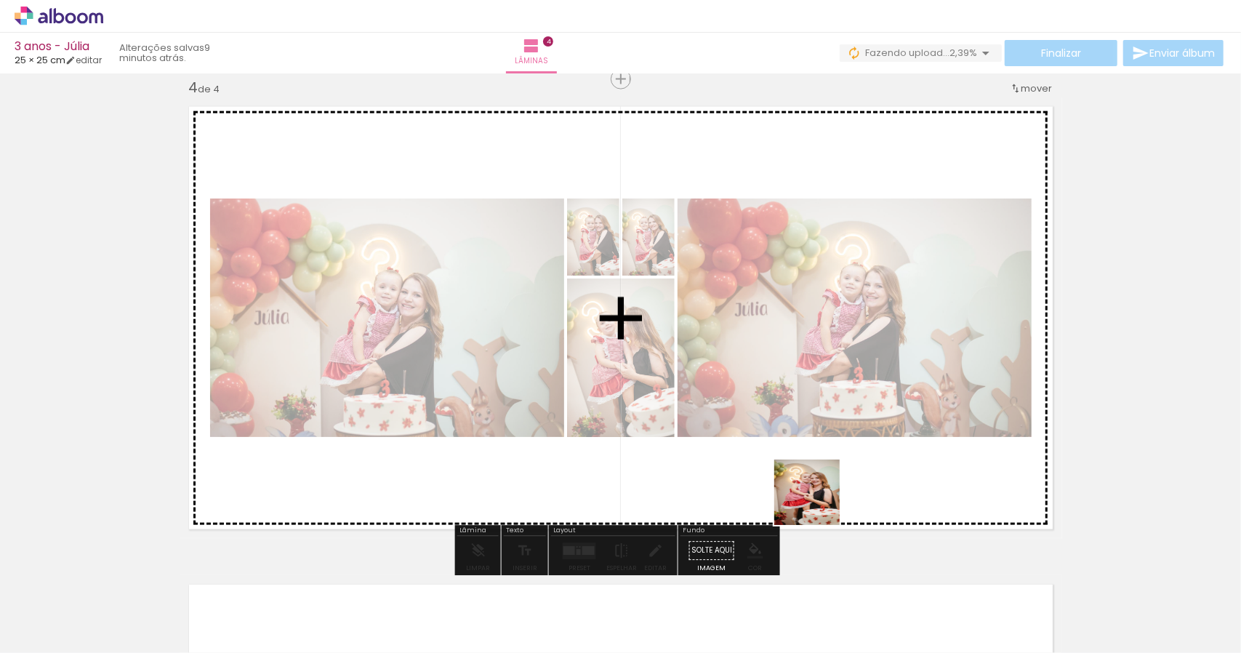
drag, startPoint x: 934, startPoint y: 616, endPoint x: 753, endPoint y: 447, distance: 247.5
click at [753, 447] on quentale-workspace at bounding box center [620, 326] width 1241 height 653
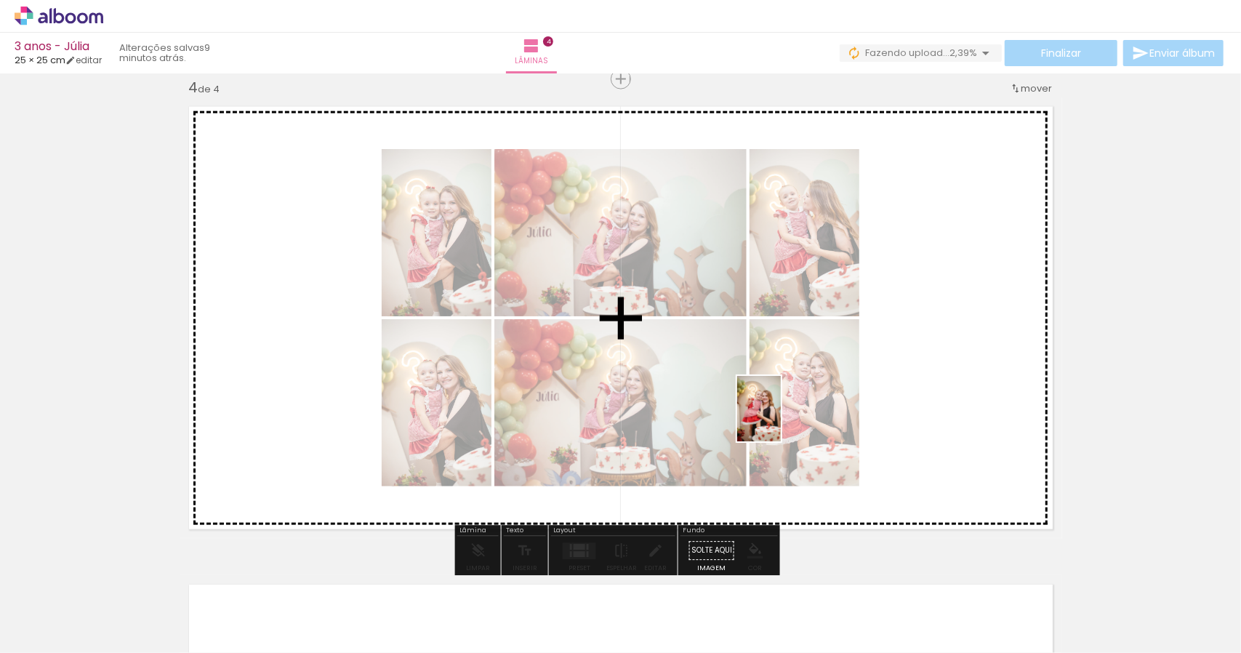
drag, startPoint x: 1007, startPoint y: 610, endPoint x: 781, endPoint y: 420, distance: 295.7
click at [781, 420] on quentale-workspace at bounding box center [620, 326] width 1241 height 653
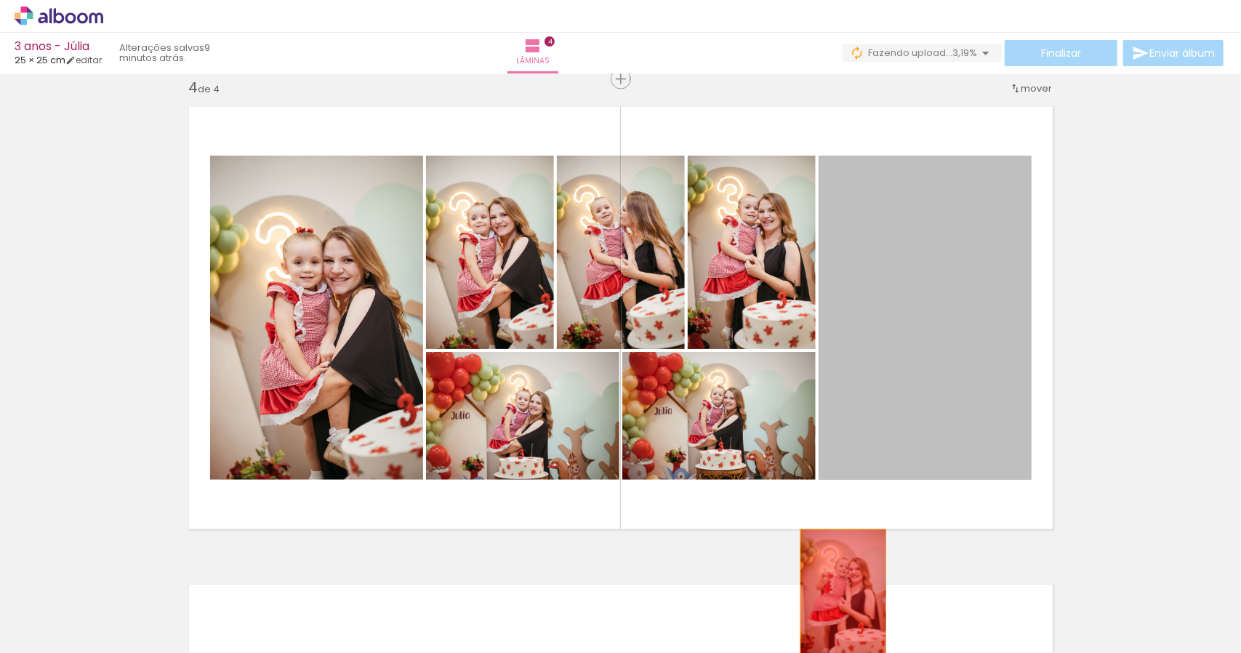
drag, startPoint x: 937, startPoint y: 321, endPoint x: 838, endPoint y: 594, distance: 290.1
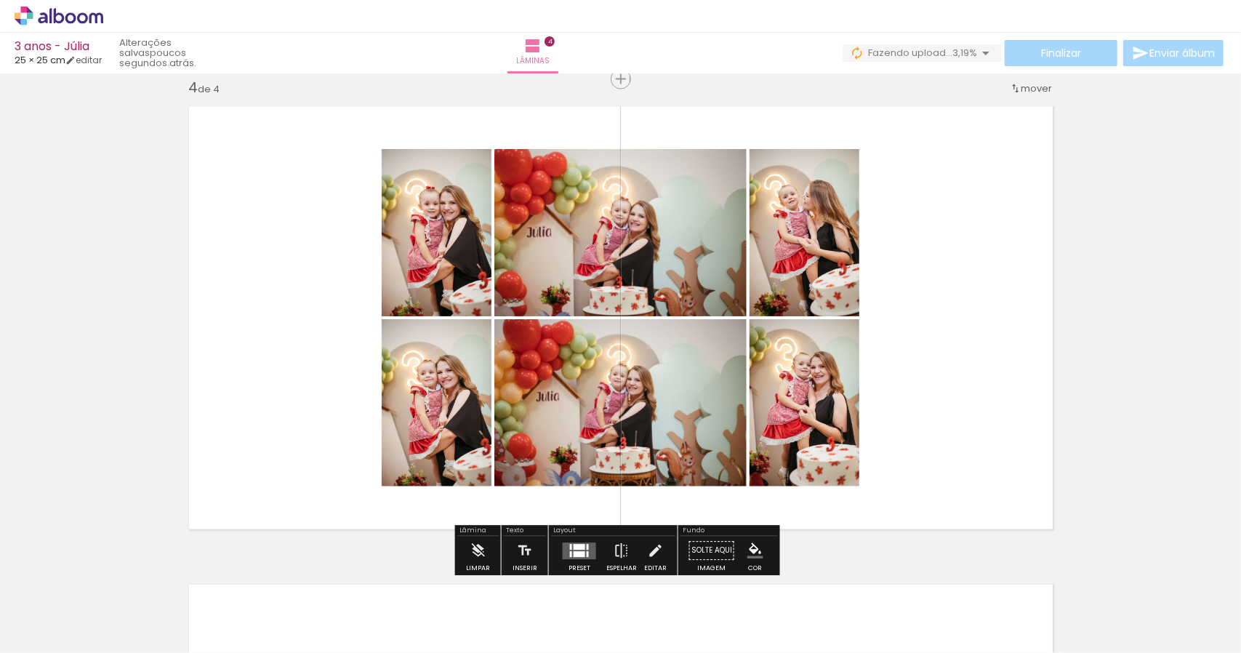
click at [587, 548] on div at bounding box center [588, 547] width 2 height 6
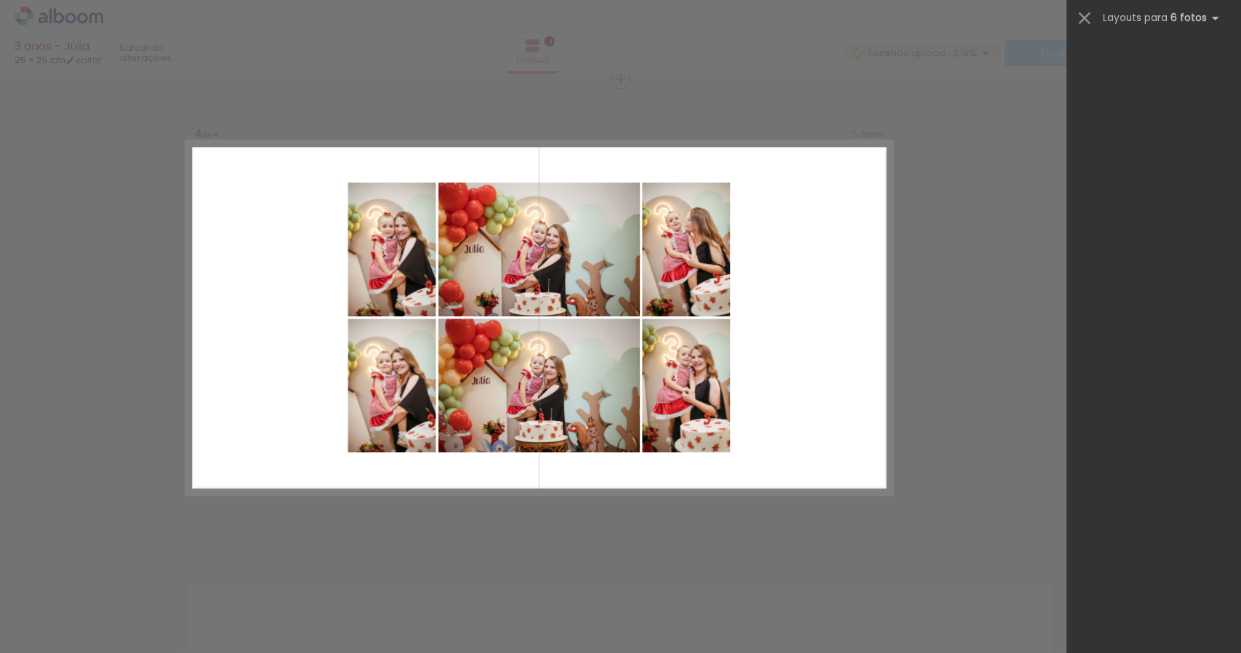
scroll to position [0, 0]
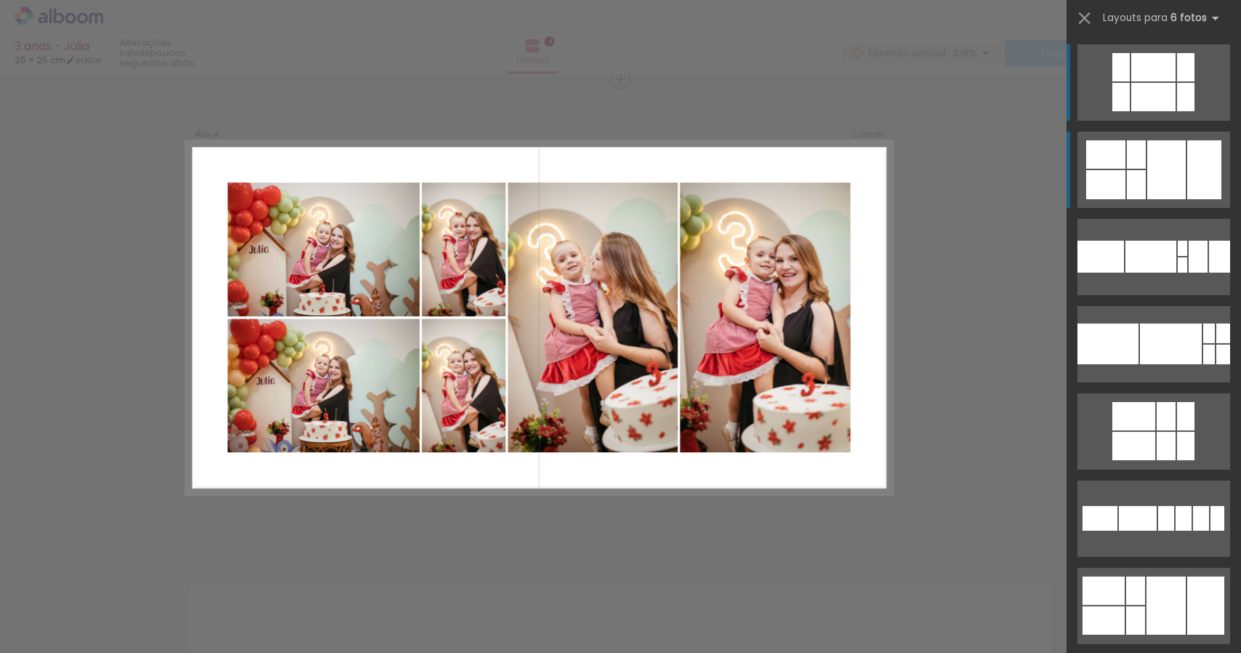
click at [1155, 173] on div at bounding box center [1167, 169] width 39 height 59
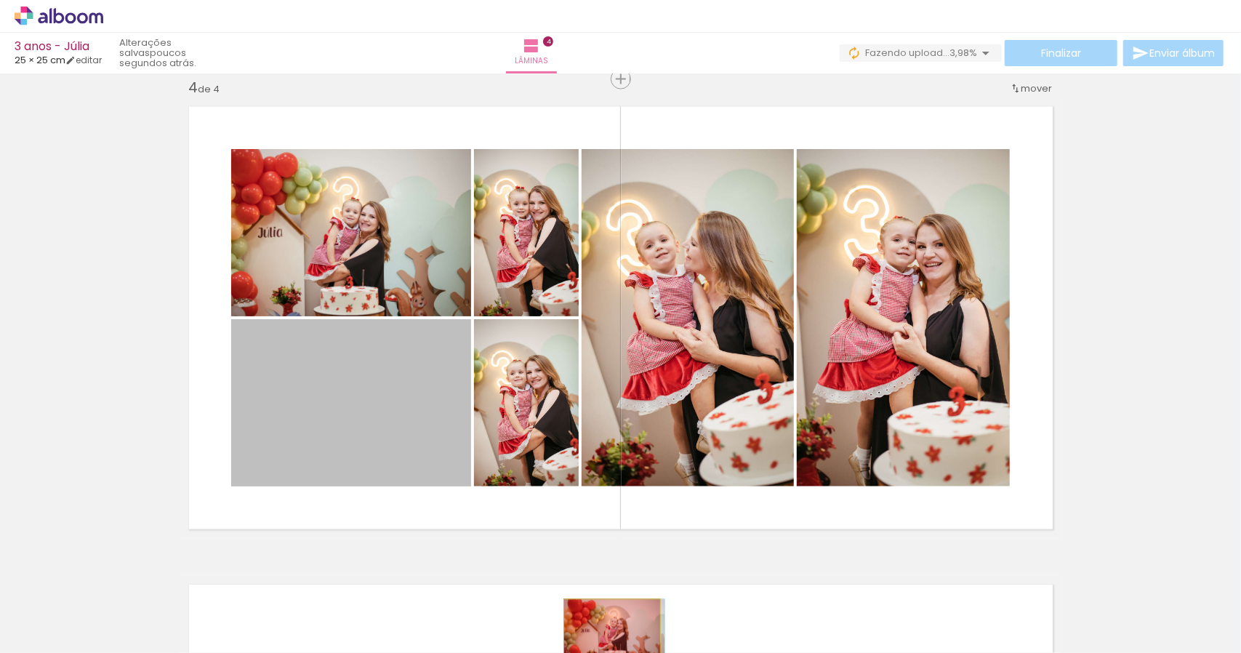
drag, startPoint x: 367, startPoint y: 425, endPoint x: 607, endPoint y: 633, distance: 317.1
click at [607, 633] on quentale-workspace at bounding box center [620, 326] width 1241 height 653
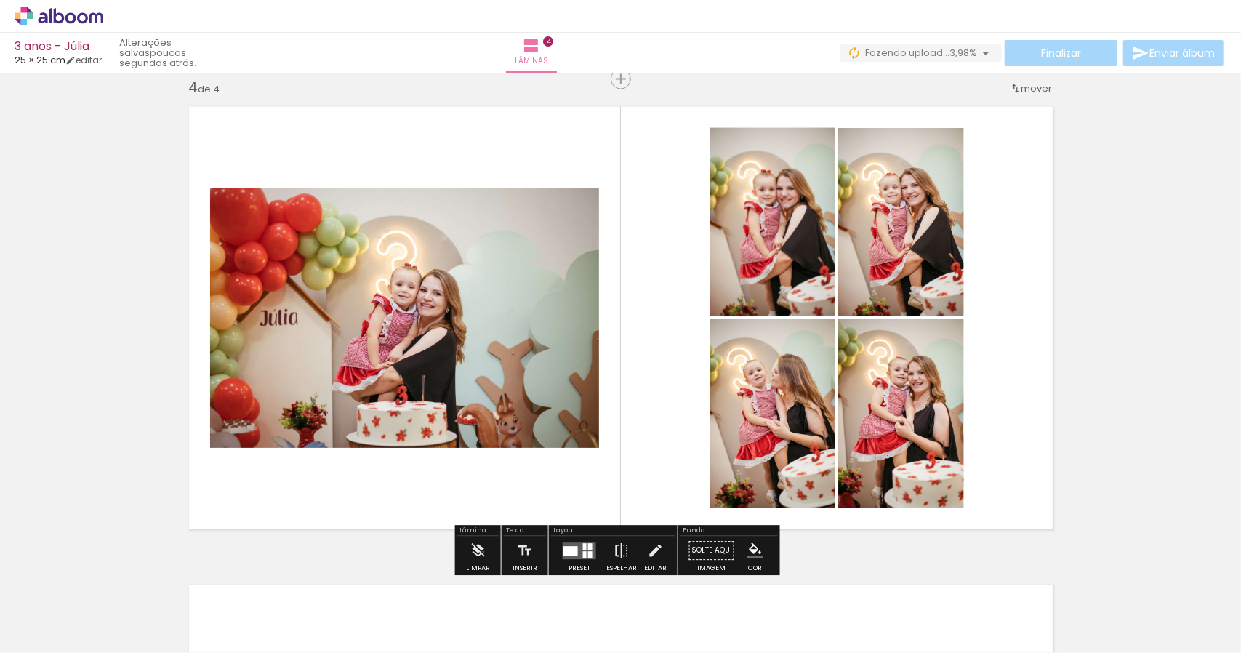
click at [585, 549] on quentale-layouter at bounding box center [579, 551] width 33 height 17
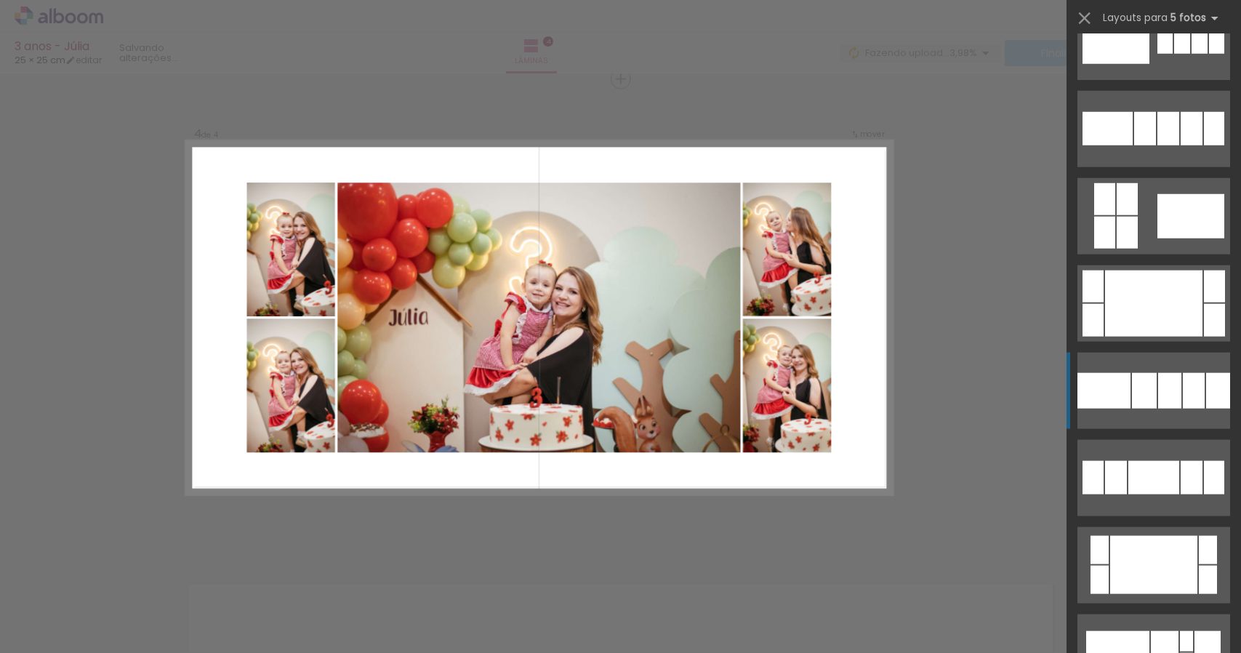
scroll to position [1018, 0]
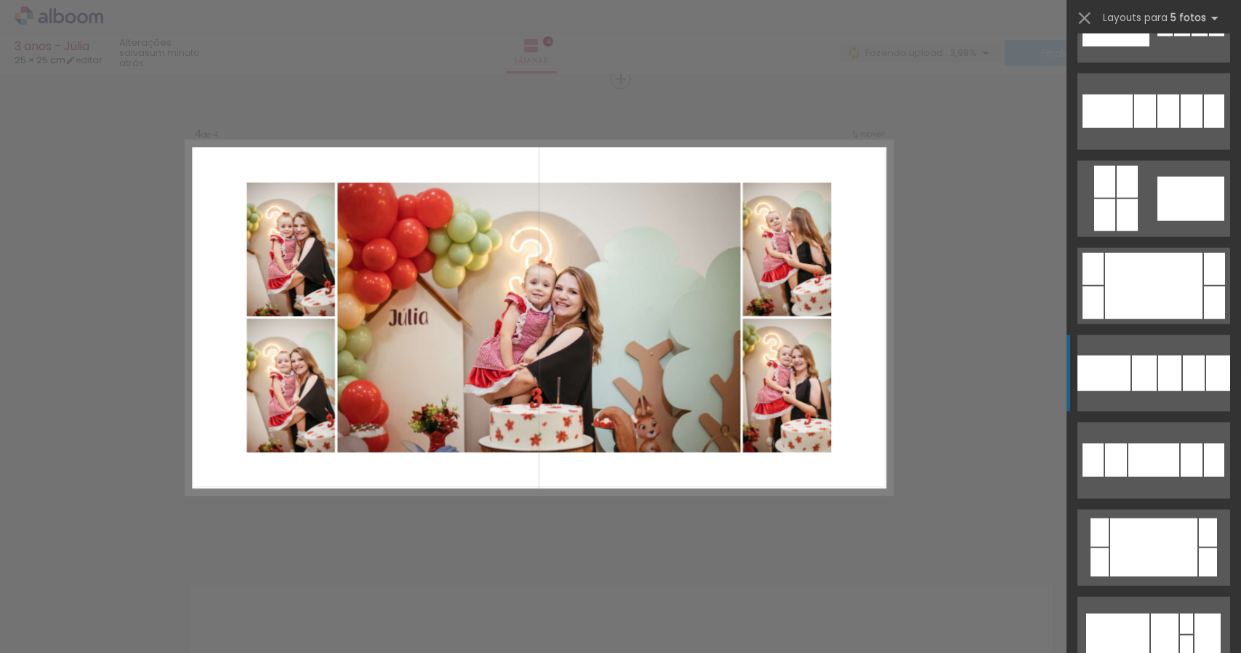
click at [1148, 539] on div at bounding box center [1154, 548] width 87 height 58
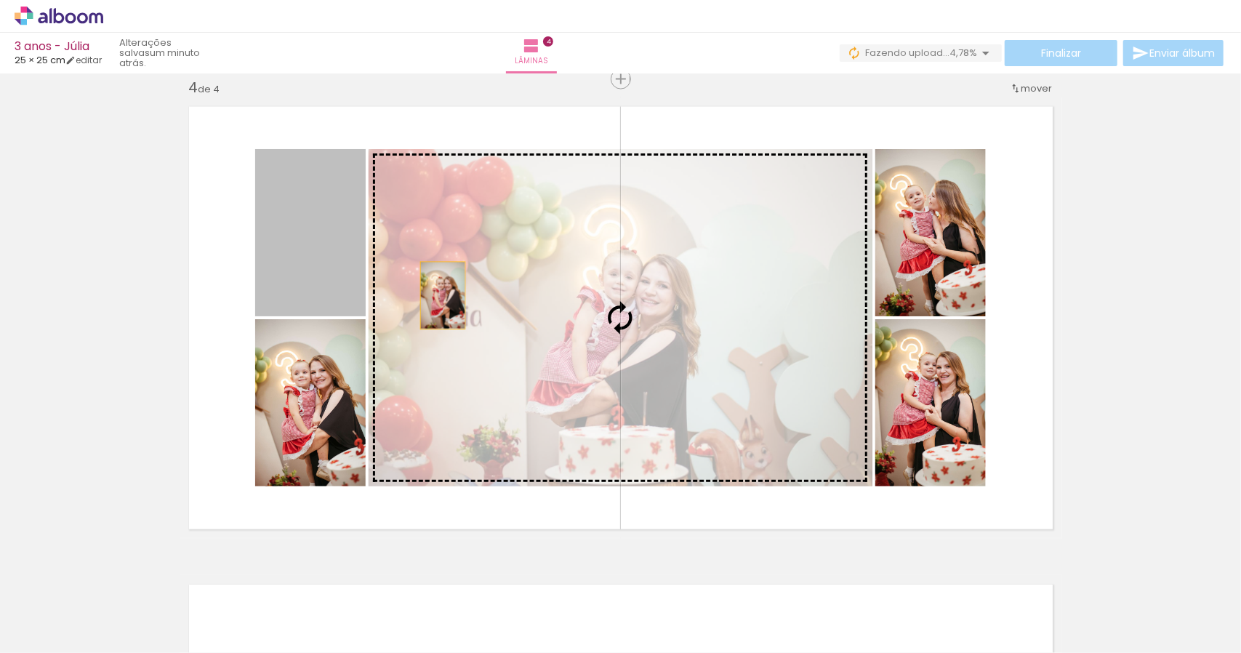
drag, startPoint x: 300, startPoint y: 270, endPoint x: 515, endPoint y: 316, distance: 220.2
click at [0, 0] on slot at bounding box center [0, 0] width 0 height 0
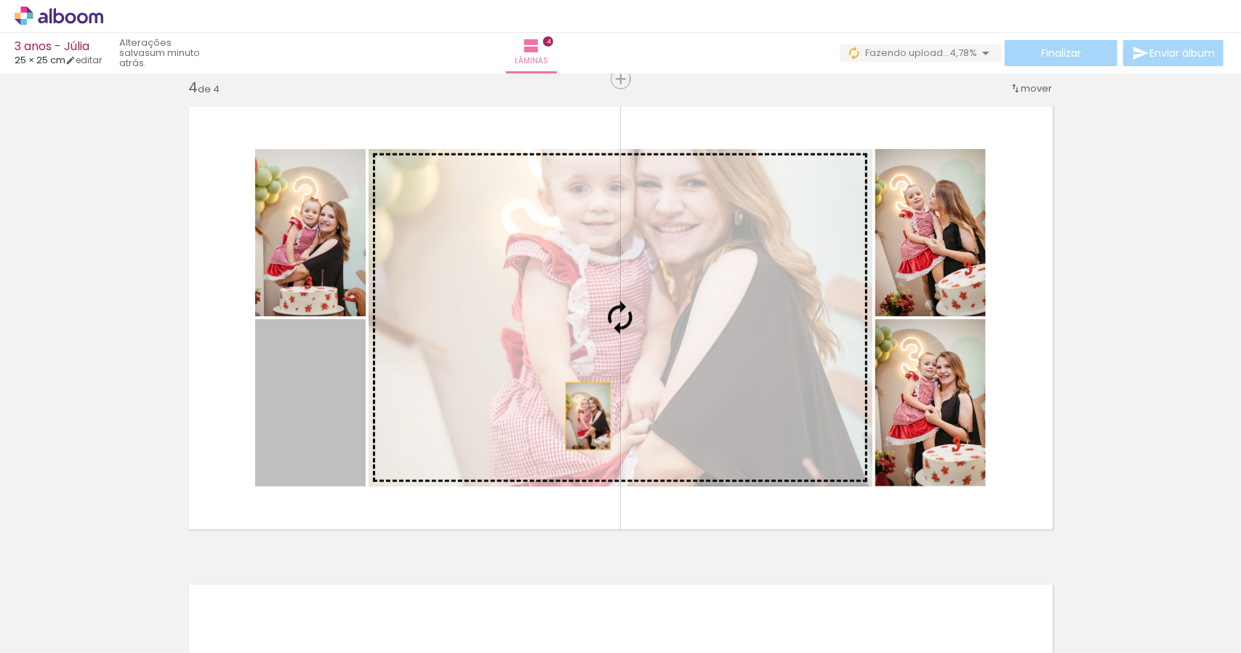
drag, startPoint x: 313, startPoint y: 444, endPoint x: 583, endPoint y: 416, distance: 270.6
click at [0, 0] on slot at bounding box center [0, 0] width 0 height 0
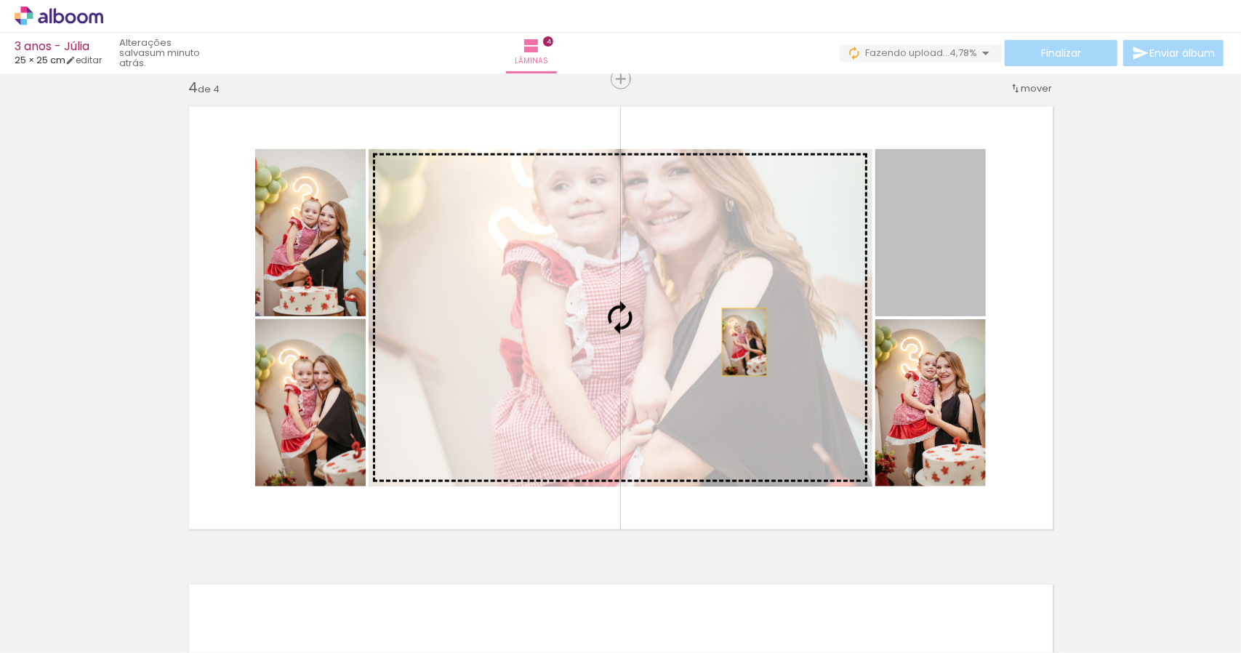
drag, startPoint x: 940, startPoint y: 271, endPoint x: 739, endPoint y: 342, distance: 213.4
click at [0, 0] on slot at bounding box center [0, 0] width 0 height 0
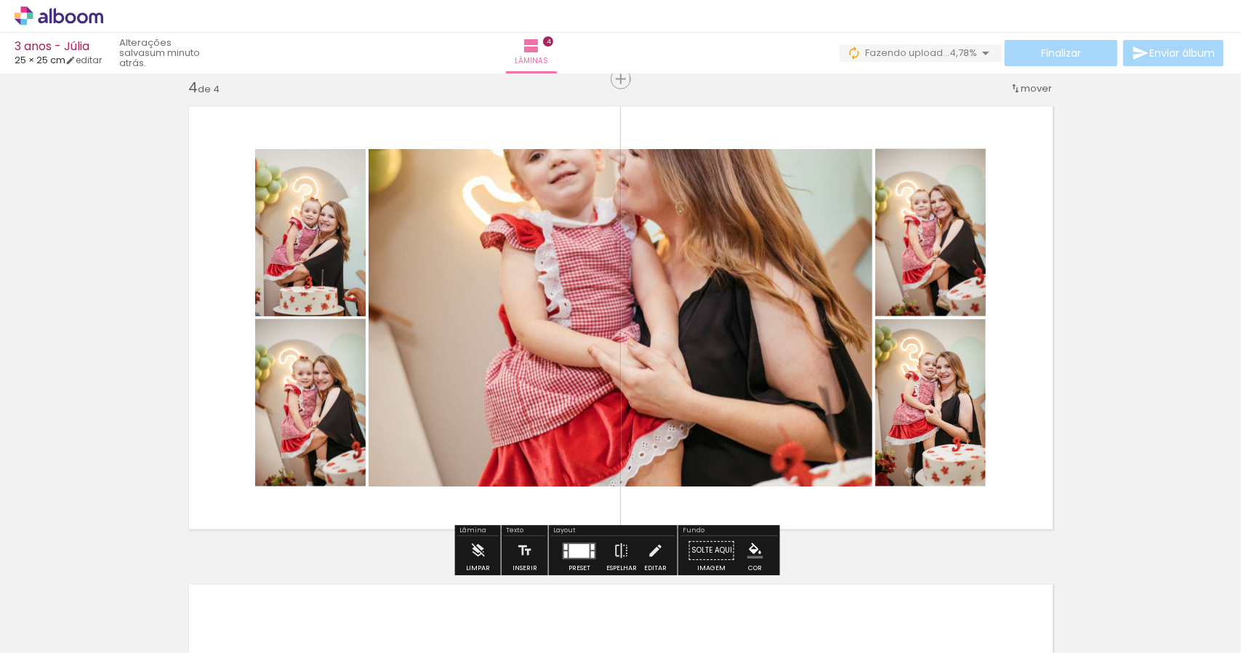
click at [761, 322] on quentale-photo at bounding box center [621, 317] width 504 height 337
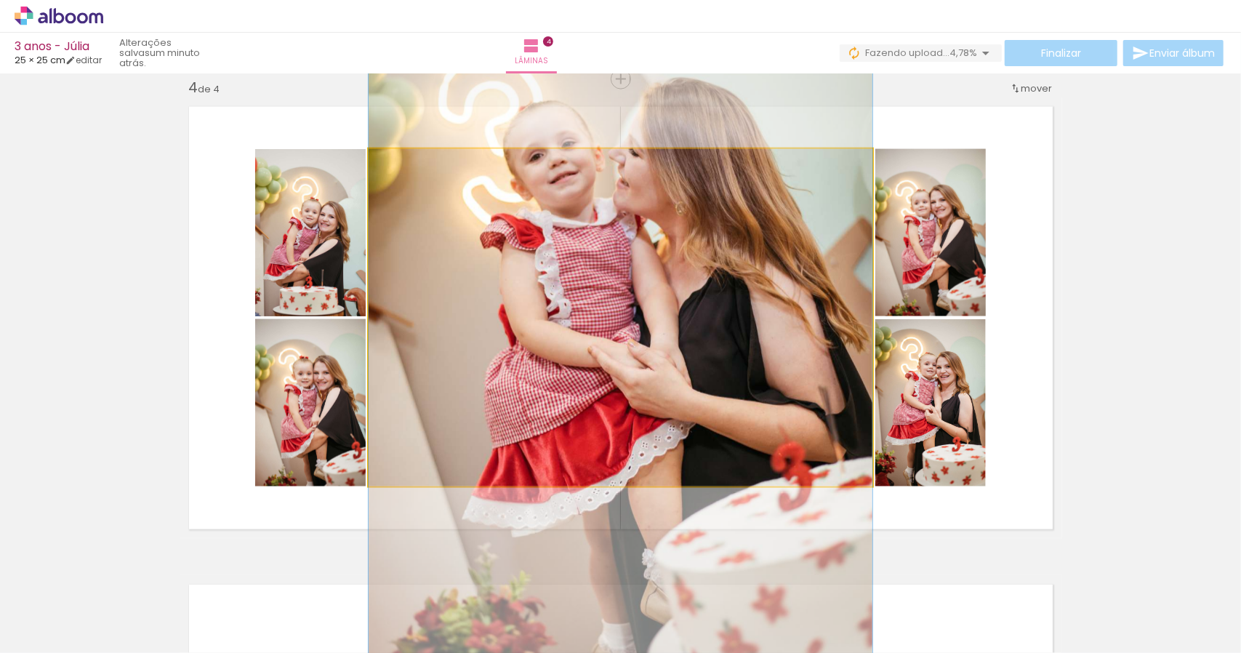
click at [761, 322] on quentale-photo at bounding box center [621, 317] width 504 height 337
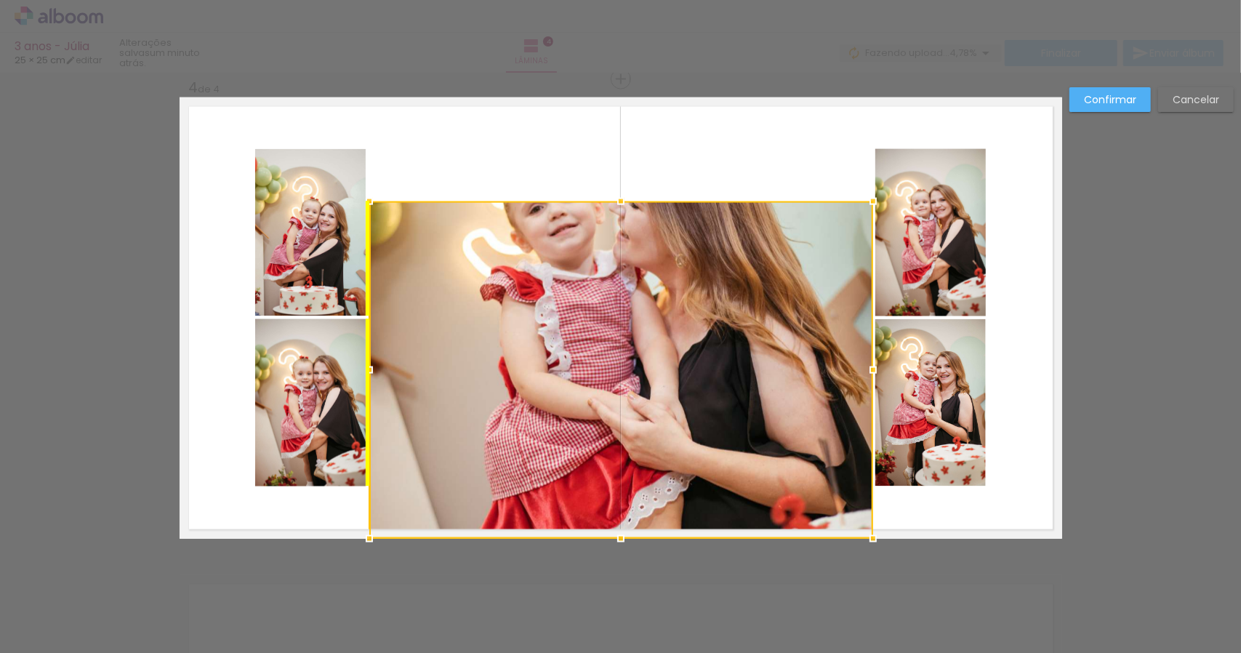
drag, startPoint x: 735, startPoint y: 271, endPoint x: 737, endPoint y: 386, distance: 114.9
click at [737, 386] on div at bounding box center [621, 369] width 504 height 337
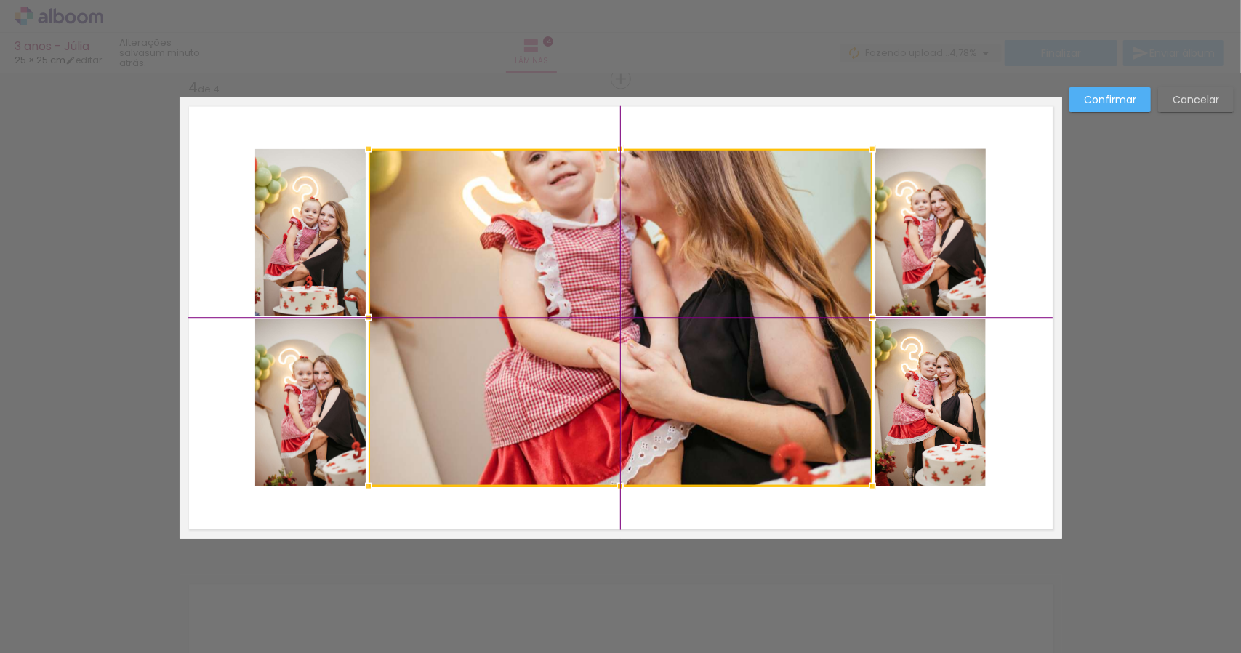
drag, startPoint x: 726, startPoint y: 335, endPoint x: 727, endPoint y: 286, distance: 49.5
click at [727, 286] on div at bounding box center [621, 317] width 504 height 337
click at [755, 311] on div at bounding box center [621, 317] width 504 height 337
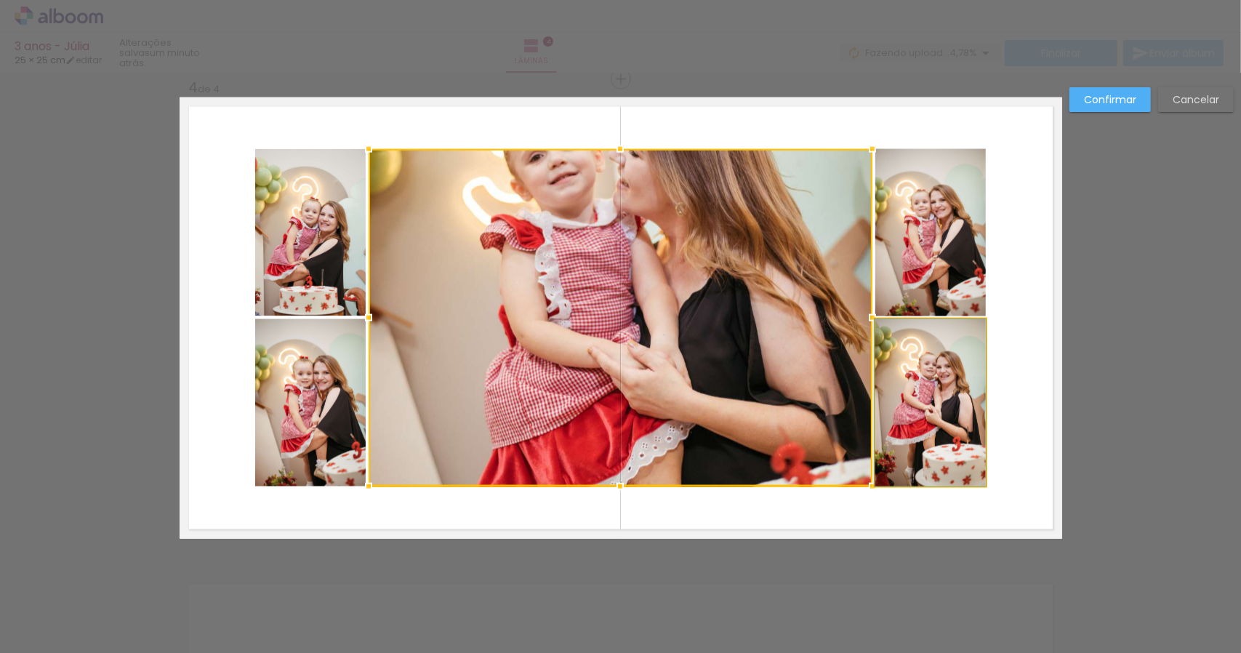
click at [918, 423] on quentale-photo at bounding box center [931, 402] width 111 height 167
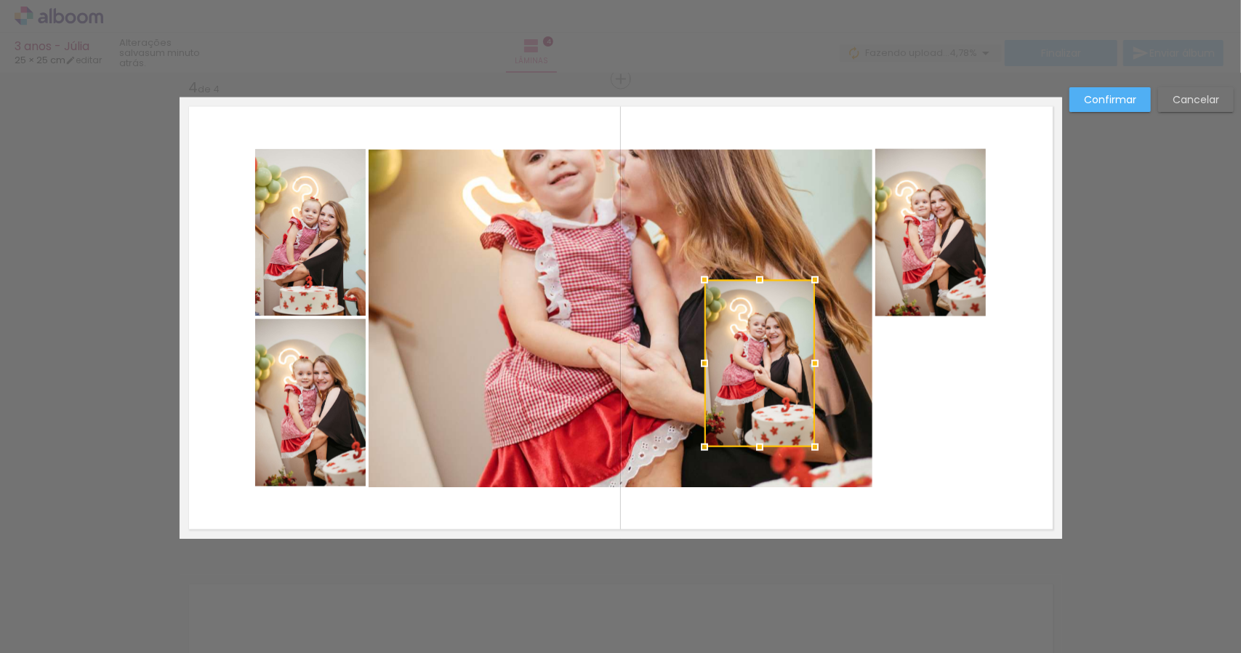
drag, startPoint x: 939, startPoint y: 407, endPoint x: 768, endPoint y: 367, distance: 175.4
click at [768, 367] on div at bounding box center [760, 363] width 111 height 167
click at [0, 0] on slot "Cancelar" at bounding box center [0, 0] width 0 height 0
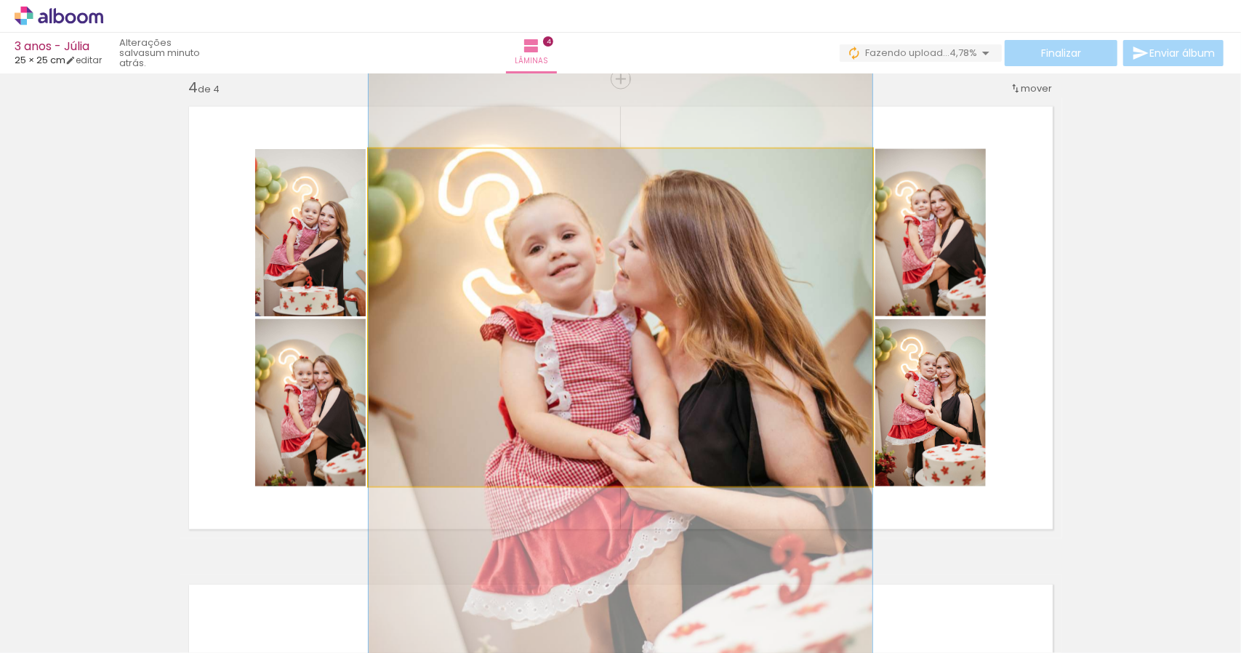
drag, startPoint x: 566, startPoint y: 310, endPoint x: 573, endPoint y: 404, distance: 94.1
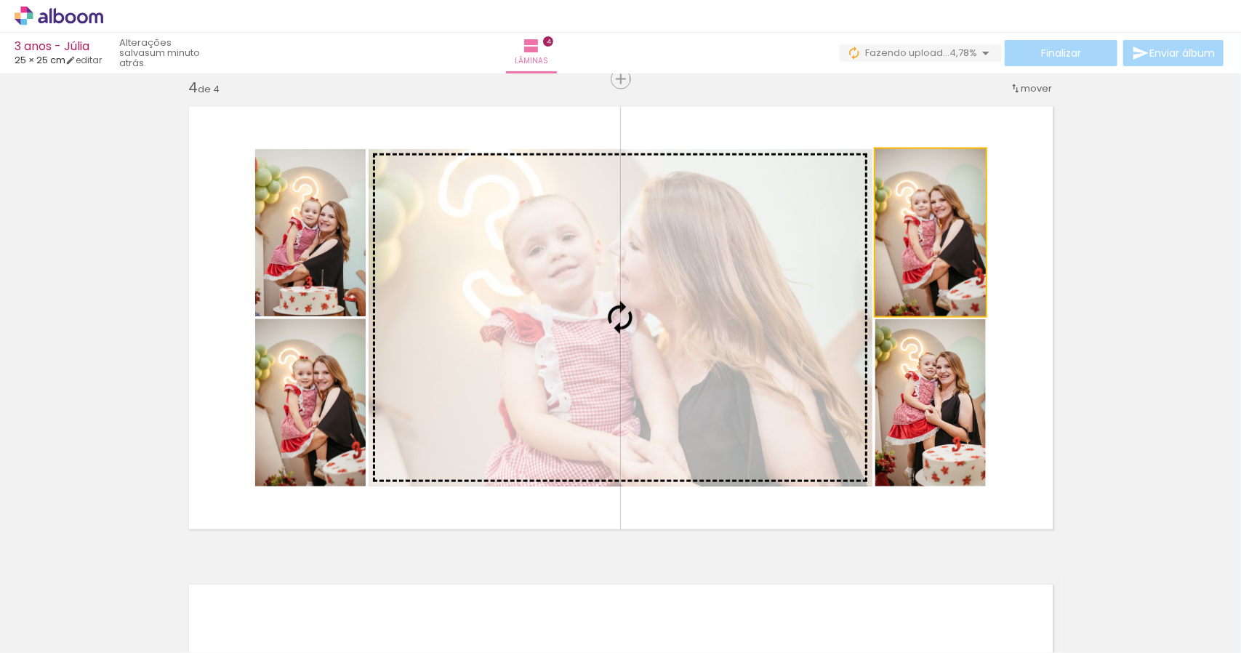
drag, startPoint x: 938, startPoint y: 252, endPoint x: 715, endPoint y: 297, distance: 227.8
click at [0, 0] on slot at bounding box center [0, 0] width 0 height 0
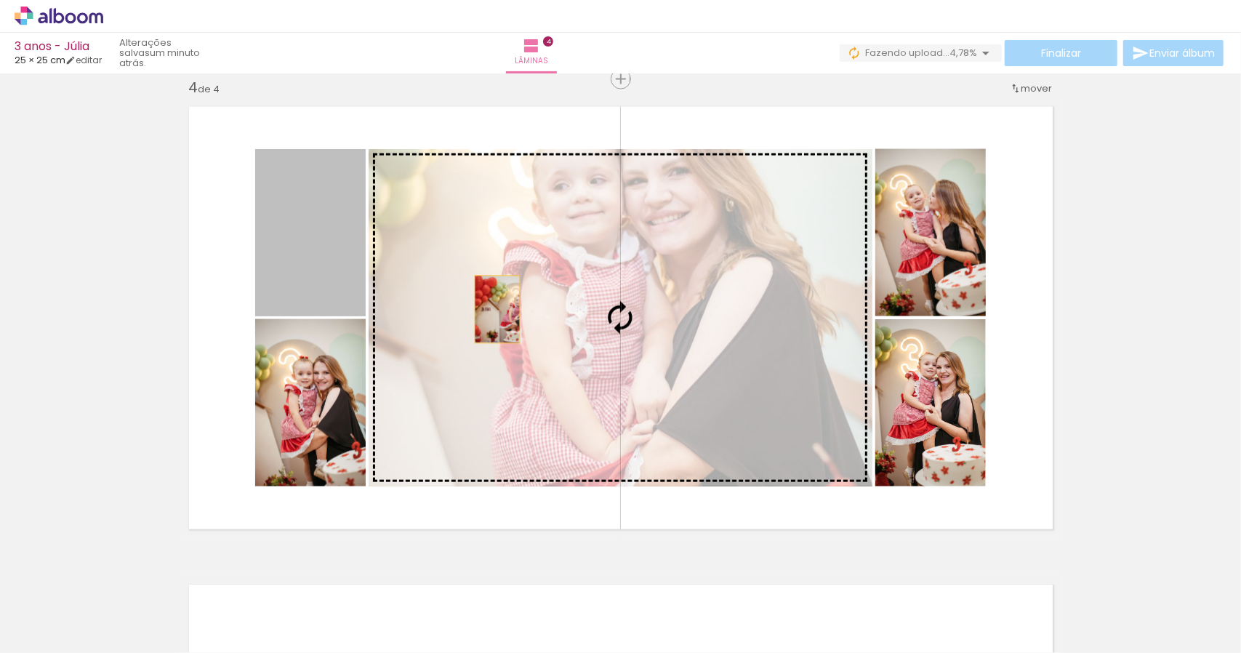
drag, startPoint x: 308, startPoint y: 270, endPoint x: 492, endPoint y: 309, distance: 187.4
click at [0, 0] on slot at bounding box center [0, 0] width 0 height 0
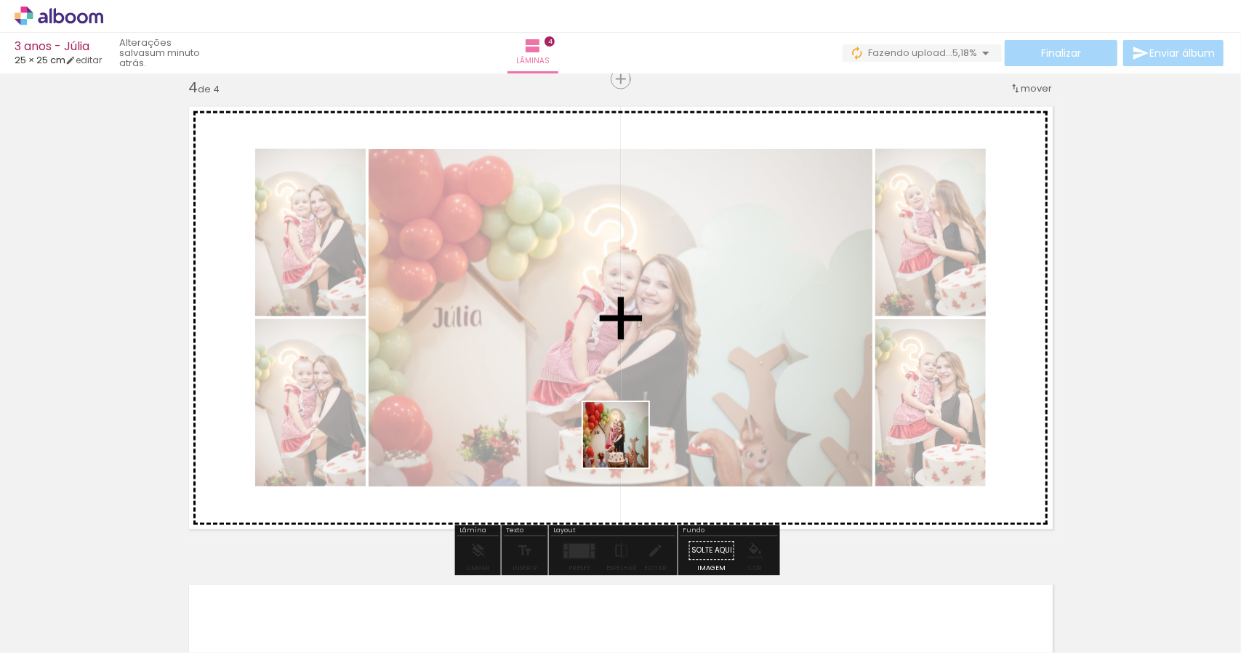
drag, startPoint x: 602, startPoint y: 615, endPoint x: 626, endPoint y: 415, distance: 201.4
click at [626, 415] on quentale-workspace at bounding box center [620, 326] width 1241 height 653
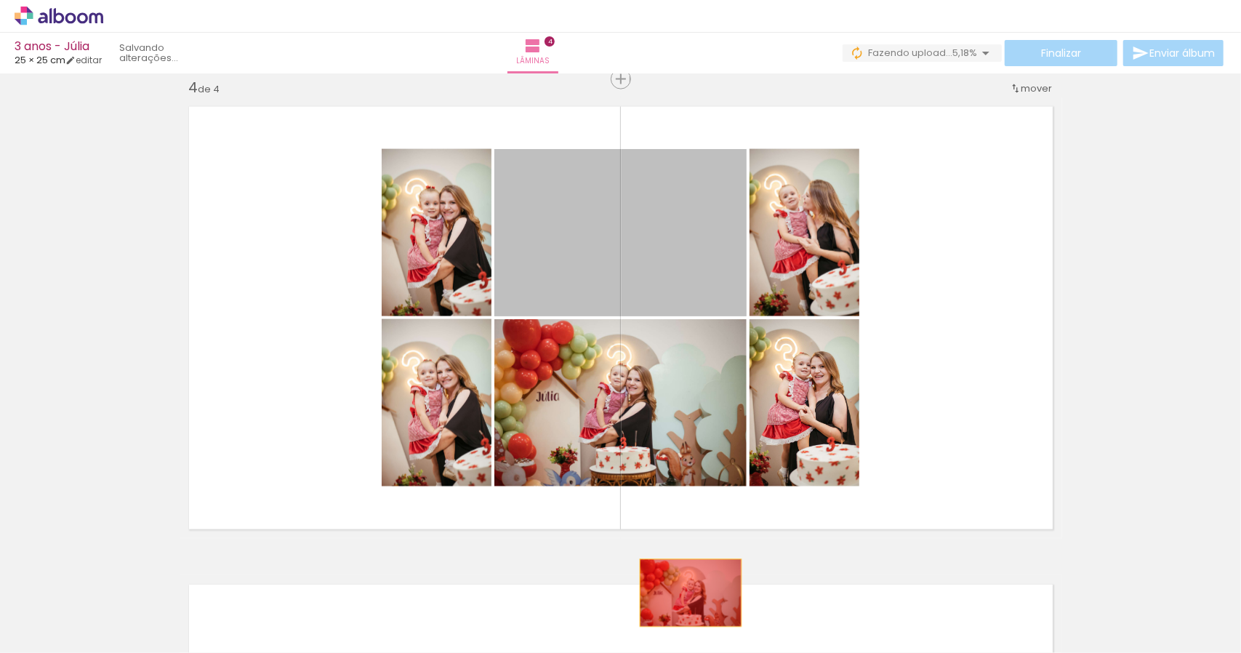
drag, startPoint x: 671, startPoint y: 252, endPoint x: 684, endPoint y: 590, distance: 338.5
click at [684, 593] on quentale-workspace at bounding box center [620, 326] width 1241 height 653
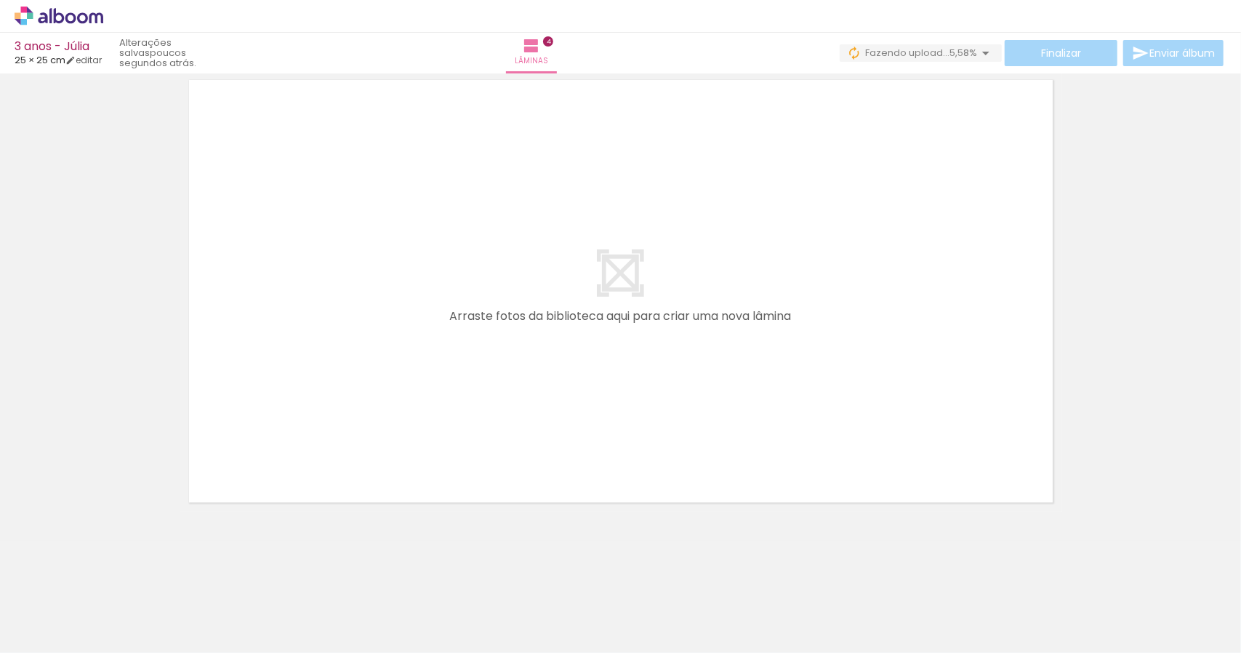
scroll to position [0, 3905]
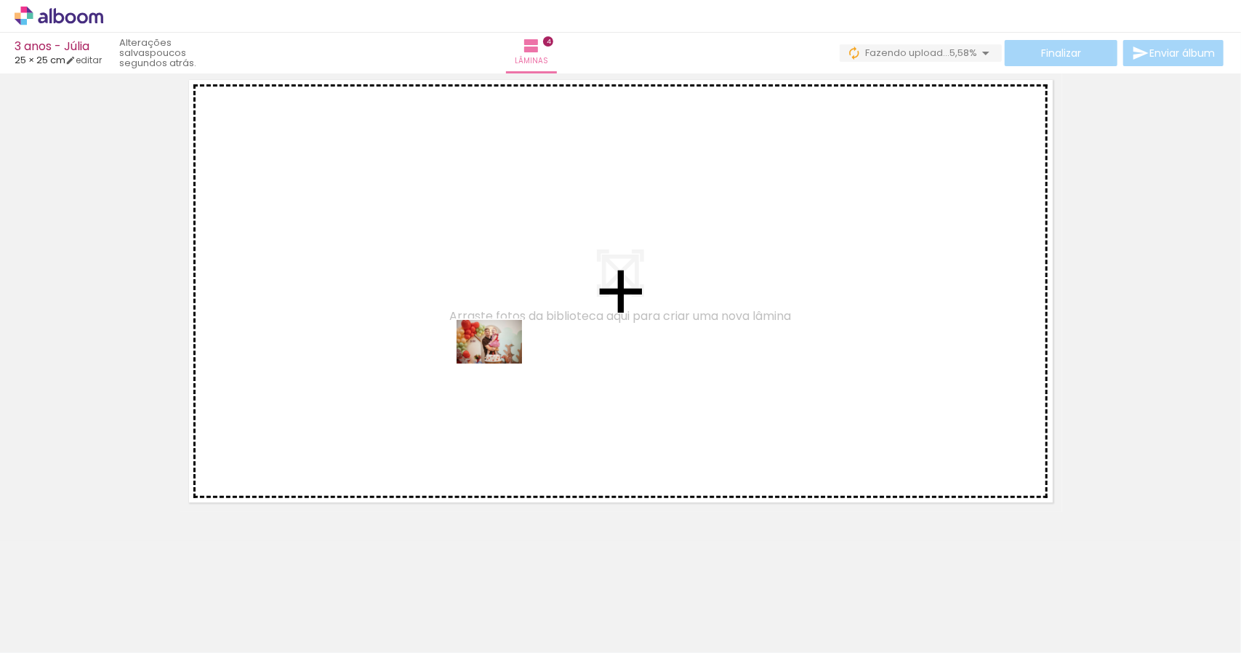
drag, startPoint x: 419, startPoint y: 610, endPoint x: 500, endPoint y: 364, distance: 259.6
click at [500, 364] on quentale-workspace at bounding box center [620, 326] width 1241 height 653
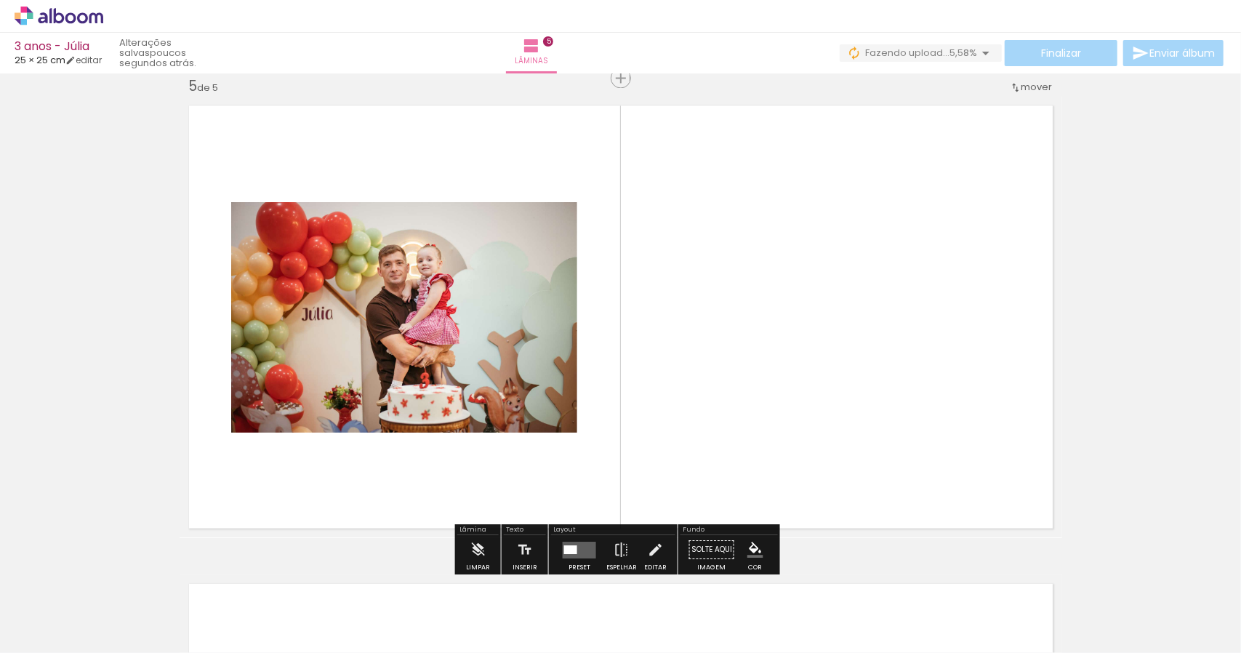
scroll to position [1929, 0]
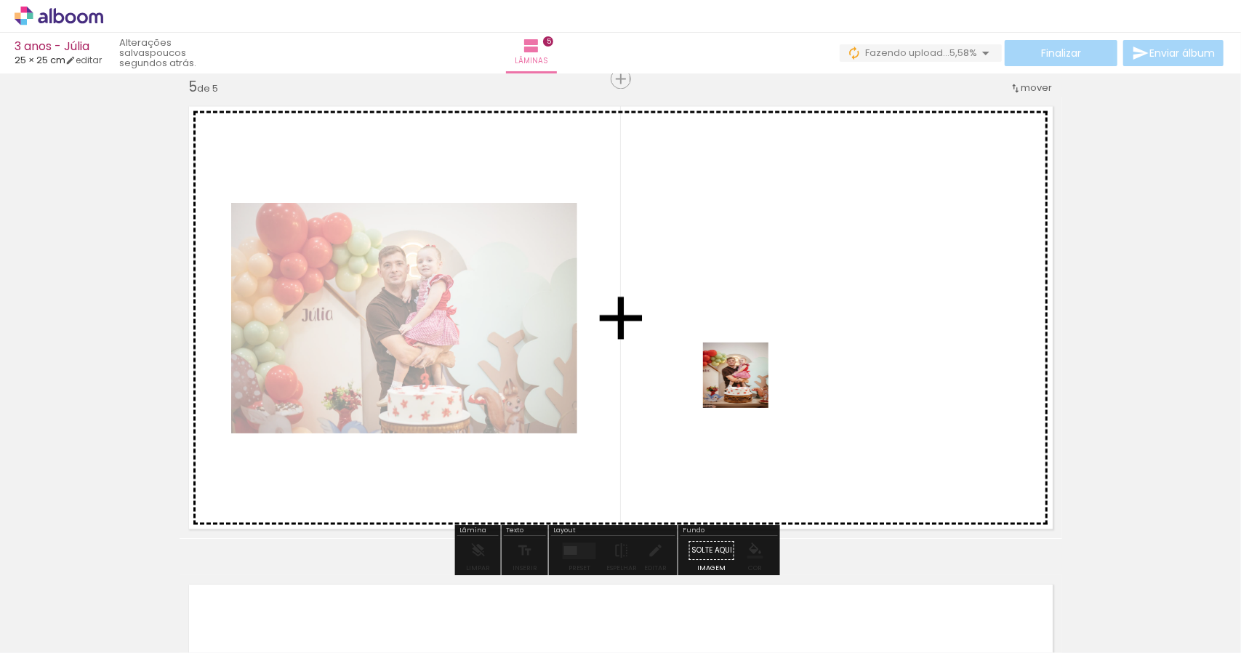
drag, startPoint x: 505, startPoint y: 607, endPoint x: 759, endPoint y: 379, distance: 342.0
click at [768, 363] on quentale-workspace at bounding box center [620, 326] width 1241 height 653
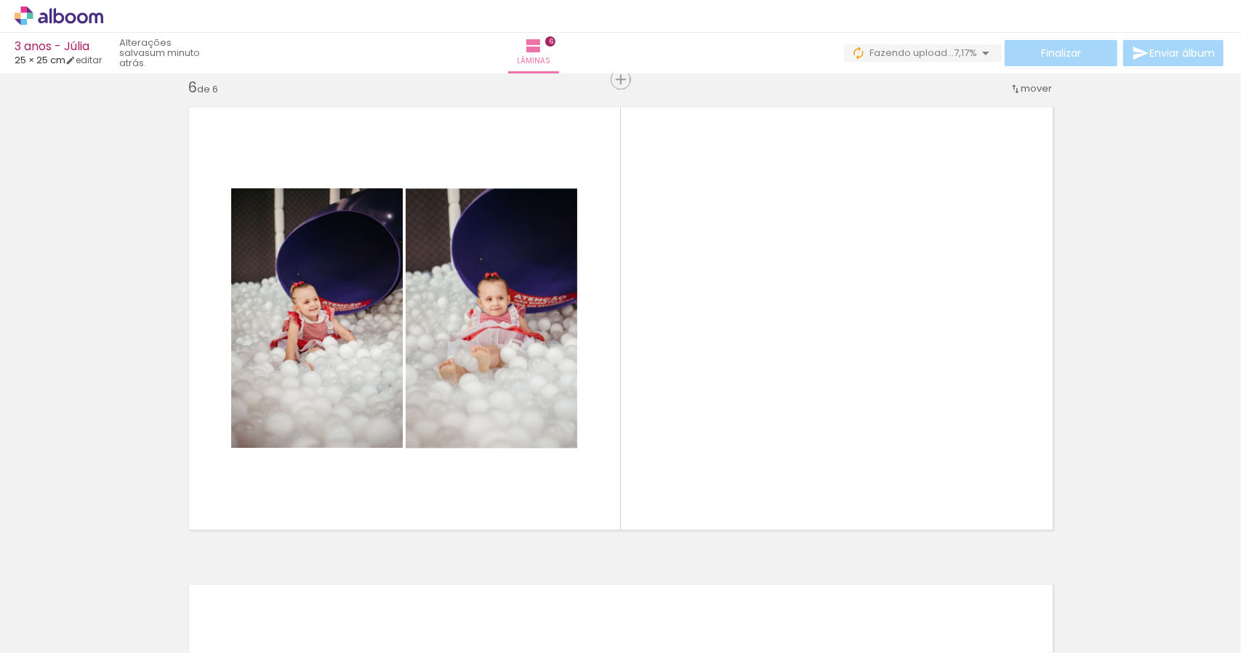
scroll to position [0, 4322]
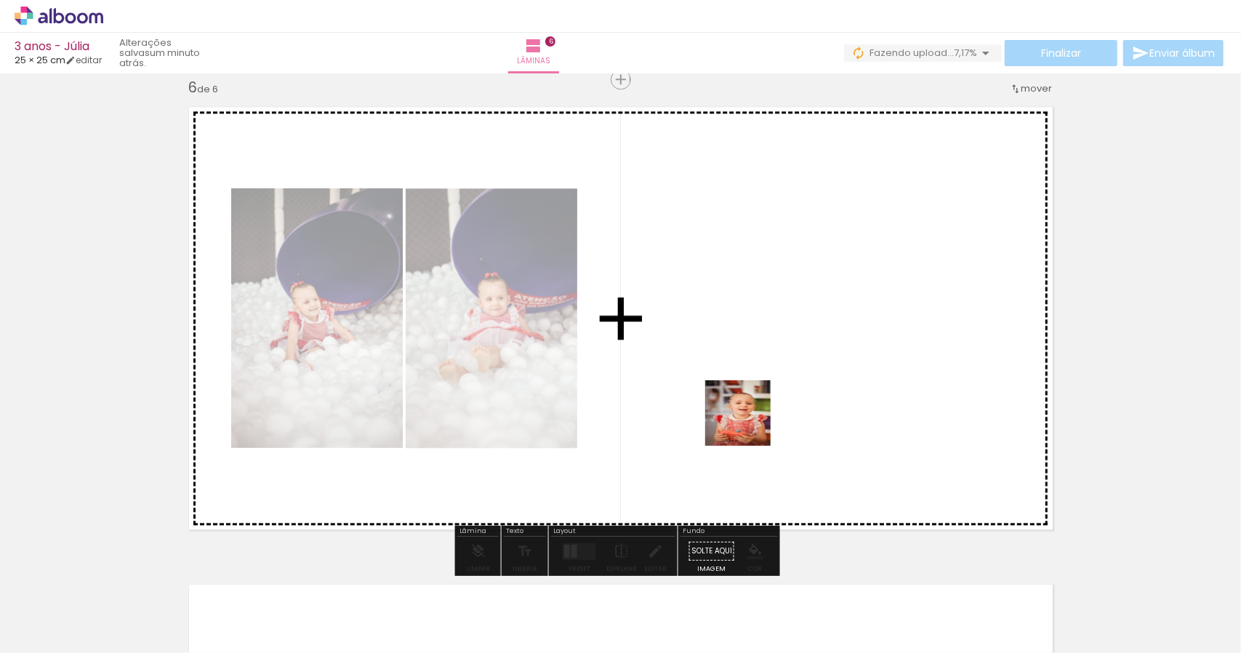
drag, startPoint x: 717, startPoint y: 626, endPoint x: 749, endPoint y: 424, distance: 204.7
click at [749, 424] on quentale-workspace at bounding box center [620, 326] width 1241 height 653
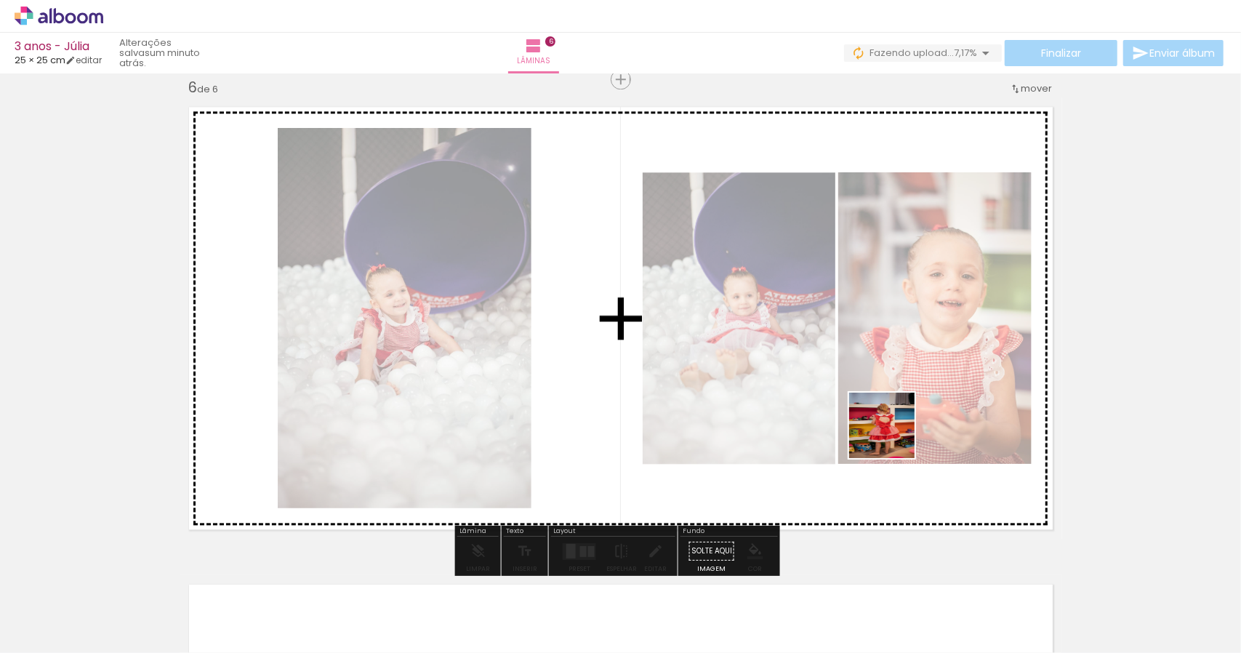
drag, startPoint x: 887, startPoint y: 622, endPoint x: 893, endPoint y: 436, distance: 185.5
click at [893, 436] on quentale-workspace at bounding box center [620, 326] width 1241 height 653
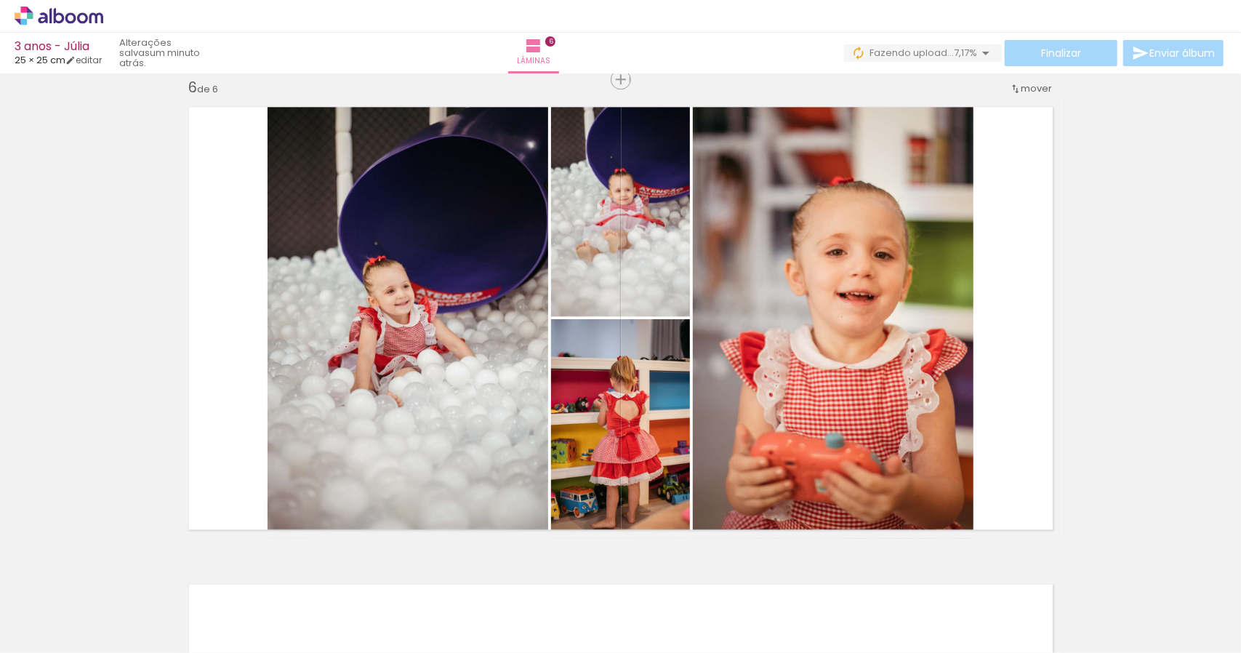
scroll to position [0, 4827]
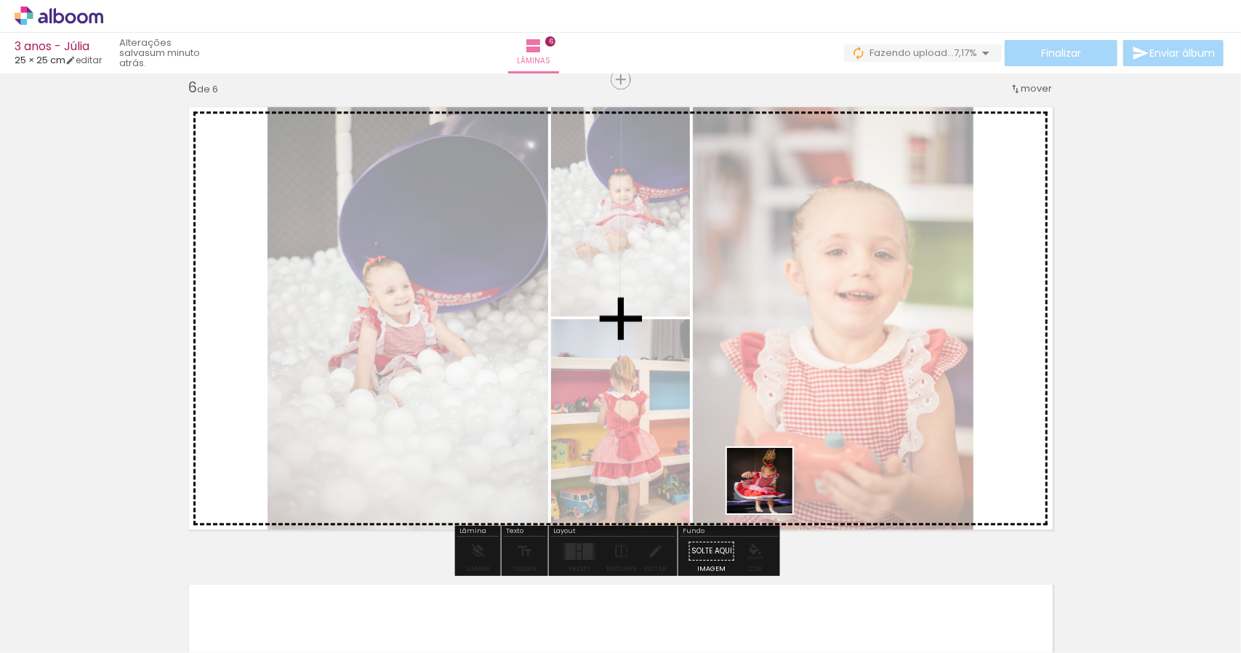
drag, startPoint x: 713, startPoint y: 626, endPoint x: 777, endPoint y: 481, distance: 158.9
click at [777, 481] on quentale-workspace at bounding box center [620, 326] width 1241 height 653
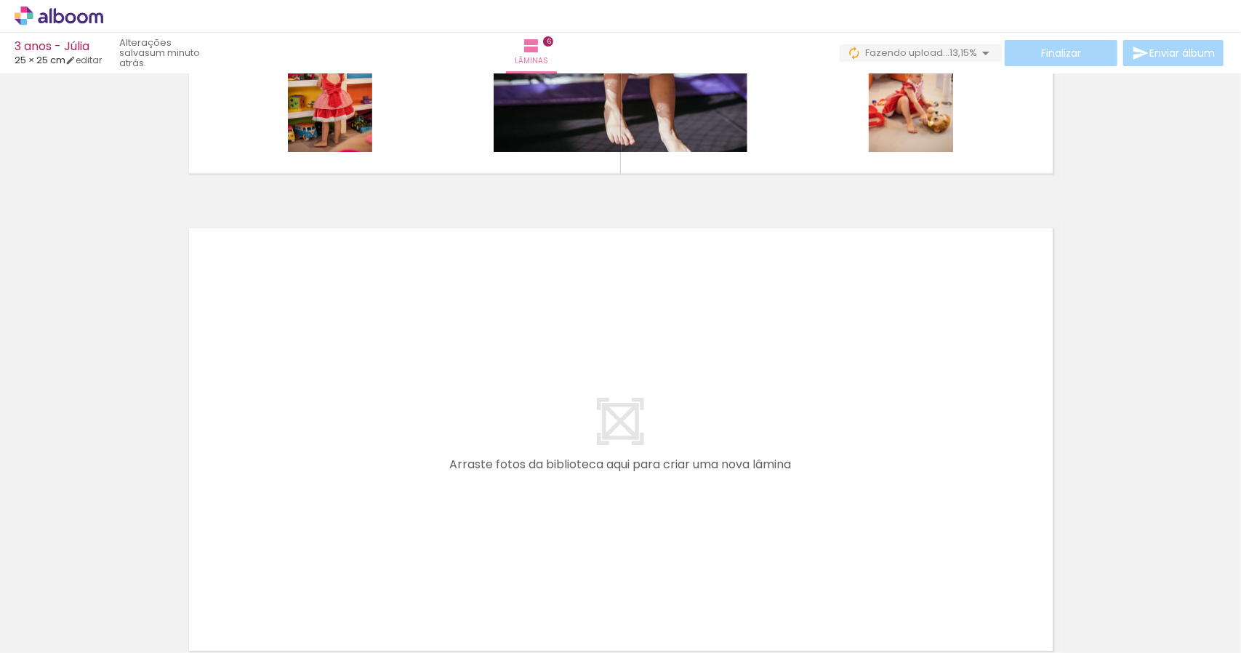
scroll to position [0, 5819]
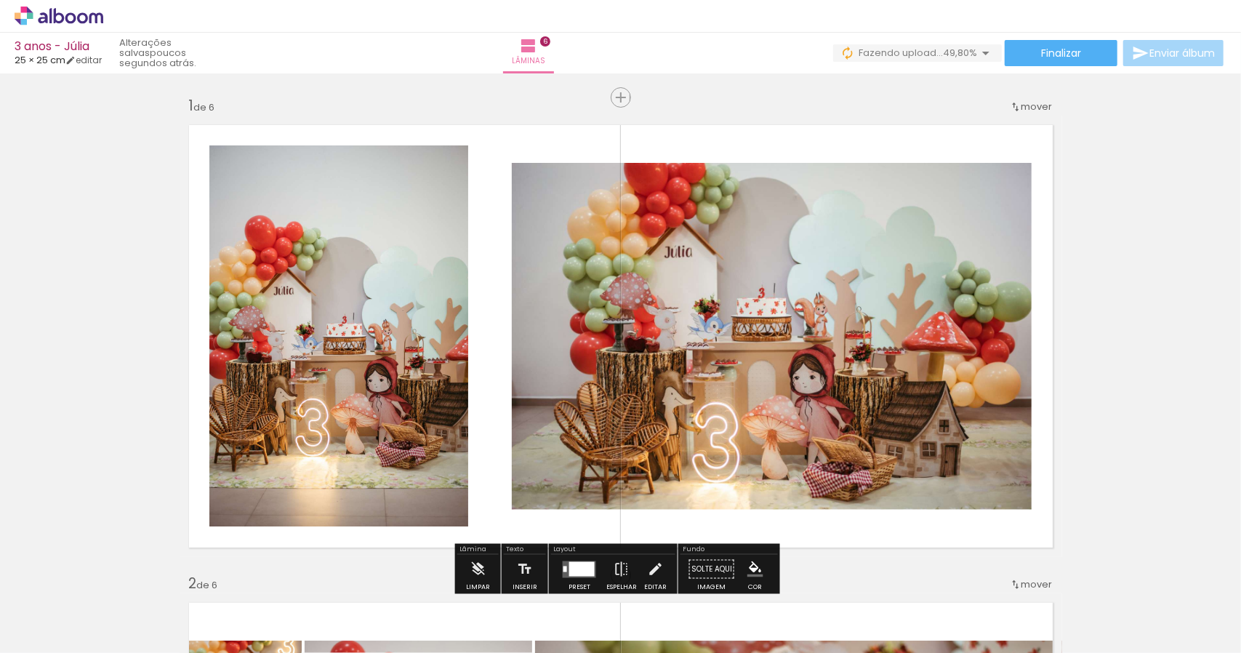
click at [56, 11] on icon at bounding box center [59, 16] width 89 height 19
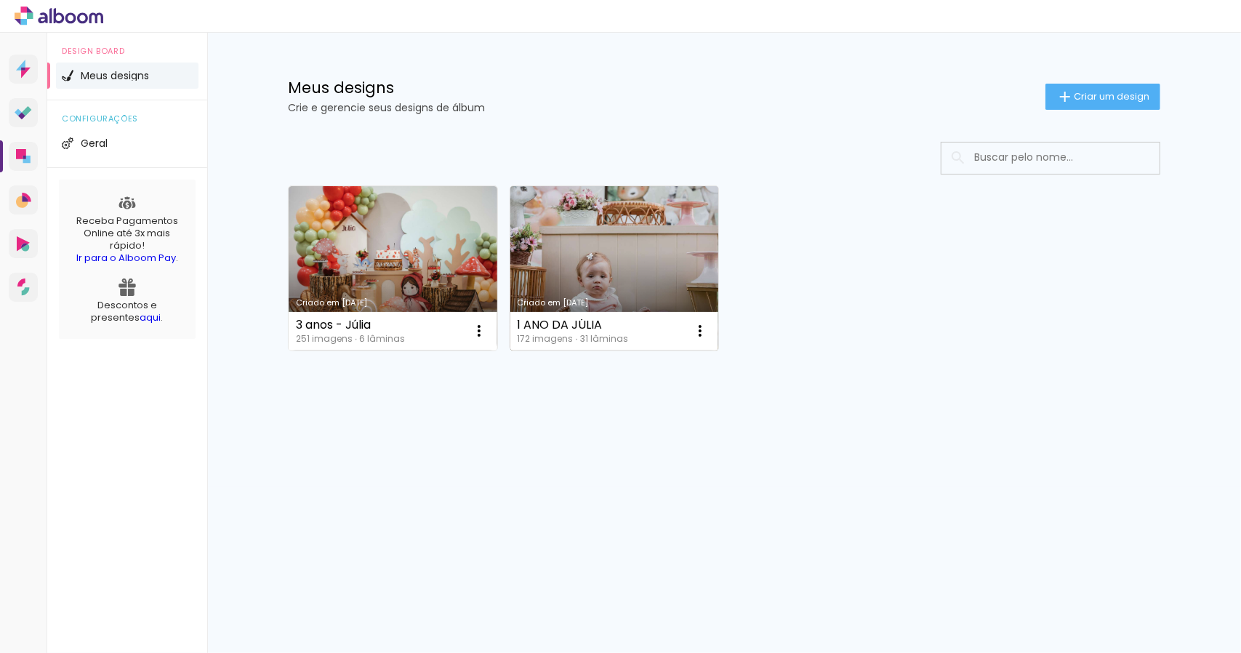
click at [618, 267] on link "Criado em [DATE]" at bounding box center [615, 268] width 209 height 164
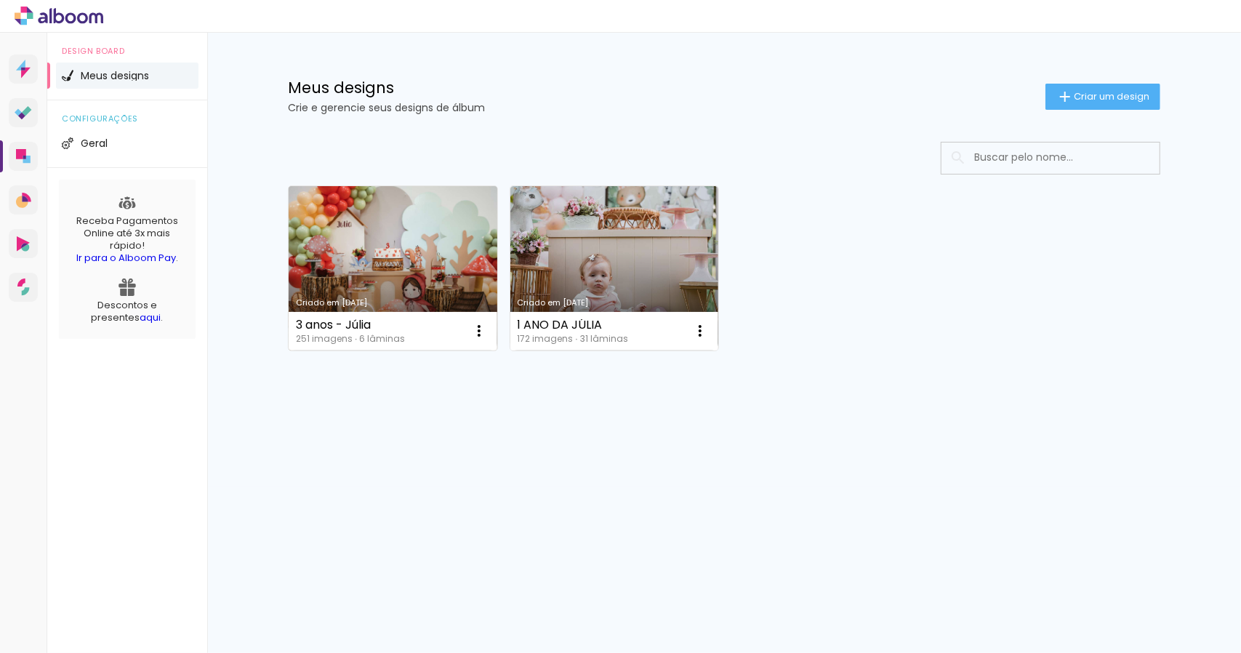
click at [404, 258] on link "Criado em [DATE]" at bounding box center [393, 268] width 209 height 164
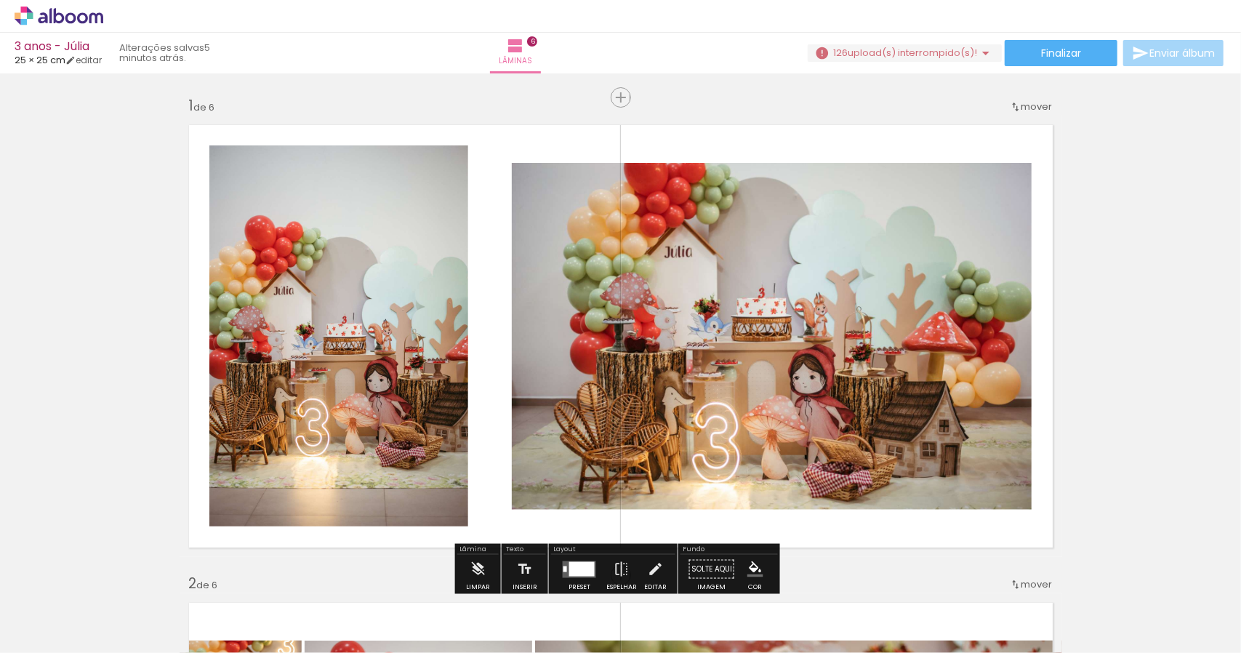
click at [36, 24] on icon at bounding box center [59, 16] width 89 height 19
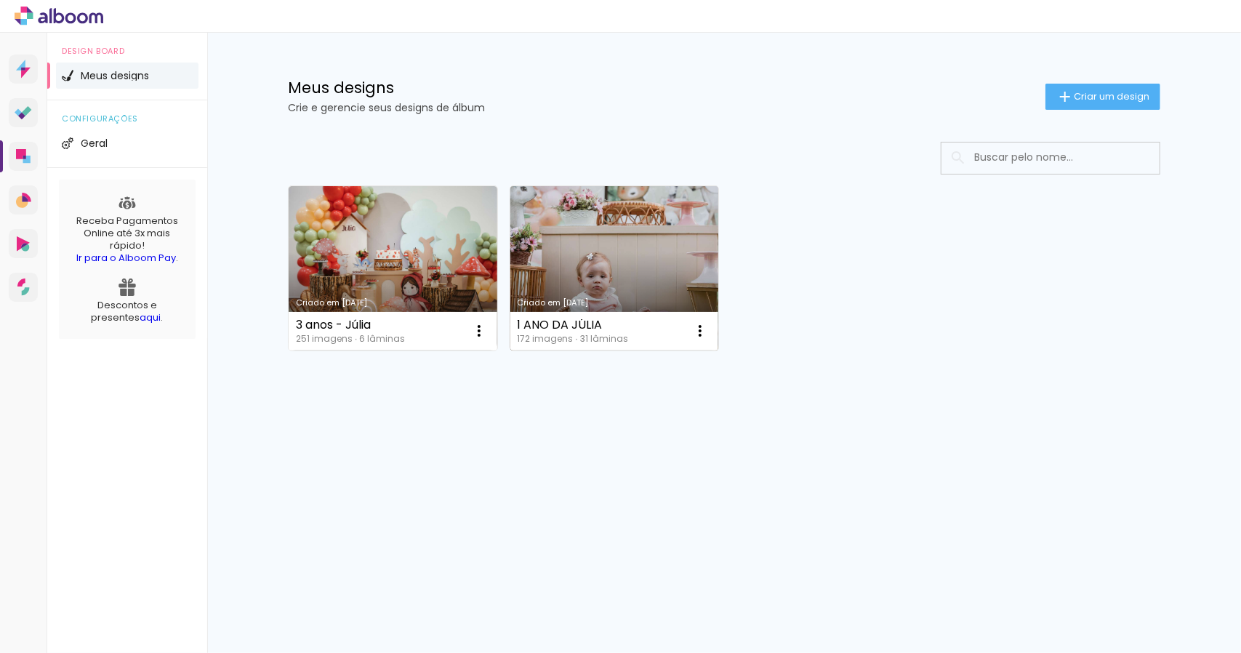
click at [591, 271] on link "Criado em [DATE]" at bounding box center [615, 268] width 209 height 164
